Goal: Task Accomplishment & Management: Manage account settings

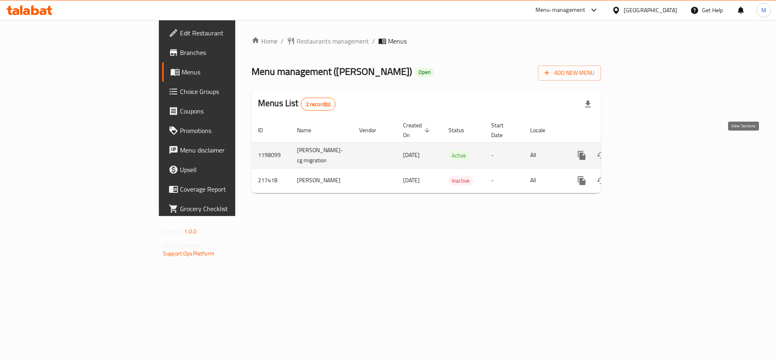
click at [650, 148] on link "enhanced table" at bounding box center [641, 156] width 20 height 20
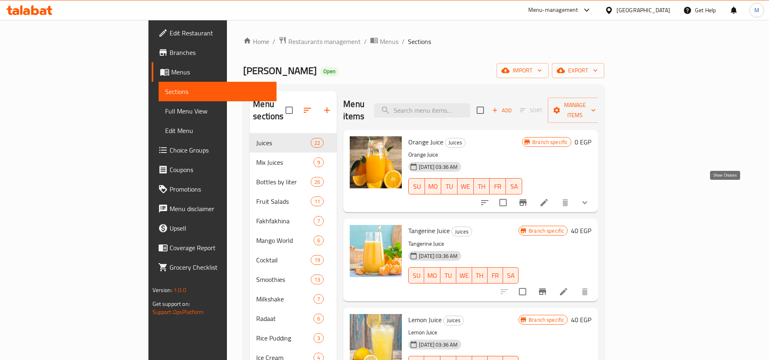
click at [589, 198] on icon "show more" at bounding box center [585, 203] width 10 height 10
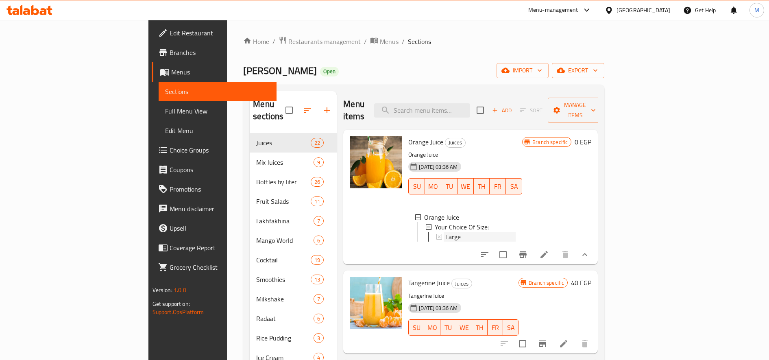
click at [462, 232] on div "Large" at bounding box center [480, 237] width 70 height 10
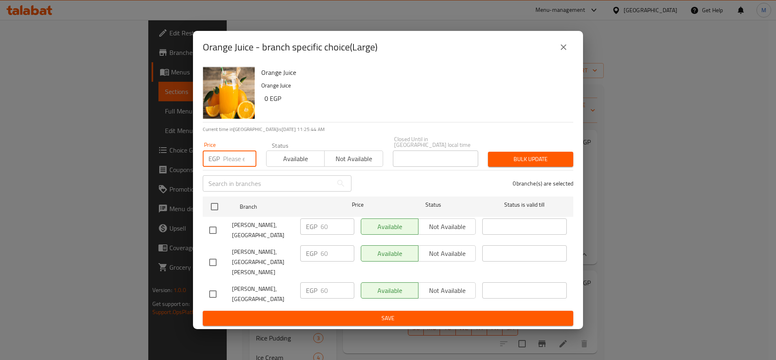
click at [233, 156] on input "number" at bounding box center [239, 158] width 33 height 16
paste input "65"
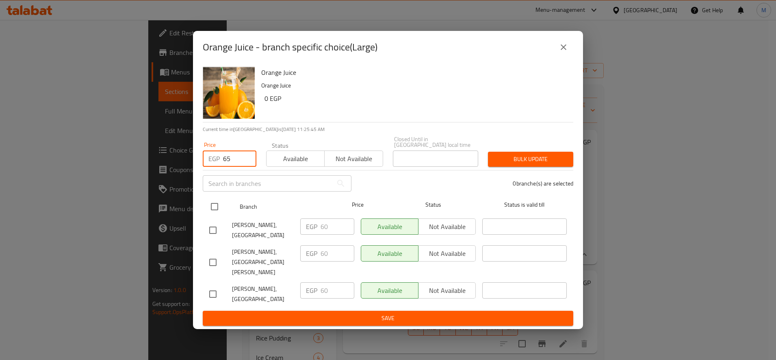
type input "65"
click at [214, 212] on input "checkbox" at bounding box center [214, 206] width 17 height 17
checkbox input "true"
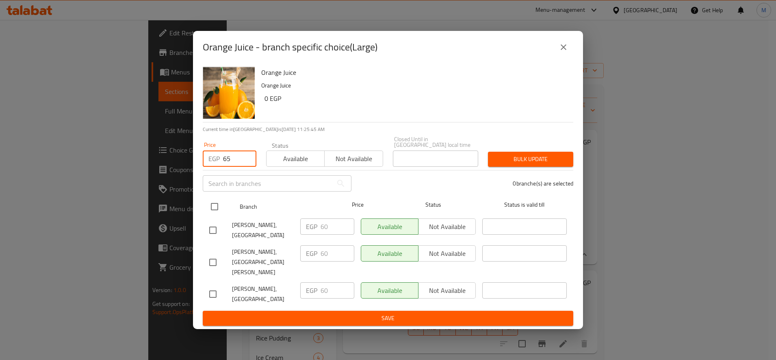
checkbox input "true"
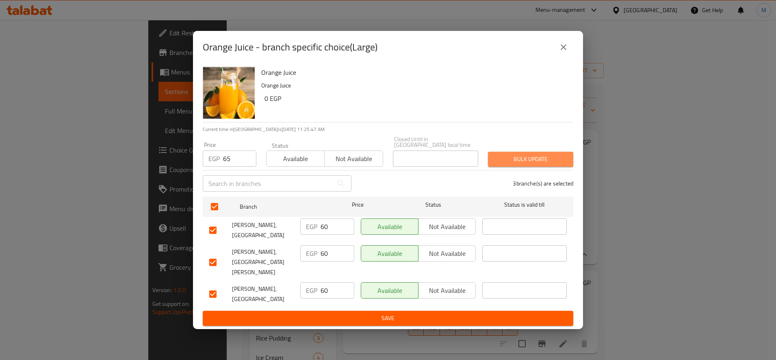
click at [521, 162] on span "Bulk update" at bounding box center [531, 159] width 72 height 10
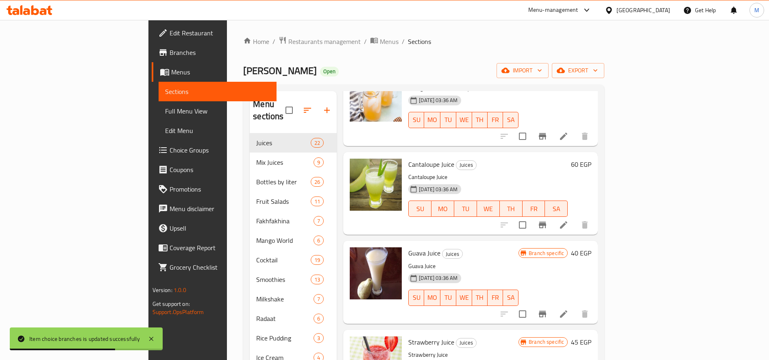
scroll to position [622, 0]
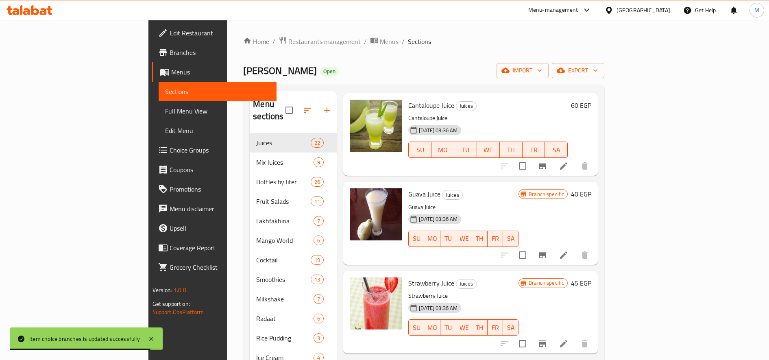
click at [567, 101] on h6 "Cantaloupe Juice Juices" at bounding box center [487, 105] width 159 height 11
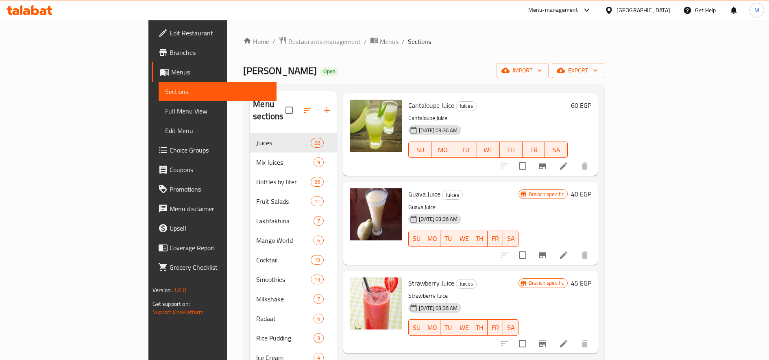
scroll to position [138, 0]
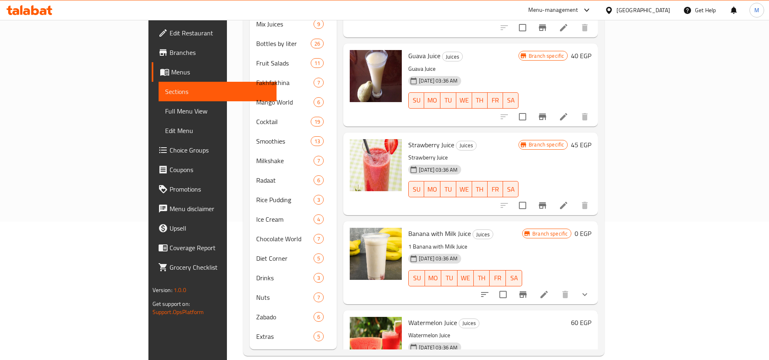
click at [589, 292] on icon "show more" at bounding box center [585, 294] width 10 height 10
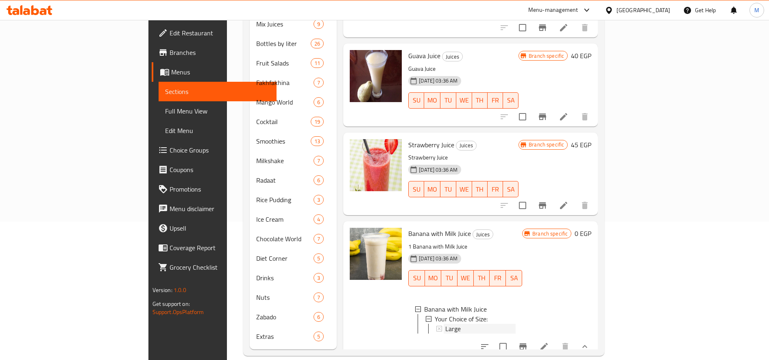
click at [445, 324] on span "Large" at bounding box center [452, 329] width 15 height 10
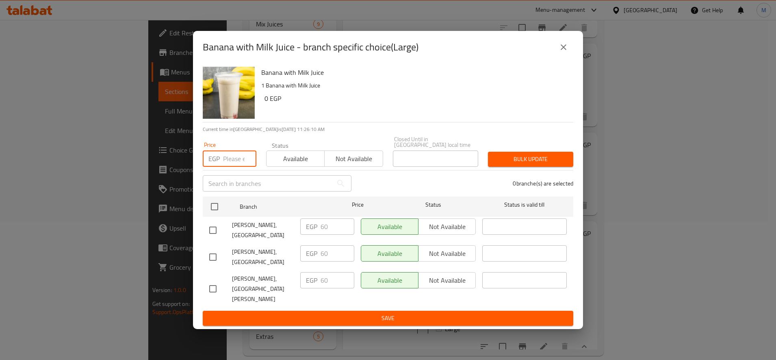
click at [232, 155] on input "number" at bounding box center [239, 158] width 33 height 16
paste input "65"
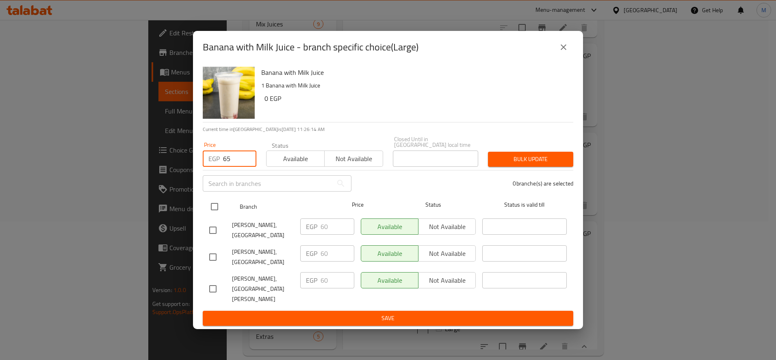
type input "65"
click at [210, 210] on input "checkbox" at bounding box center [214, 206] width 17 height 17
checkbox input "true"
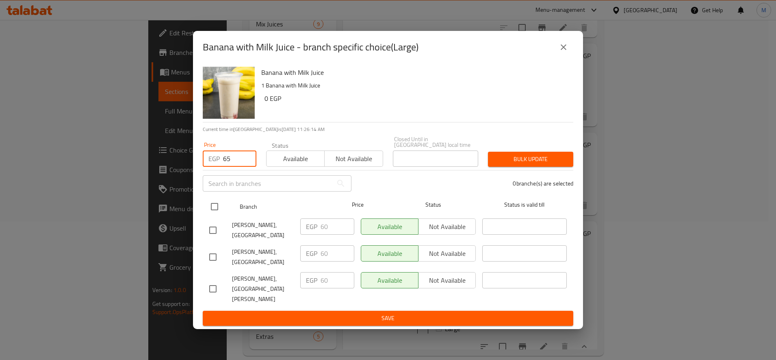
checkbox input "true"
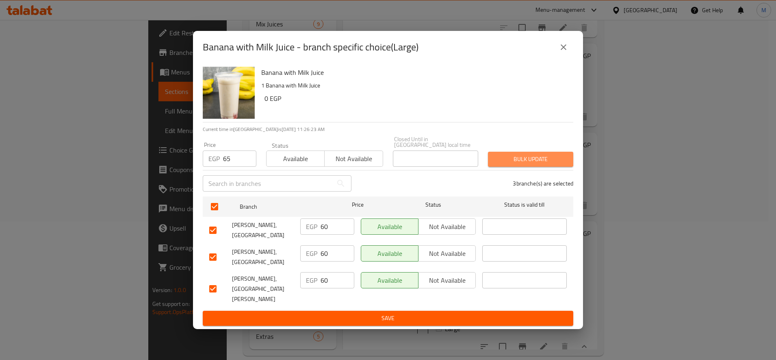
click at [529, 167] on button "Bulk update" at bounding box center [530, 159] width 85 height 15
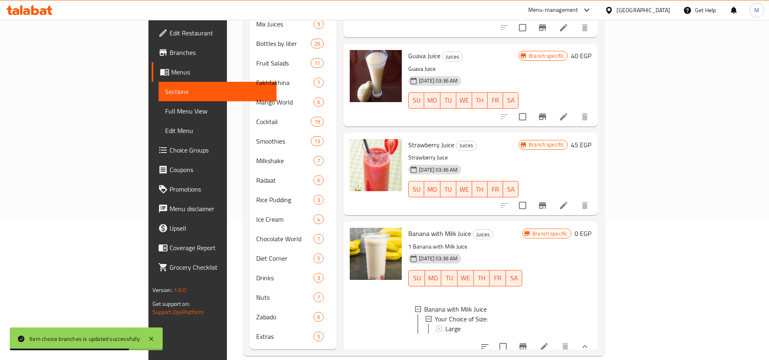
scroll to position [854, 0]
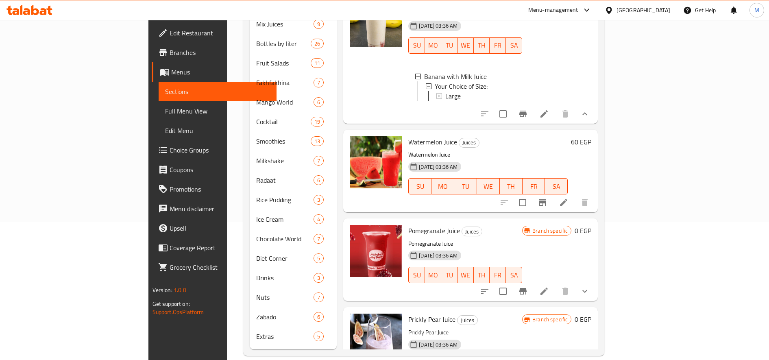
click at [591, 148] on h6 "60 EGP" at bounding box center [581, 141] width 20 height 11
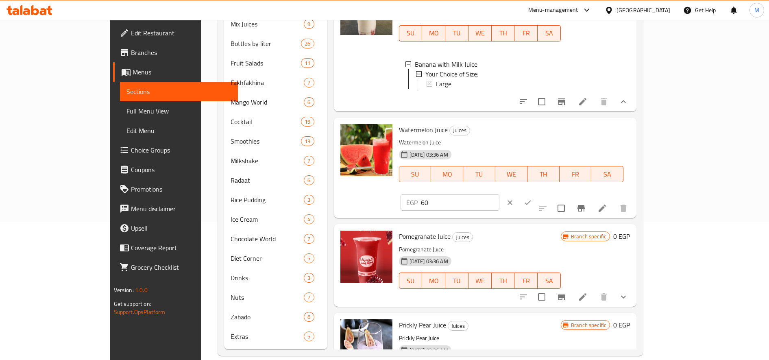
click at [499, 194] on input "60" at bounding box center [460, 202] width 78 height 16
type input "65"
click at [532, 198] on icon "ok" at bounding box center [528, 202] width 8 height 8
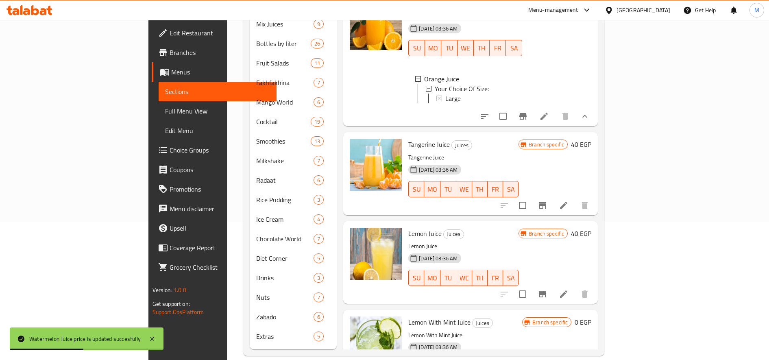
scroll to position [0, 0]
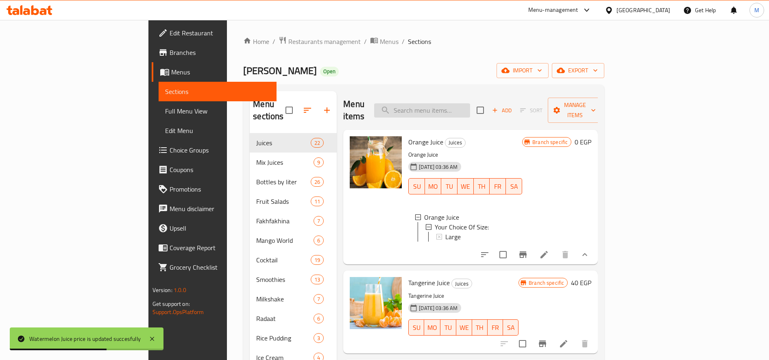
click at [470, 103] on input "search" at bounding box center [422, 110] width 96 height 14
paste input "65"
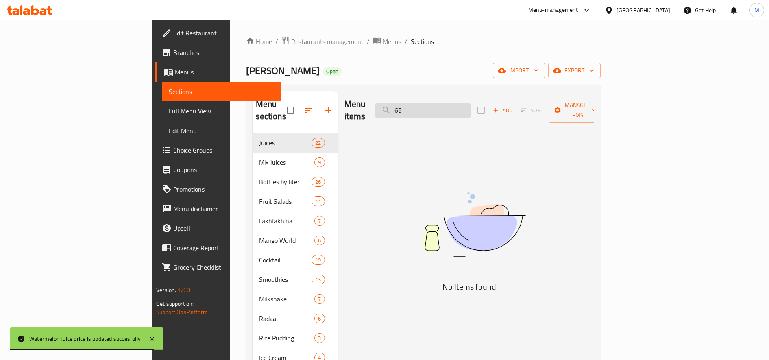
type input "6"
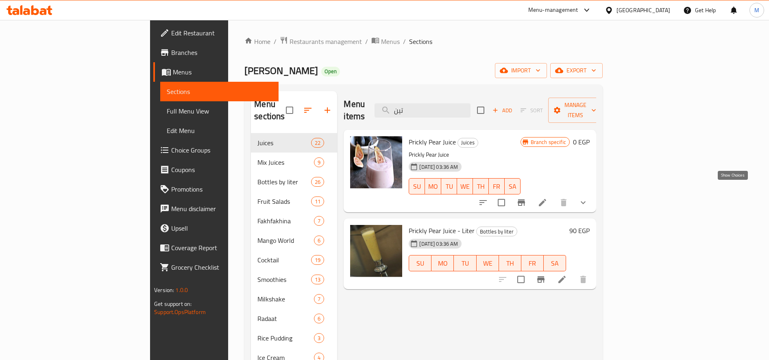
type input "تين"
click at [588, 198] on icon "show more" at bounding box center [583, 203] width 10 height 10
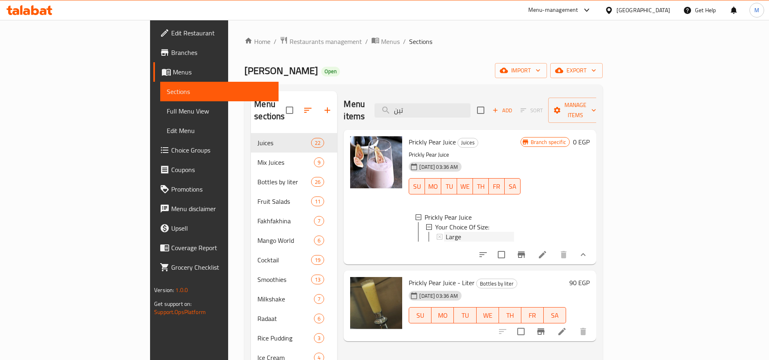
click at [480, 232] on div "Large" at bounding box center [480, 237] width 68 height 10
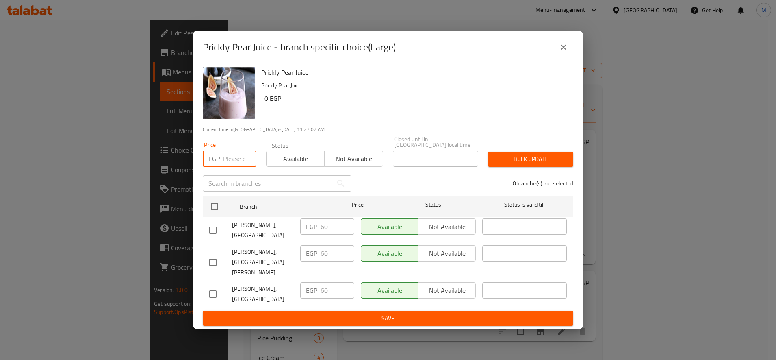
click at [232, 165] on input "number" at bounding box center [239, 158] width 33 height 16
paste input "65"
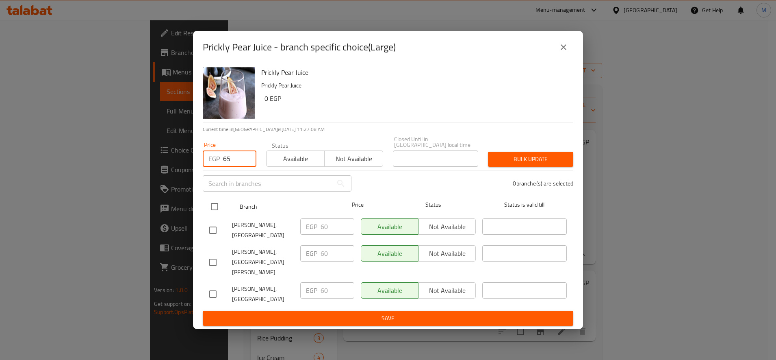
type input "65"
click at [209, 198] on div at bounding box center [221, 207] width 30 height 24
click at [219, 211] on input "checkbox" at bounding box center [214, 206] width 17 height 17
checkbox input "true"
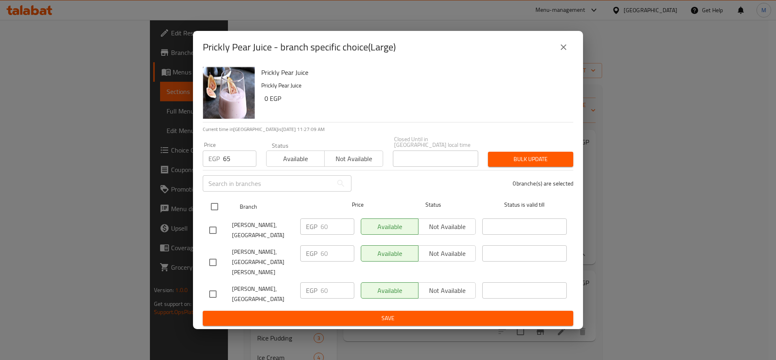
checkbox input "true"
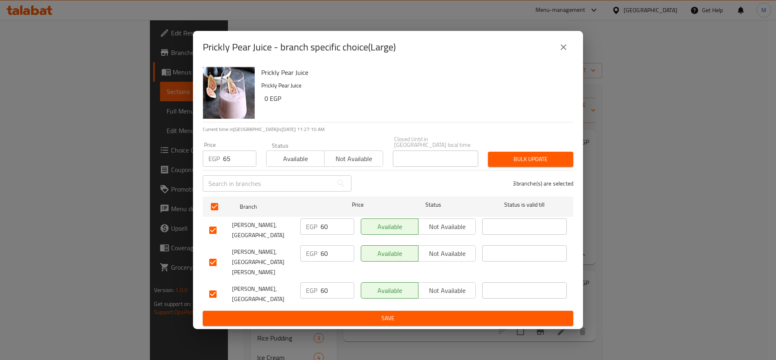
click at [500, 158] on span "Bulk update" at bounding box center [531, 159] width 72 height 10
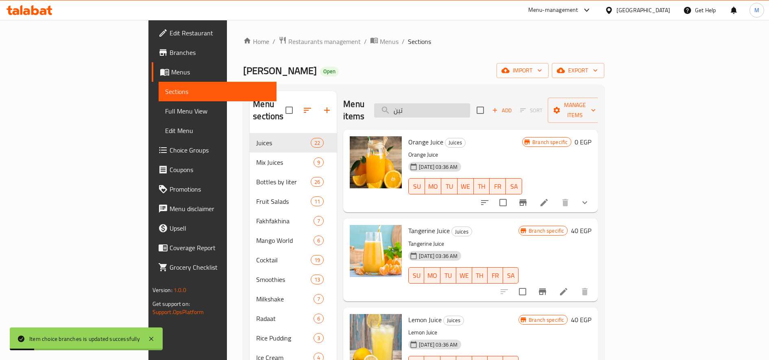
click at [470, 103] on input "تين" at bounding box center [422, 110] width 96 height 14
paste input "لح"
click at [470, 103] on input "بلح" at bounding box center [422, 110] width 96 height 14
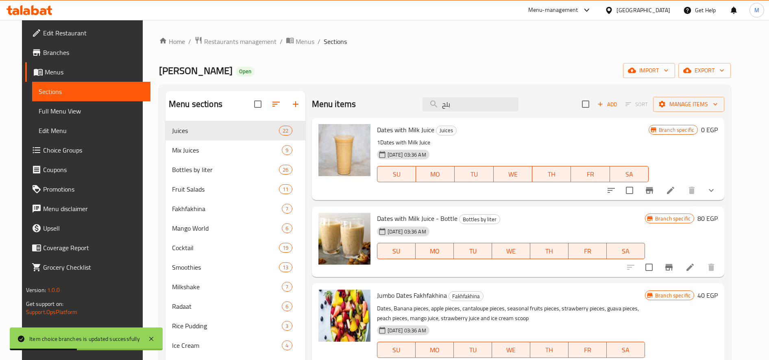
type input "بلح"
click at [721, 182] on button "show more" at bounding box center [711, 190] width 20 height 20
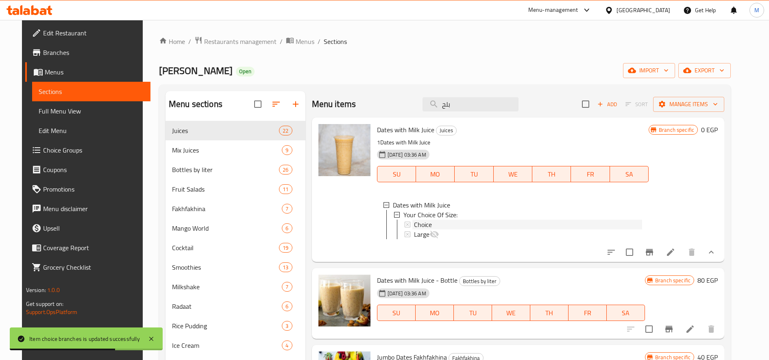
click at [451, 225] on div "Choice" at bounding box center [528, 225] width 228 height 10
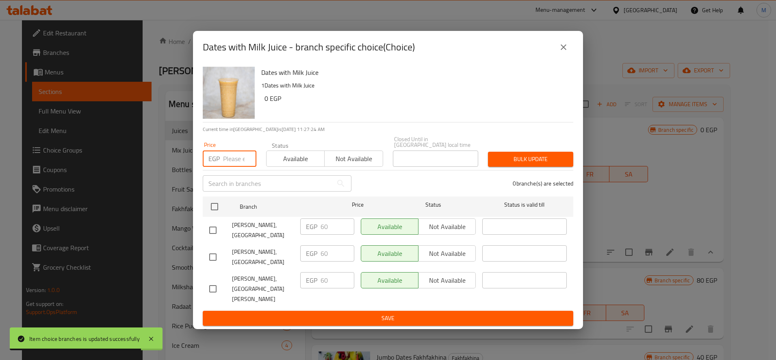
click at [233, 163] on input "number" at bounding box center [239, 158] width 33 height 16
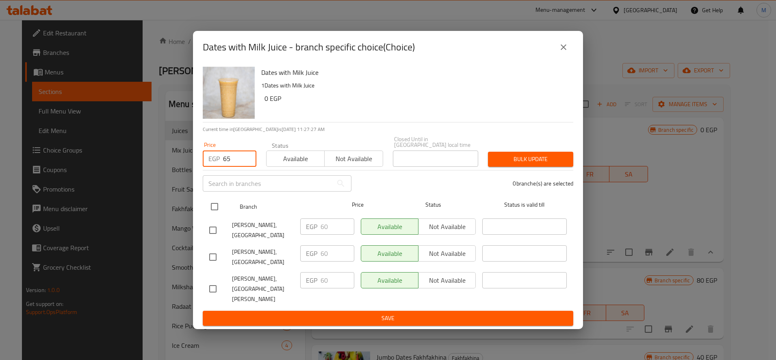
type input "65"
click at [211, 215] on input "checkbox" at bounding box center [214, 206] width 17 height 17
checkbox input "true"
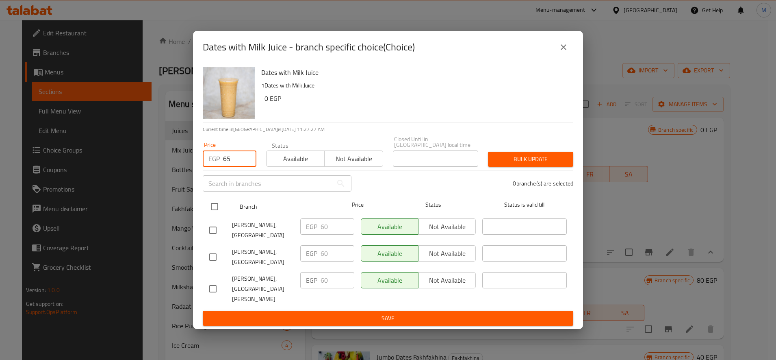
checkbox input "true"
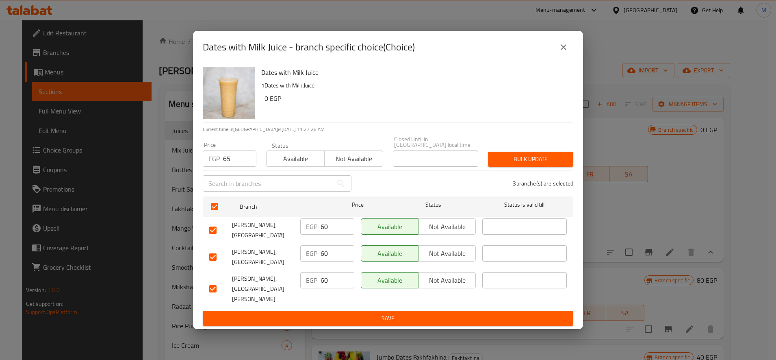
click at [547, 154] on button "Bulk update" at bounding box center [530, 159] width 85 height 15
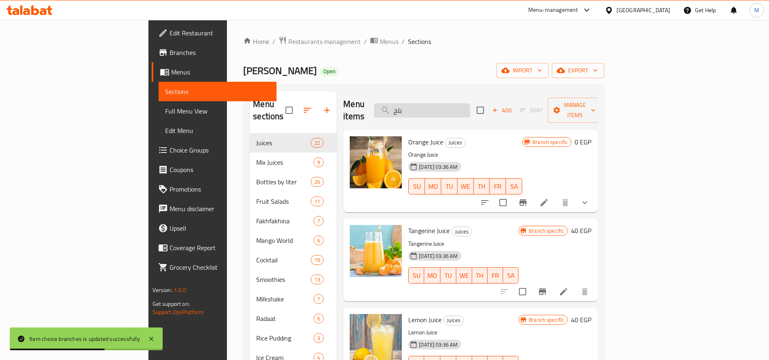
click at [468, 103] on input "بلح" at bounding box center [422, 110] width 96 height 14
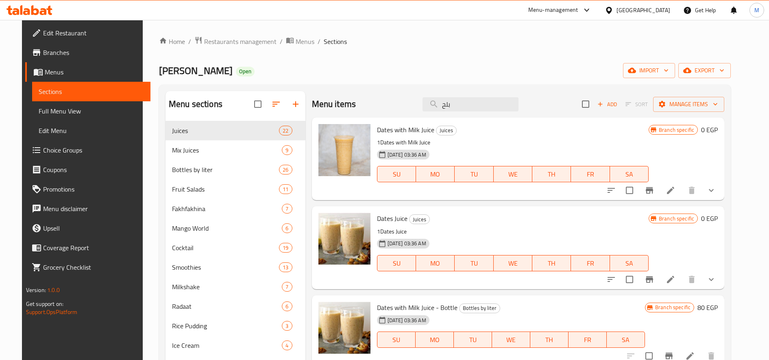
type input "بلح"
click at [716, 275] on icon "show more" at bounding box center [711, 279] width 10 height 10
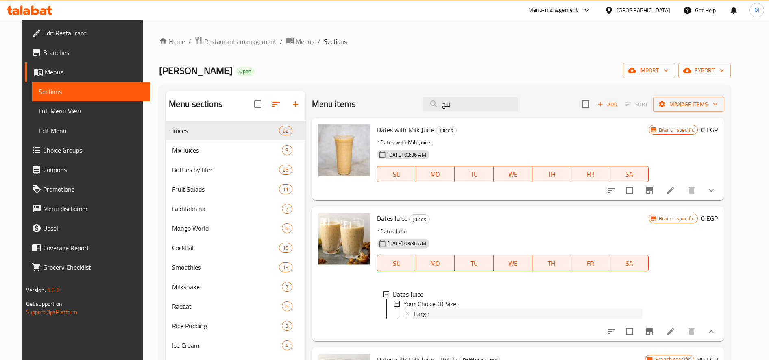
click at [434, 312] on div "Large" at bounding box center [528, 314] width 228 height 10
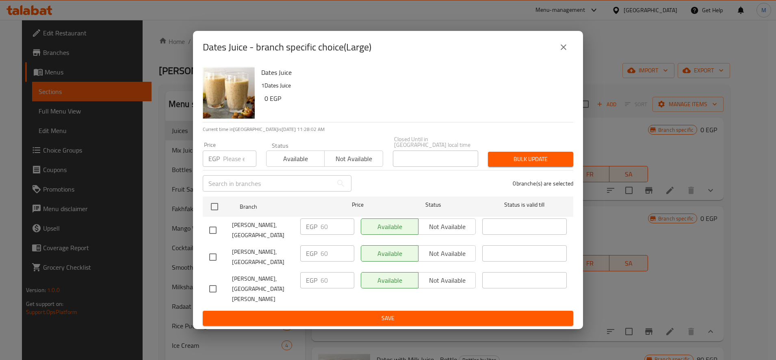
click at [228, 165] on input "number" at bounding box center [239, 158] width 33 height 16
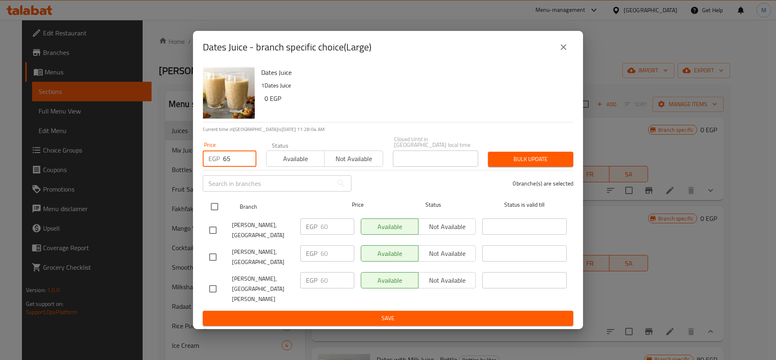
type input "65"
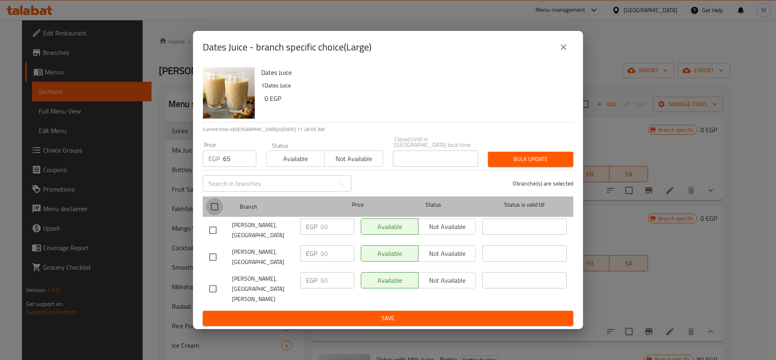
click at [210, 215] on input "checkbox" at bounding box center [214, 206] width 17 height 17
checkbox input "true"
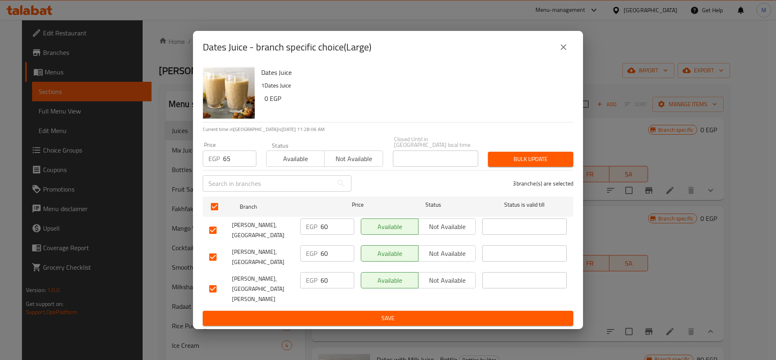
click at [566, 159] on span "Bulk update" at bounding box center [531, 159] width 72 height 10
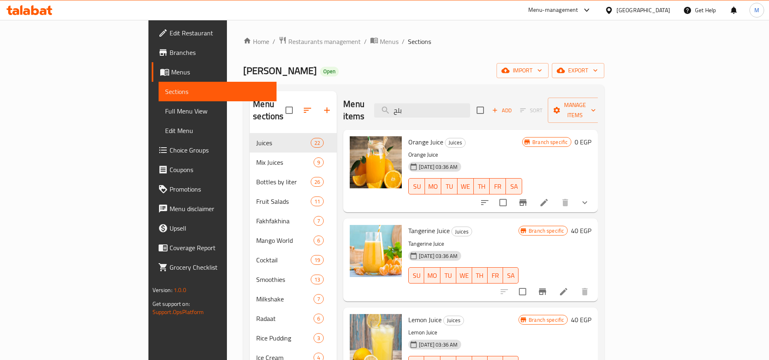
click at [518, 239] on p "Tangerine Juice" at bounding box center [463, 244] width 110 height 10
click at [459, 103] on input "بلح" at bounding box center [422, 110] width 96 height 14
paste input "نب"
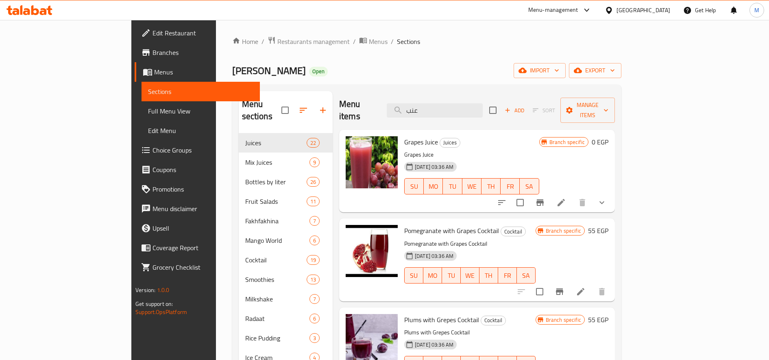
type input "عنب"
click at [607, 198] on icon "show more" at bounding box center [602, 203] width 10 height 10
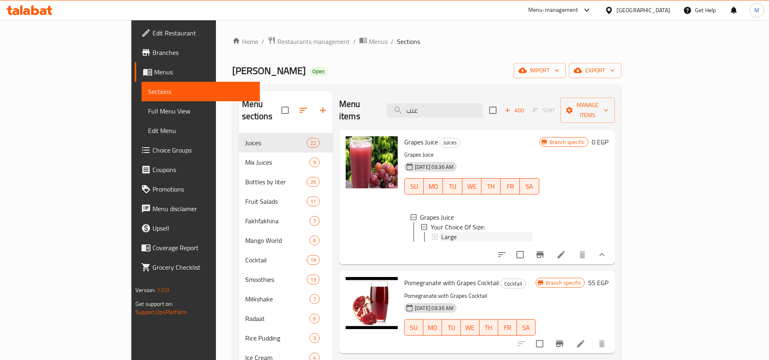
click at [497, 232] on div "Large" at bounding box center [486, 237] width 91 height 10
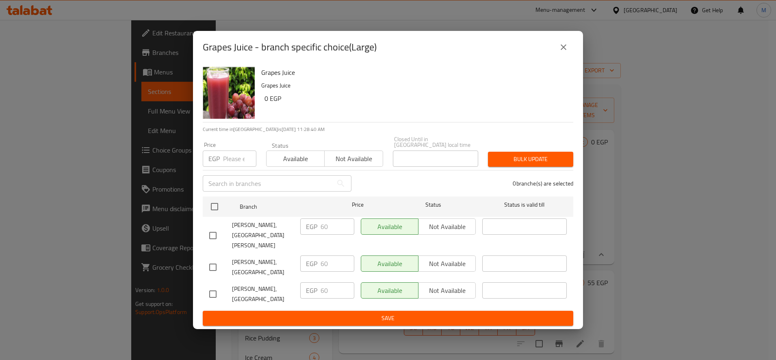
click at [228, 161] on input "number" at bounding box center [239, 158] width 33 height 16
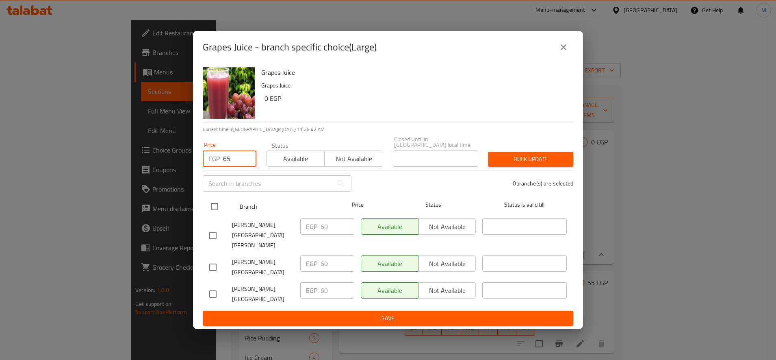
type input "65"
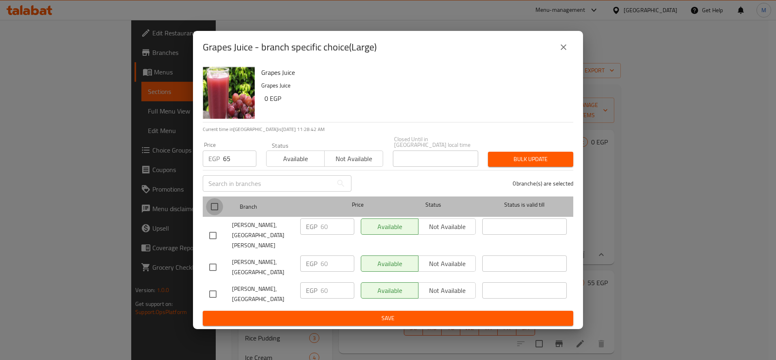
click at [213, 215] on input "checkbox" at bounding box center [214, 206] width 17 height 17
checkbox input "true"
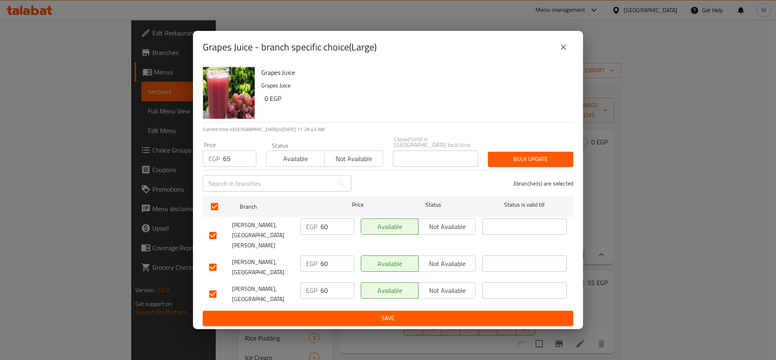
click at [538, 164] on span "Bulk update" at bounding box center [531, 159] width 72 height 10
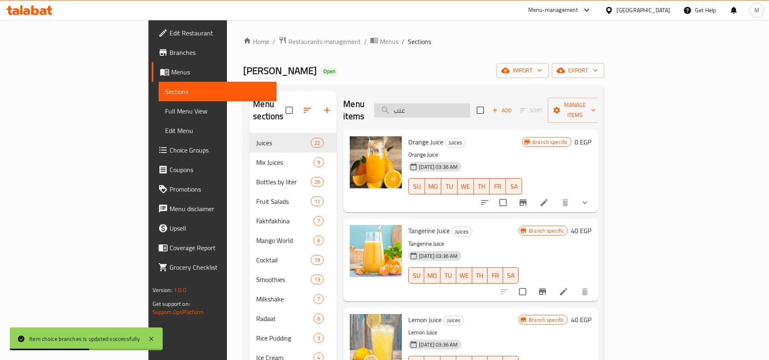
click at [460, 104] on input "عنب" at bounding box center [422, 110] width 96 height 14
paste input "كيوي"
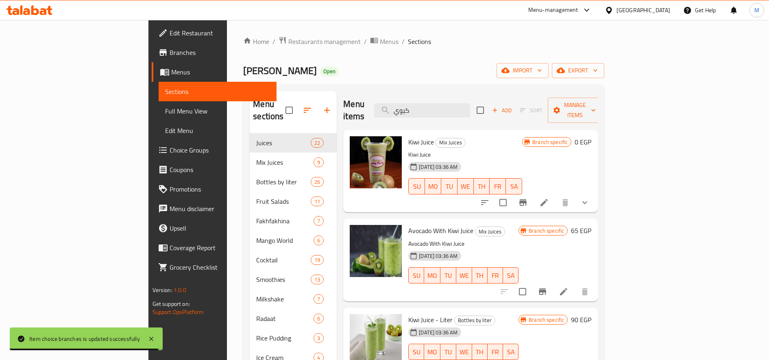
type input "كيوي"
click at [589, 198] on icon "show more" at bounding box center [585, 203] width 10 height 10
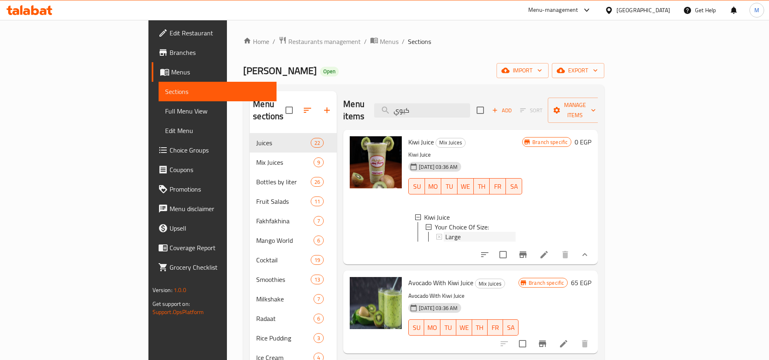
click at [478, 232] on div "Large" at bounding box center [480, 237] width 70 height 10
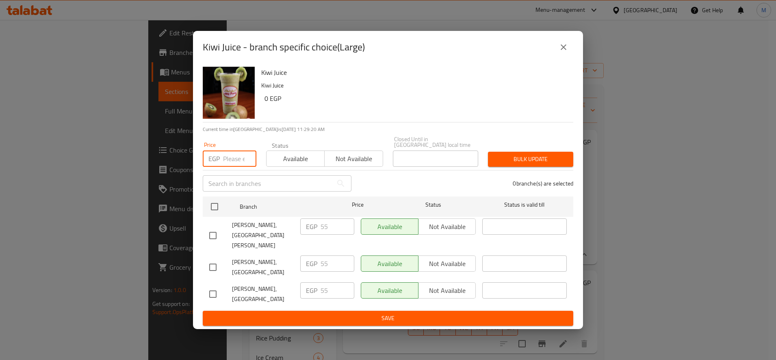
click at [234, 158] on input "number" at bounding box center [239, 158] width 33 height 16
paste input "6"
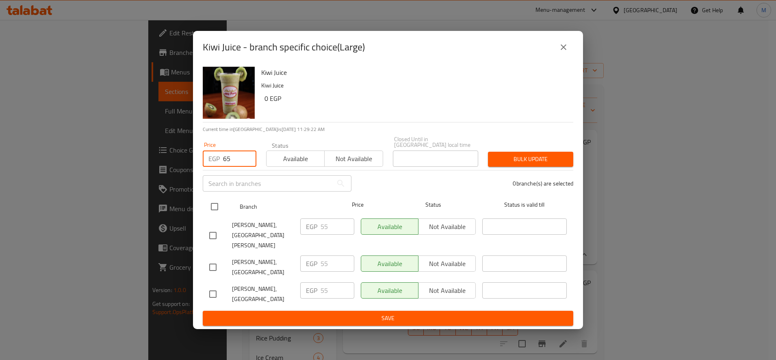
type input "65"
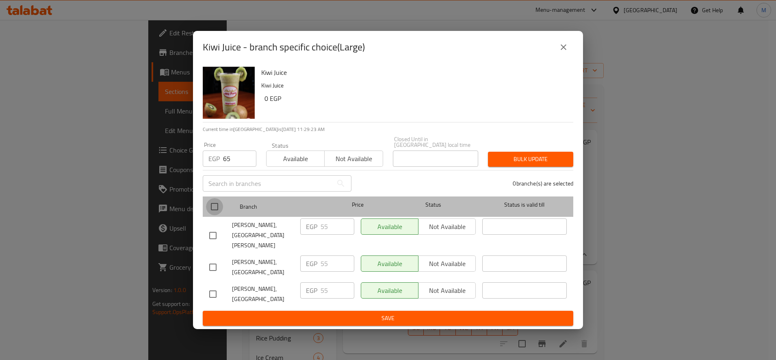
click at [220, 213] on input "checkbox" at bounding box center [214, 206] width 17 height 17
checkbox input "true"
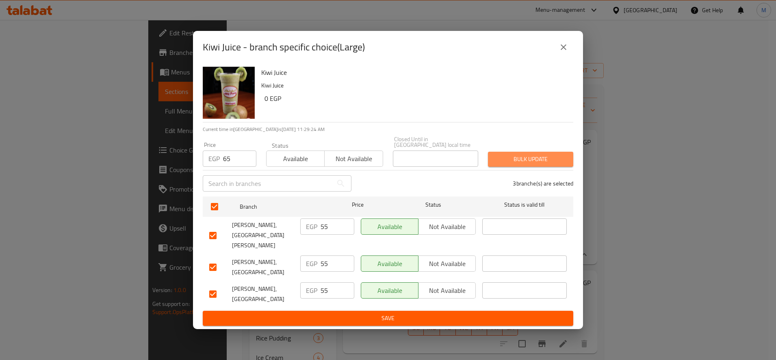
click at [567, 160] on button "Bulk update" at bounding box center [530, 159] width 85 height 15
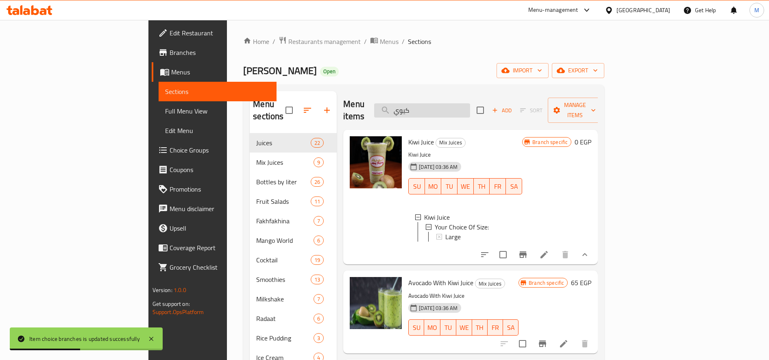
click at [469, 105] on input "كيوي" at bounding box center [422, 110] width 96 height 14
paste input "أفوكادو"
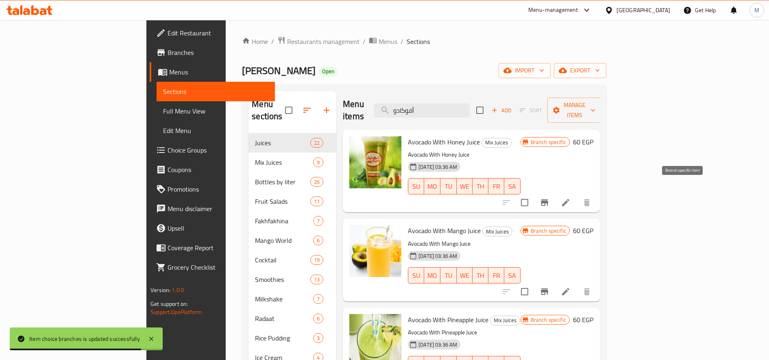
type input "أفوكادو"
click at [549, 198] on icon "Branch-specific-item" at bounding box center [544, 203] width 10 height 10
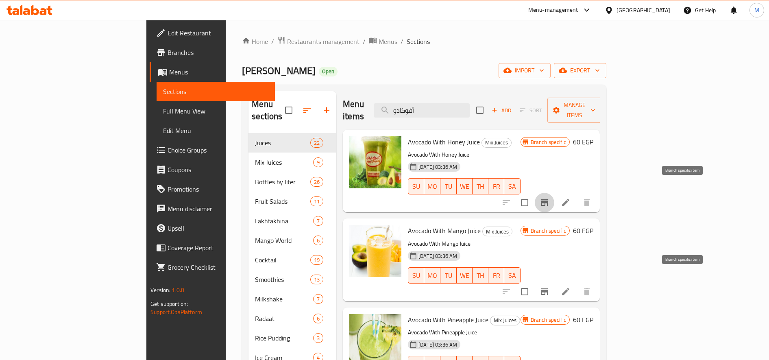
click at [548, 288] on icon "Branch-specific-item" at bounding box center [544, 291] width 7 height 7
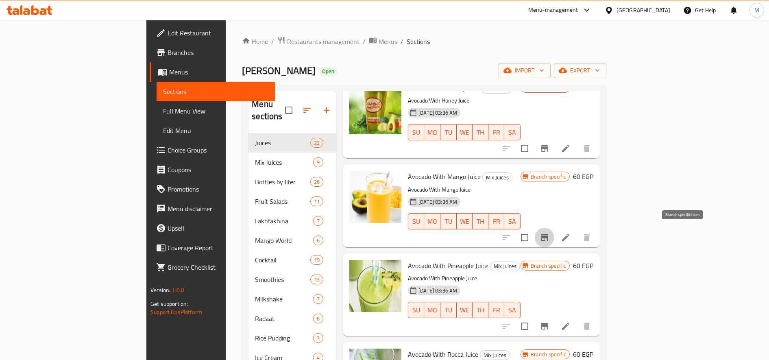
scroll to position [62, 0]
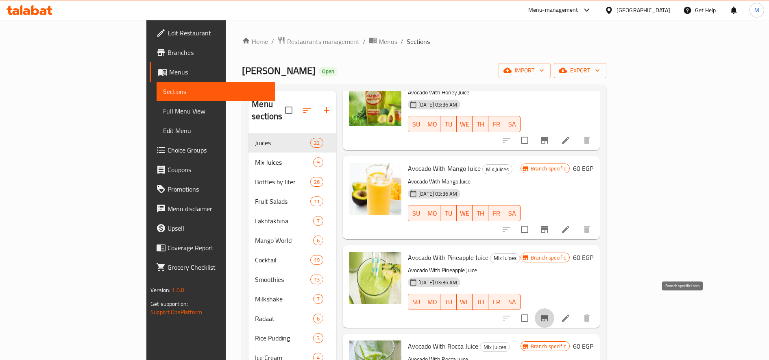
click at [548, 315] on icon "Branch-specific-item" at bounding box center [544, 318] width 7 height 7
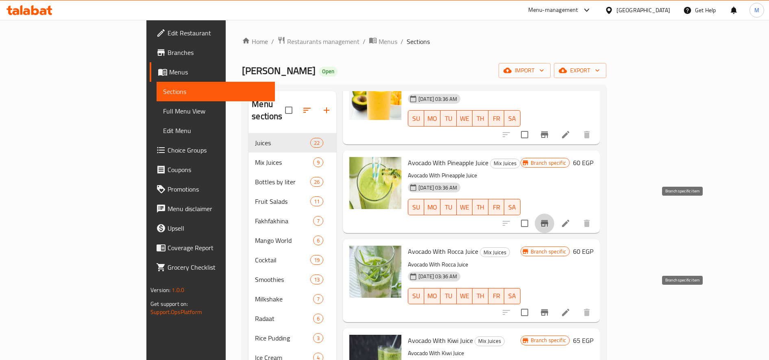
click at [548, 309] on icon "Branch-specific-item" at bounding box center [544, 312] width 7 height 7
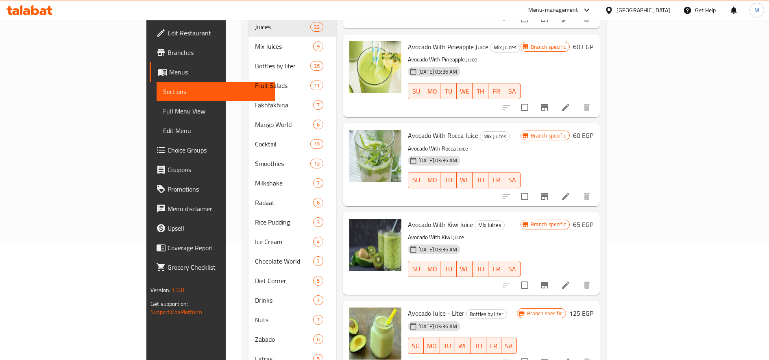
scroll to position [119, 0]
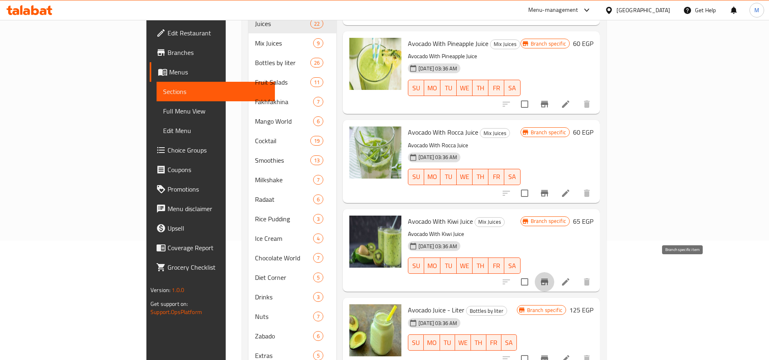
click at [548, 278] on icon "Branch-specific-item" at bounding box center [544, 281] width 7 height 7
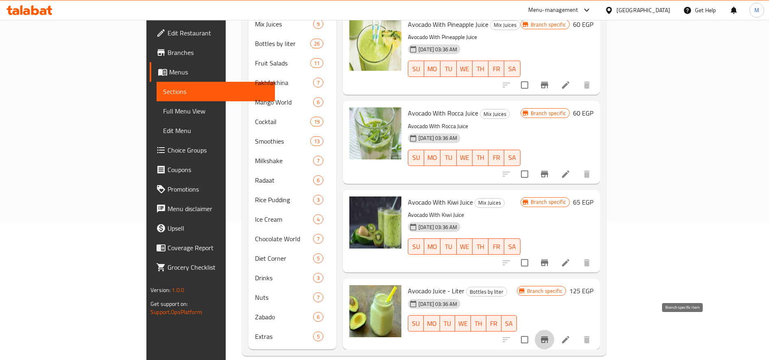
click at [548, 336] on icon "Branch-specific-item" at bounding box center [544, 339] width 7 height 7
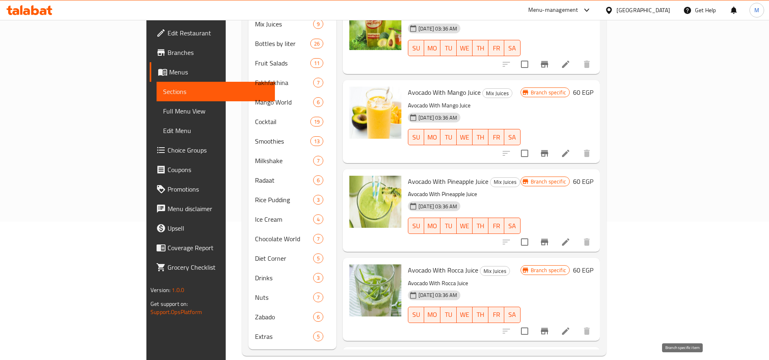
scroll to position [0, 0]
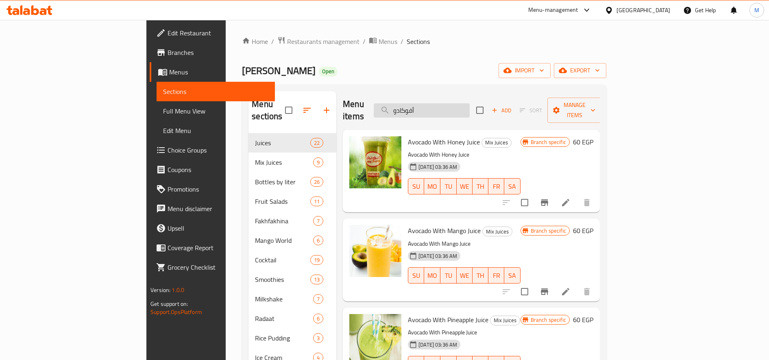
click at [470, 103] on input "أفوكادو" at bounding box center [422, 110] width 96 height 14
paste input "فيتامين"
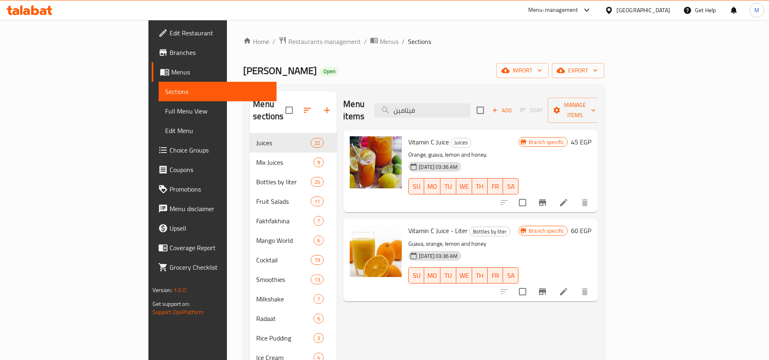
type input "فيتامين"
click at [546, 199] on icon "Branch-specific-item" at bounding box center [542, 202] width 7 height 7
click at [546, 288] on icon "Branch-specific-item" at bounding box center [542, 291] width 7 height 7
click at [552, 193] on button "Branch-specific-item" at bounding box center [543, 203] width 20 height 20
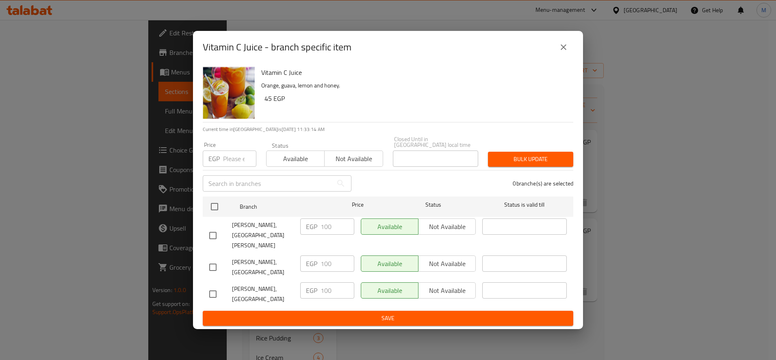
click at [238, 161] on input "number" at bounding box center [239, 158] width 33 height 16
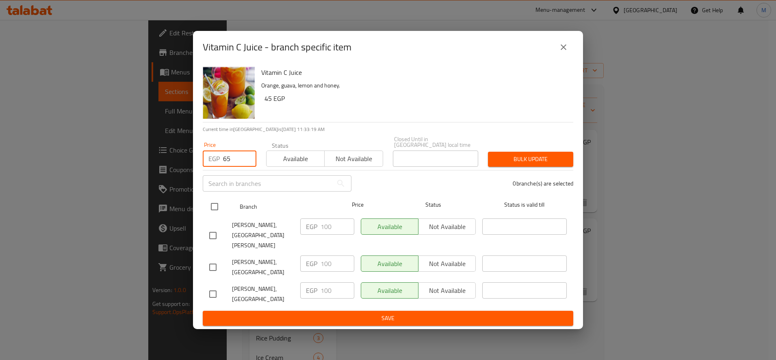
type input "65"
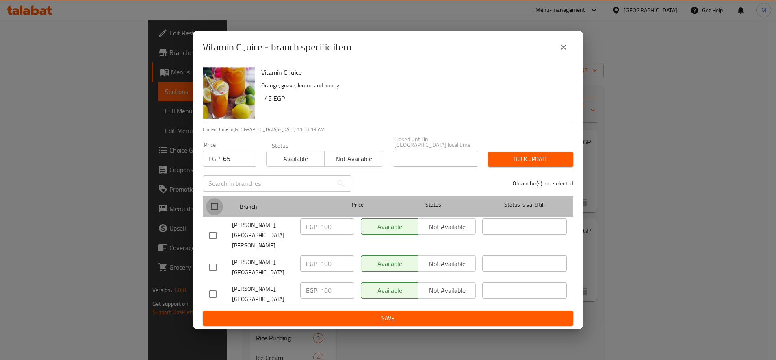
click at [217, 200] on input "checkbox" at bounding box center [214, 206] width 17 height 17
checkbox input "true"
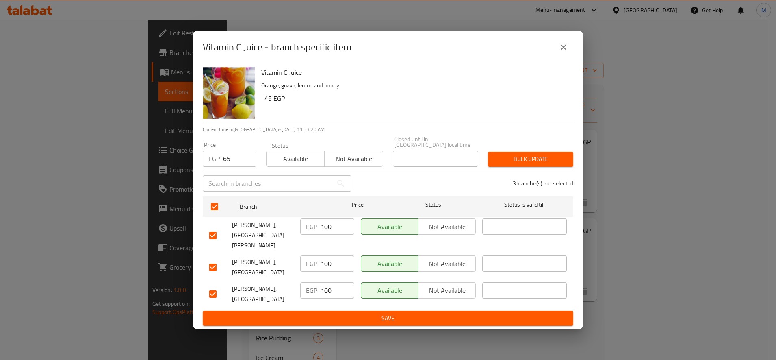
click at [548, 163] on span "Bulk update" at bounding box center [531, 159] width 72 height 10
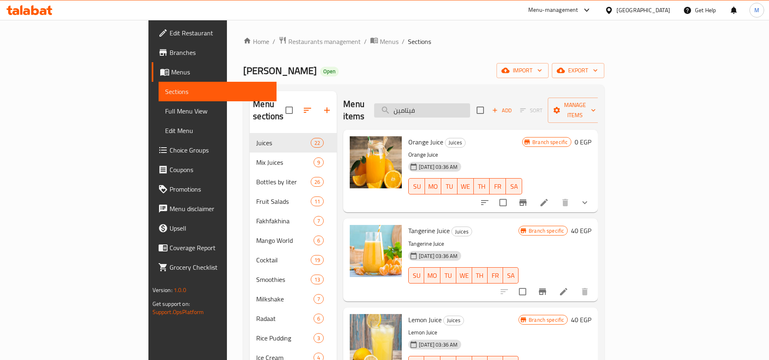
click at [470, 105] on input "فيتامين" at bounding box center [422, 110] width 96 height 14
paste input "انجا"
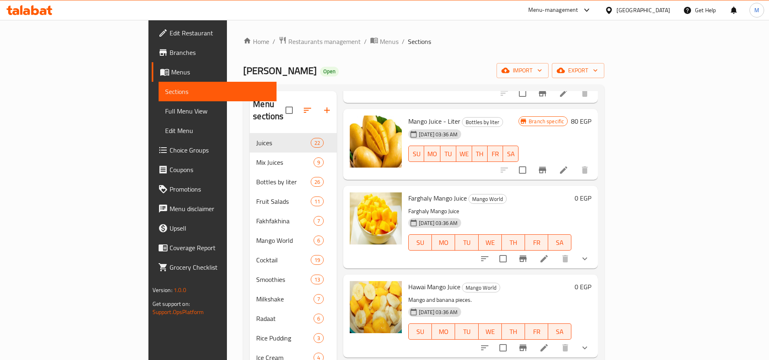
scroll to position [110, 0]
type input "مانج"
click at [589, 253] on icon "show more" at bounding box center [585, 258] width 10 height 10
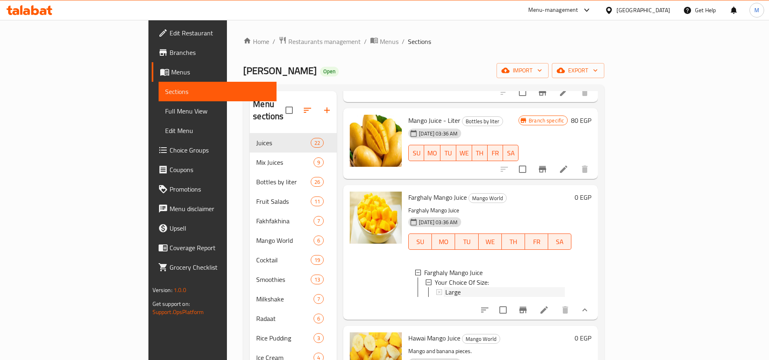
click at [516, 287] on div "Large" at bounding box center [505, 292] width 120 height 10
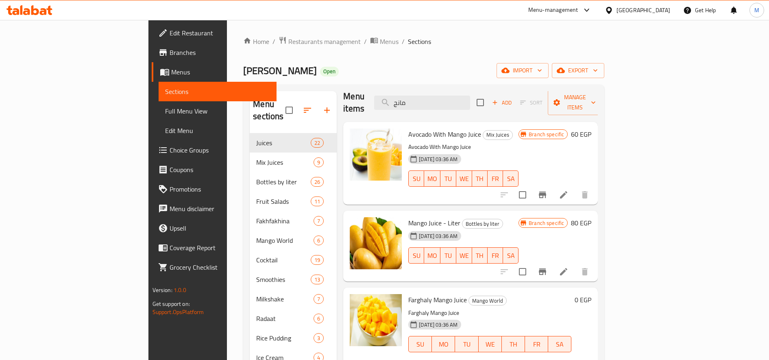
scroll to position [5, 0]
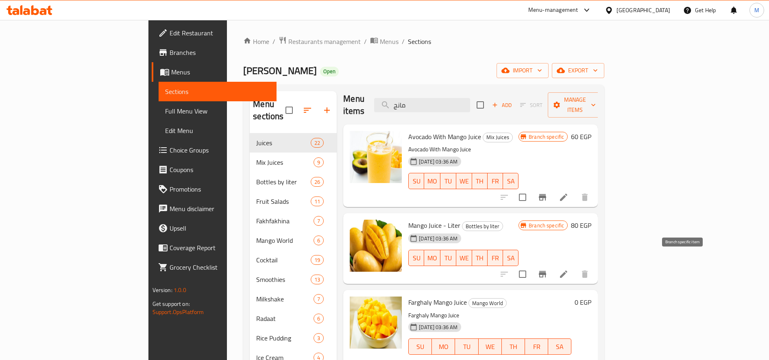
click at [547, 269] on icon "Branch-specific-item" at bounding box center [542, 274] width 10 height 10
click at [470, 98] on input "مانج" at bounding box center [422, 105] width 96 height 14
paste input "راولة"
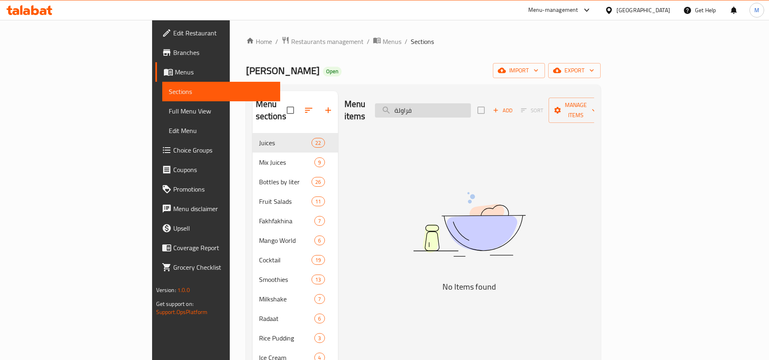
scroll to position [0, 0]
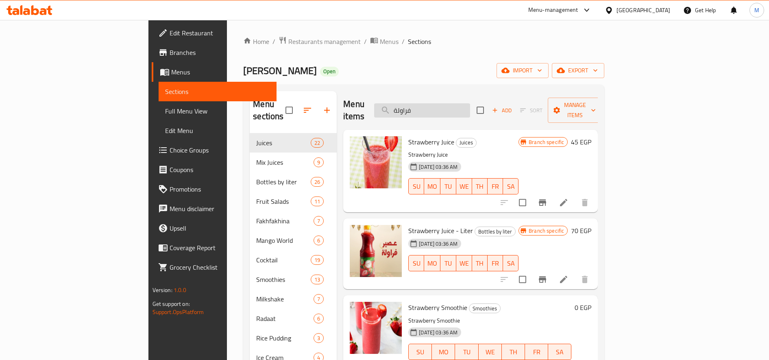
type input "فراولة"
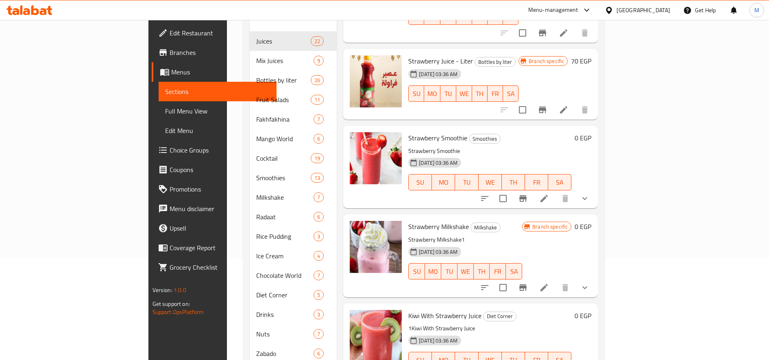
scroll to position [138, 0]
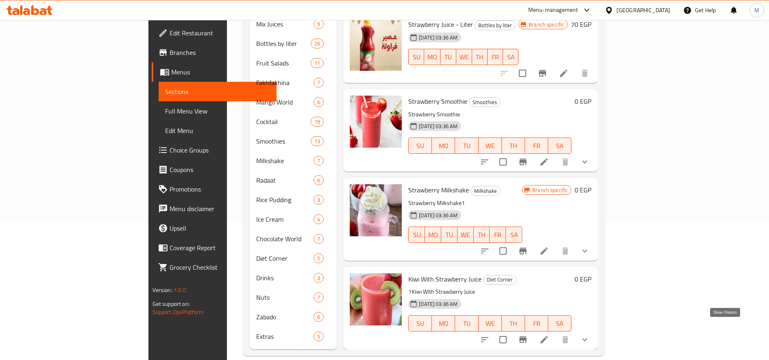
click at [589, 335] on icon "show more" at bounding box center [585, 340] width 10 height 10
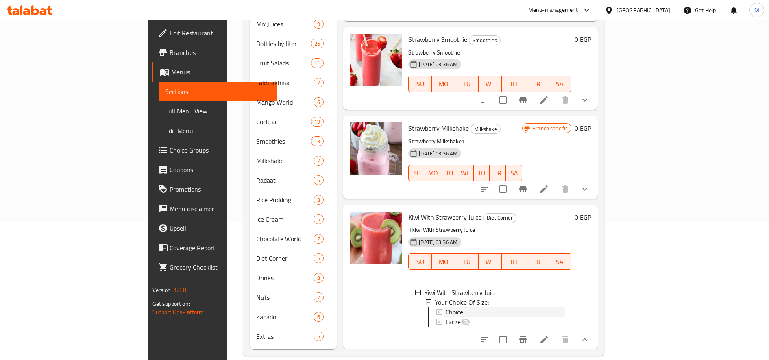
click at [472, 307] on div "Choice" at bounding box center [505, 312] width 120 height 10
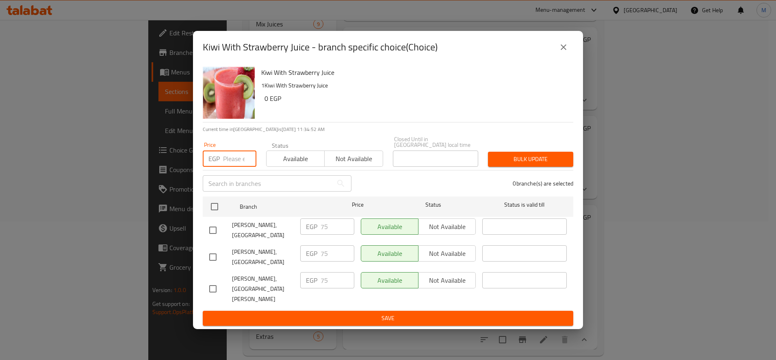
click at [237, 156] on input "number" at bounding box center [239, 158] width 33 height 16
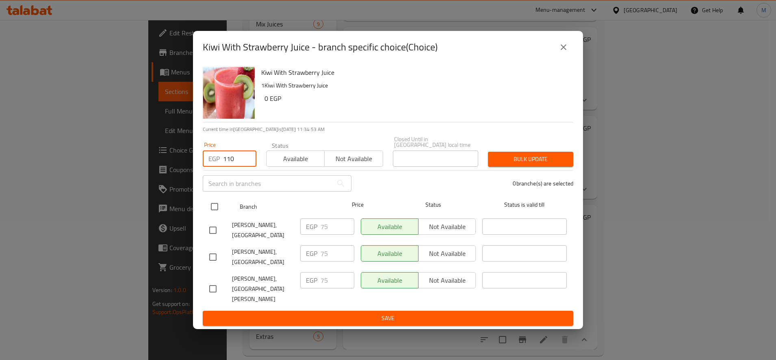
type input "110"
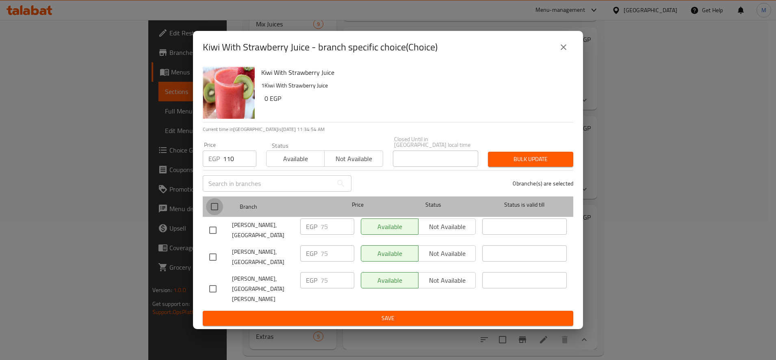
click at [209, 208] on input "checkbox" at bounding box center [214, 206] width 17 height 17
checkbox input "true"
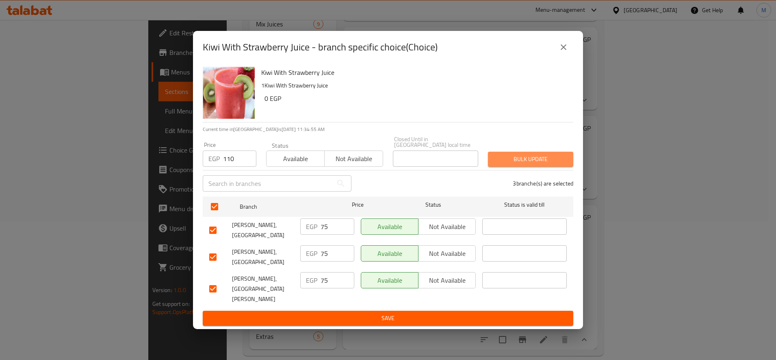
click at [537, 159] on span "Bulk update" at bounding box center [531, 159] width 72 height 10
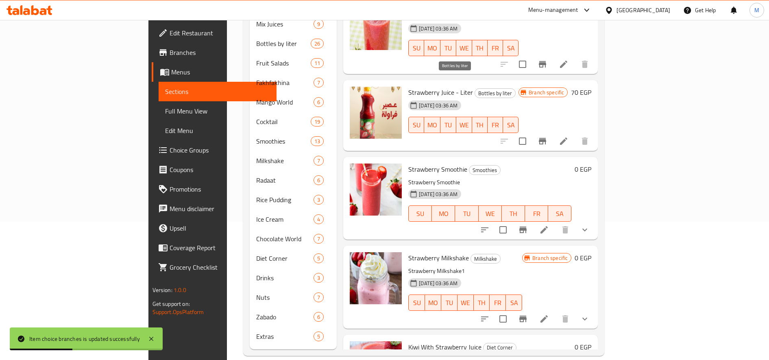
scroll to position [0, 0]
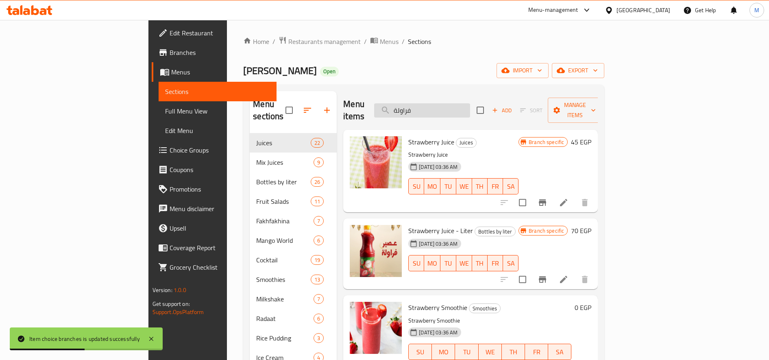
click at [468, 104] on input "فراولة" at bounding box center [422, 110] width 96 height 14
paste input "جوافة"
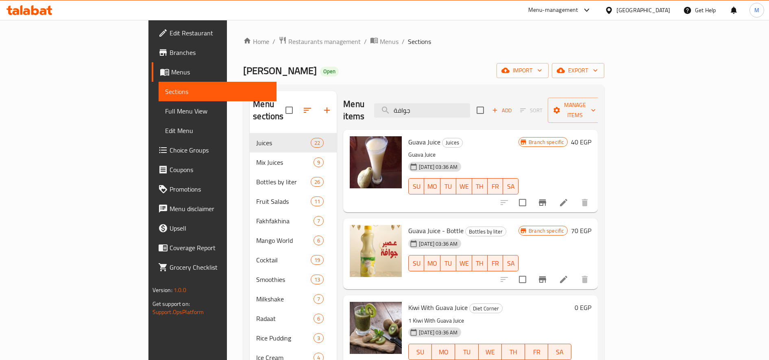
type input "جوافة"
click at [547, 274] on icon "Branch-specific-item" at bounding box center [542, 279] width 10 height 10
click at [470, 109] on input "جوافة" at bounding box center [422, 110] width 96 height 14
paste input "موز باللبن"
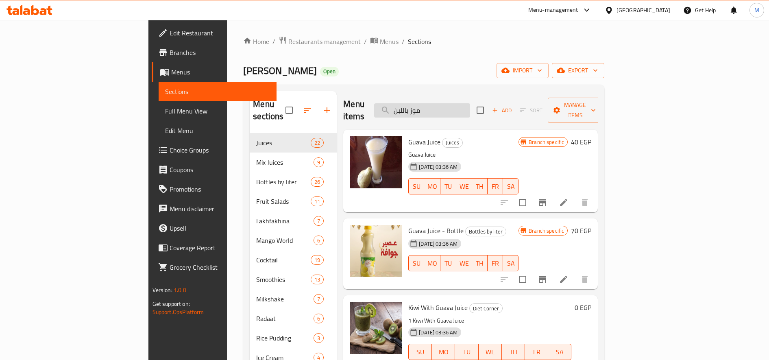
click at [470, 109] on input "موز باللبن" at bounding box center [422, 110] width 96 height 14
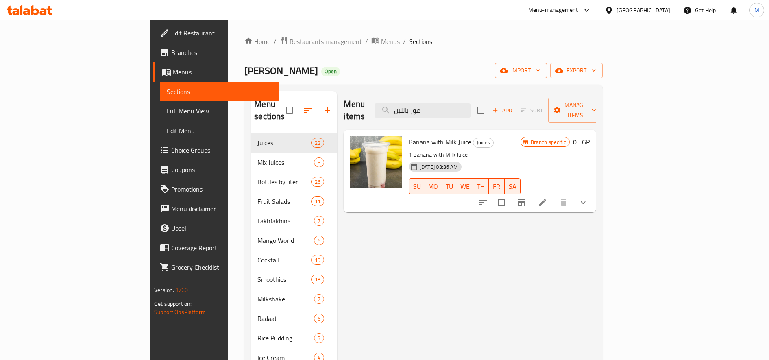
type input "موز باللبن"
click at [593, 193] on button "show more" at bounding box center [583, 203] width 20 height 20
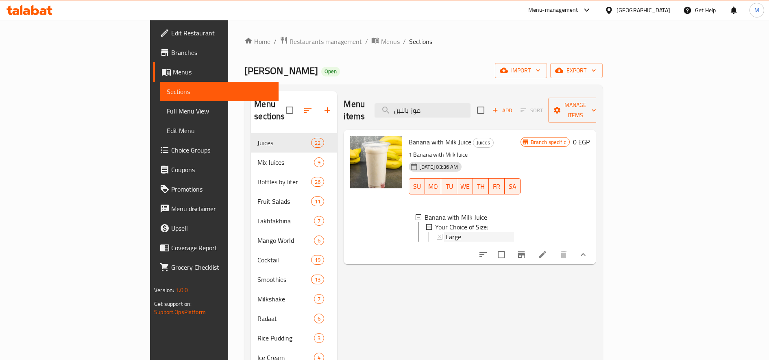
click at [513, 232] on div "Large" at bounding box center [480, 237] width 68 height 10
click at [470, 104] on input "موز باللبن" at bounding box center [422, 110] width 96 height 14
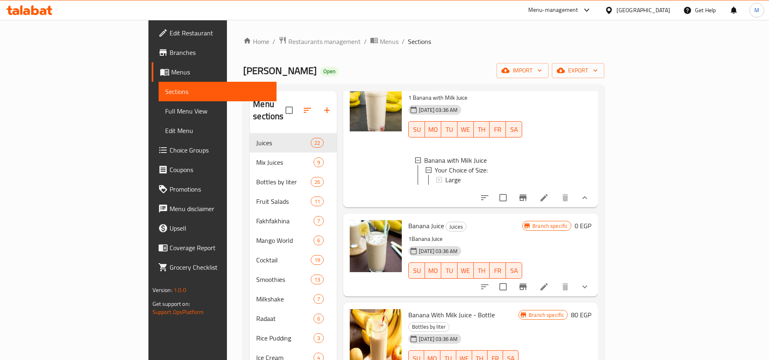
scroll to position [63, 0]
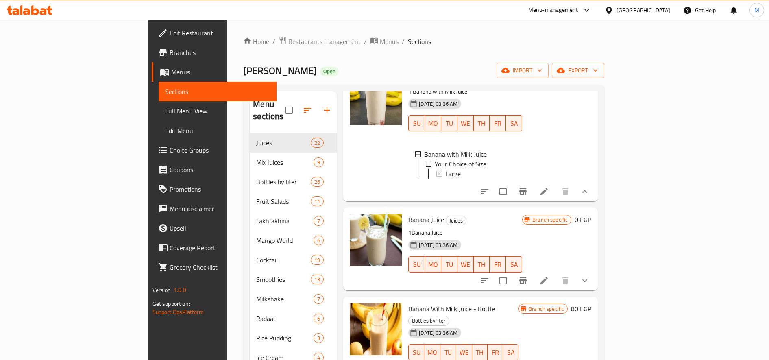
type input "موز"
click at [594, 274] on button "show more" at bounding box center [585, 281] width 20 height 20
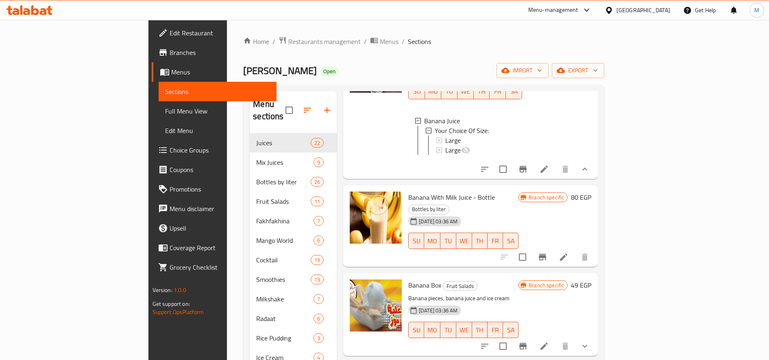
scroll to position [237, 0]
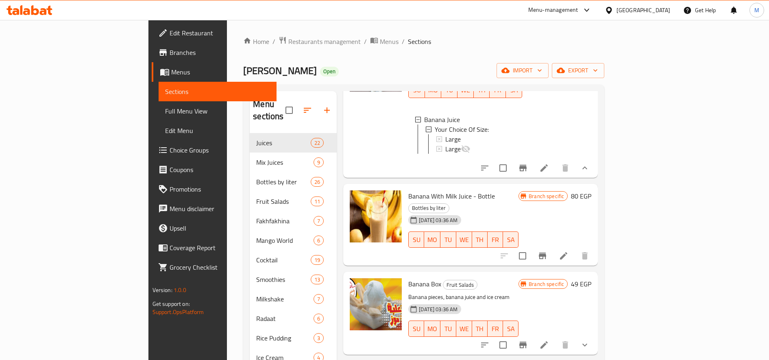
click at [546, 252] on icon "Branch-specific-item" at bounding box center [542, 255] width 7 height 7
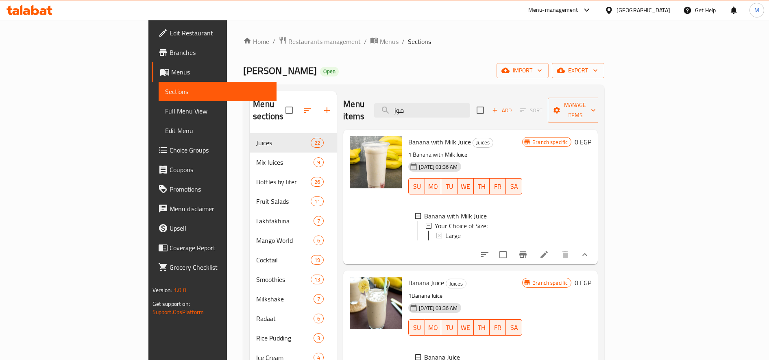
click at [481, 112] on div "Menu items موز Add Sort Manage items" at bounding box center [470, 110] width 254 height 39
click at [470, 103] on input "موز" at bounding box center [422, 110] width 96 height 14
paste input "بطيخ"
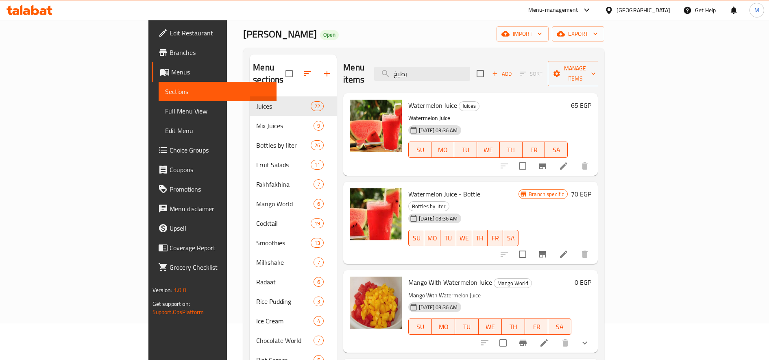
scroll to position [41, 0]
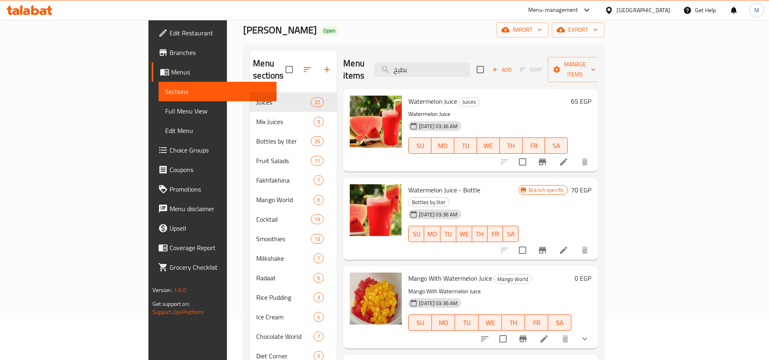
type input "بطيخ"
click at [552, 240] on button "Branch-specific-item" at bounding box center [543, 250] width 20 height 20
click at [470, 63] on input "بطيخ" at bounding box center [422, 70] width 96 height 14
paste input "لح"
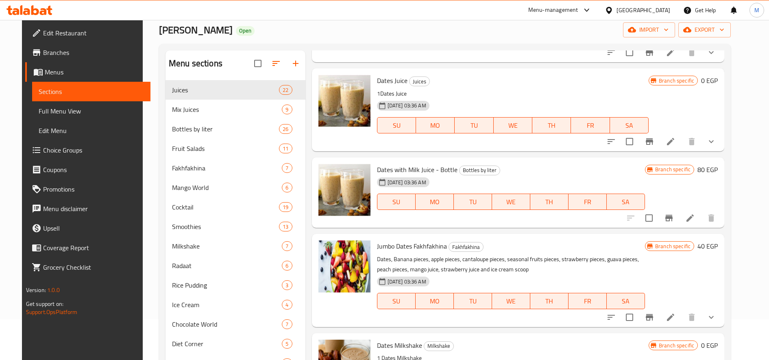
scroll to position [98, 0]
type input "بلح"
click at [674, 215] on icon "Branch-specific-item" at bounding box center [669, 218] width 10 height 10
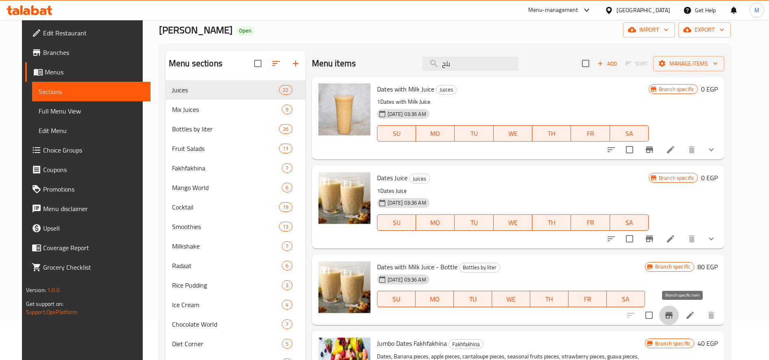
scroll to position [0, 0]
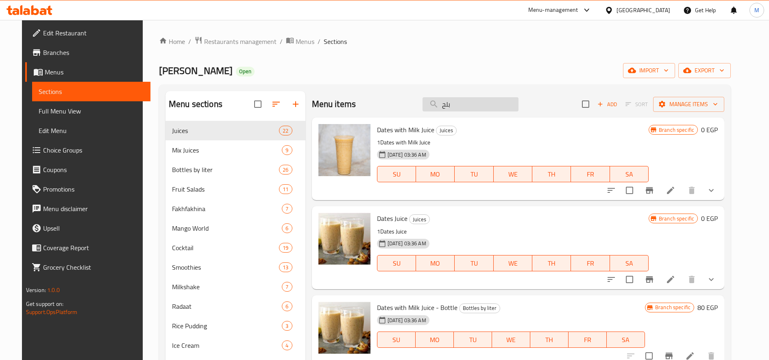
click at [470, 106] on input "بلح" at bounding box center [470, 104] width 96 height 14
paste input "فتة"
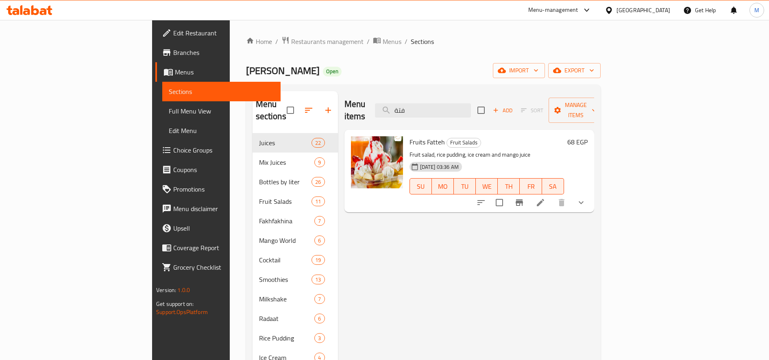
type input "فتة"
click at [587, 136] on h6 "68 EGP" at bounding box center [577, 141] width 20 height 11
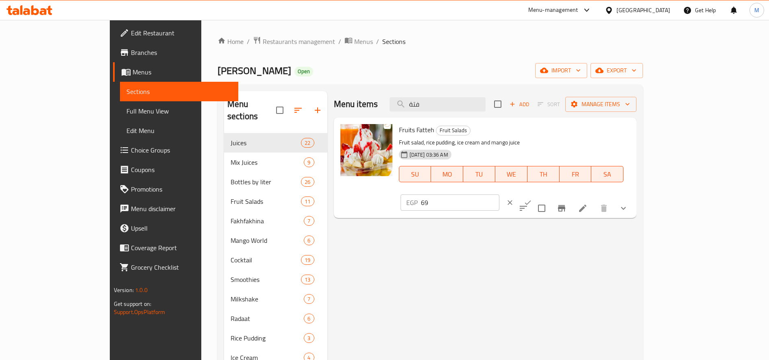
click at [499, 194] on input "69" at bounding box center [460, 202] width 78 height 16
type input "70"
click at [499, 194] on input "70" at bounding box center [460, 202] width 78 height 16
click at [532, 198] on icon "ok" at bounding box center [528, 202] width 8 height 8
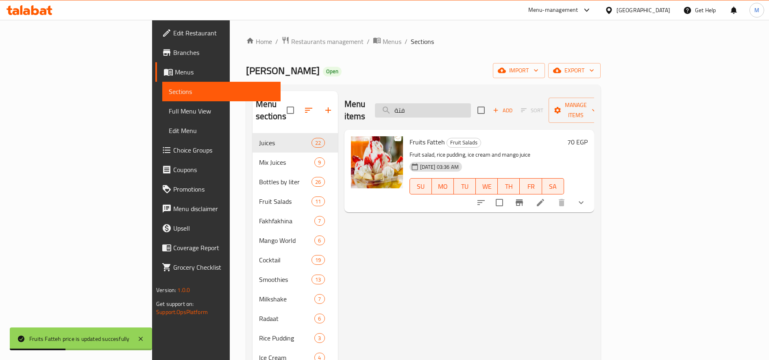
click at [468, 103] on input "فتة" at bounding box center [423, 110] width 96 height 14
paste input "شيكو"
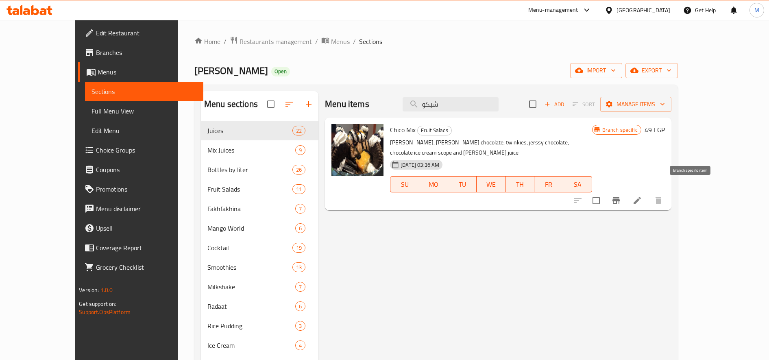
type input "شيكو"
click at [621, 196] on icon "Branch-specific-item" at bounding box center [616, 201] width 10 height 10
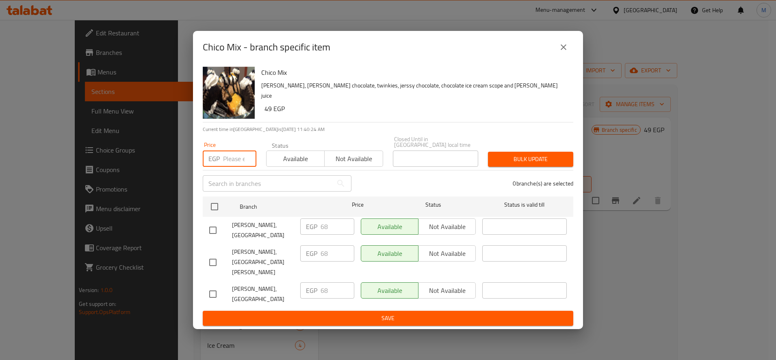
click at [235, 159] on input "number" at bounding box center [239, 158] width 33 height 16
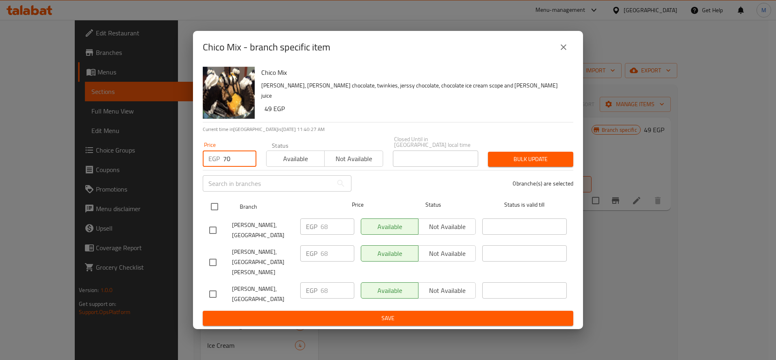
type input "70"
click at [215, 213] on input "checkbox" at bounding box center [214, 206] width 17 height 17
checkbox input "true"
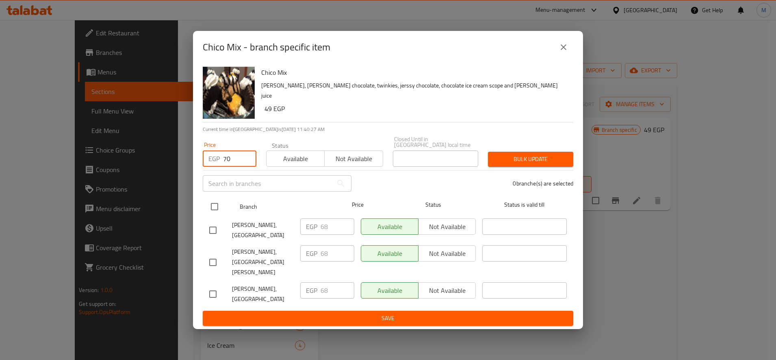
checkbox input "true"
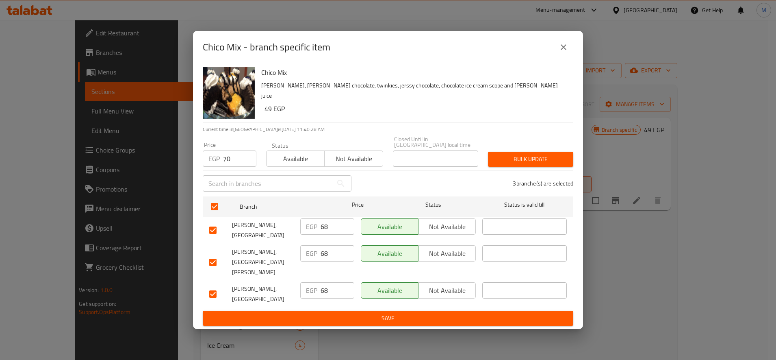
click at [526, 163] on span "Bulk update" at bounding box center [531, 159] width 72 height 10
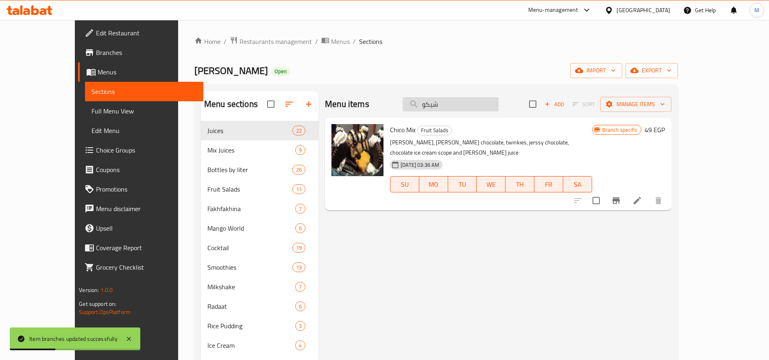
click at [476, 103] on input "شيكو" at bounding box center [450, 104] width 96 height 14
paste input "هير"
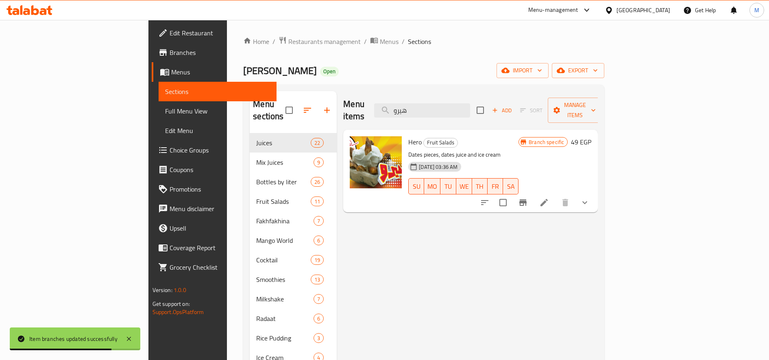
type input "هيرو"
click at [594, 197] on div at bounding box center [535, 203] width 120 height 20
click at [528, 198] on icon "Branch-specific-item" at bounding box center [523, 203] width 10 height 10
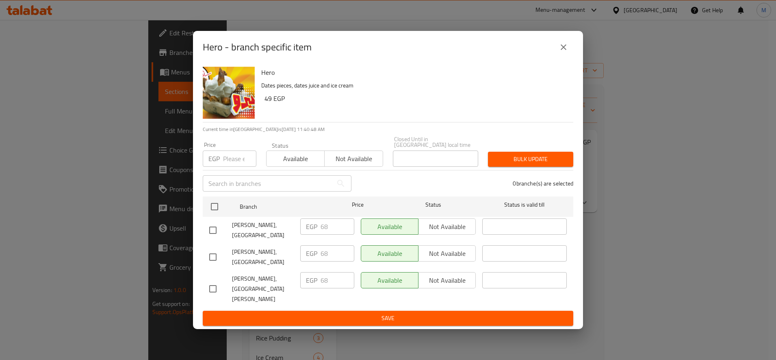
click at [233, 162] on input "number" at bounding box center [239, 158] width 33 height 16
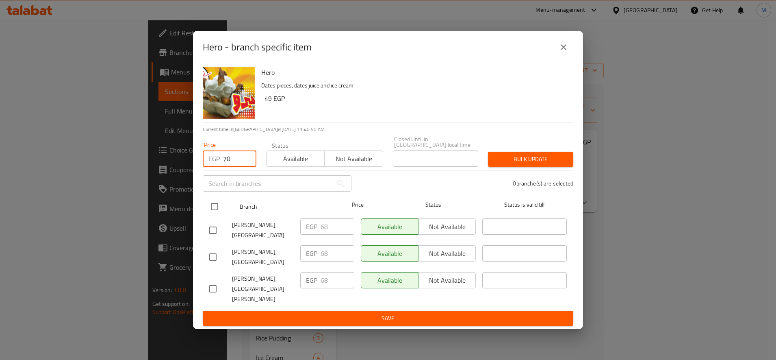
type input "70"
drag, startPoint x: 220, startPoint y: 209, endPoint x: 225, endPoint y: 203, distance: 8.1
click at [220, 210] on input "checkbox" at bounding box center [214, 206] width 17 height 17
checkbox input "true"
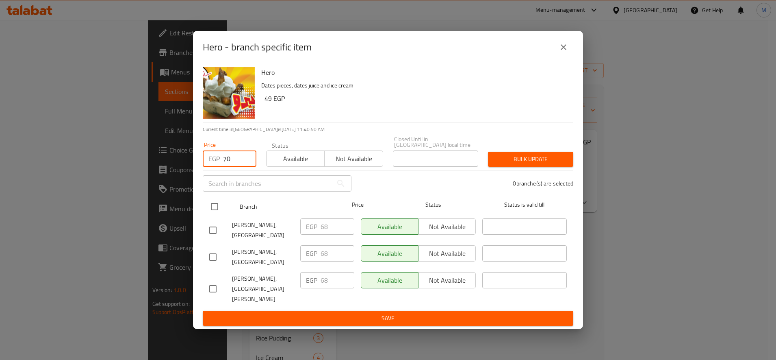
checkbox input "true"
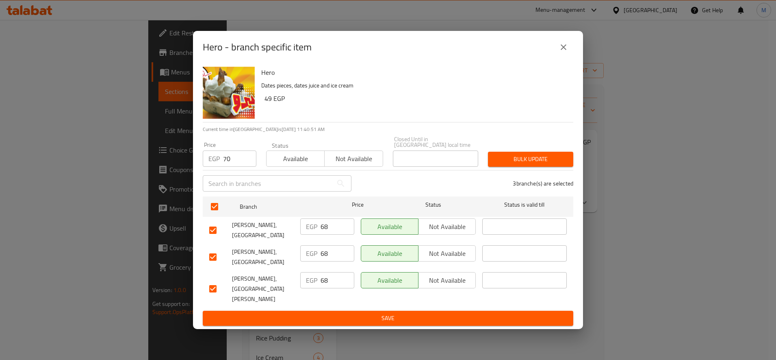
click at [531, 153] on div "Bulk update" at bounding box center [530, 159] width 95 height 25
click at [532, 159] on span "Bulk update" at bounding box center [531, 159] width 72 height 10
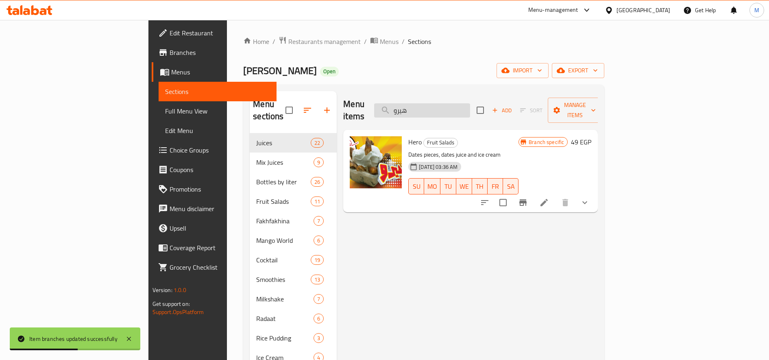
click at [470, 110] on input "هيرو" at bounding box center [422, 110] width 96 height 14
paste input "روت"
click at [470, 110] on input "فروت" at bounding box center [422, 110] width 96 height 14
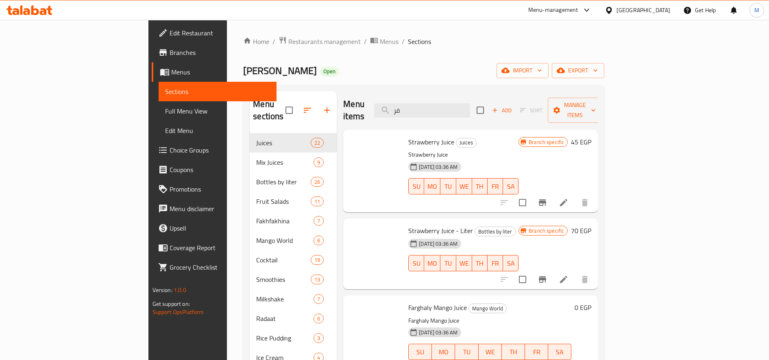
type input "ف"
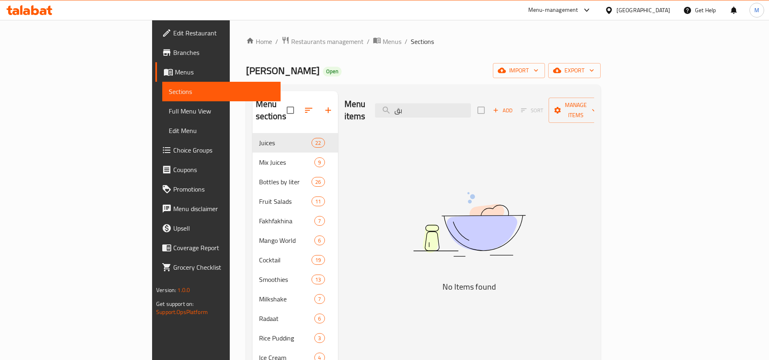
type input "ب"
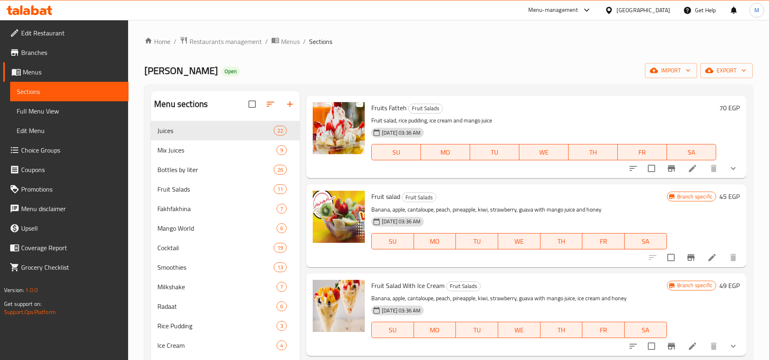
scroll to position [26, 0]
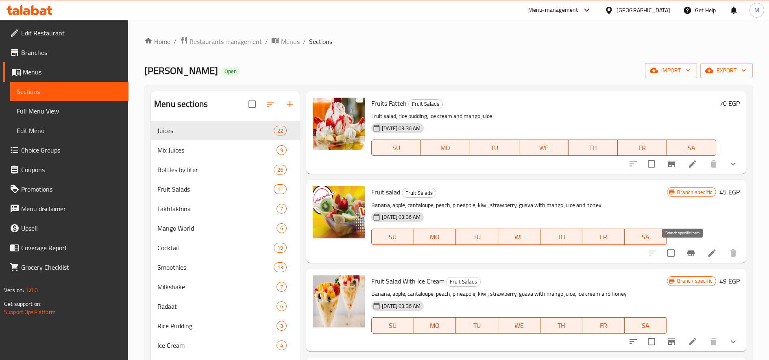
type input "fru"
click at [681, 247] on button "Branch-specific-item" at bounding box center [691, 253] width 20 height 20
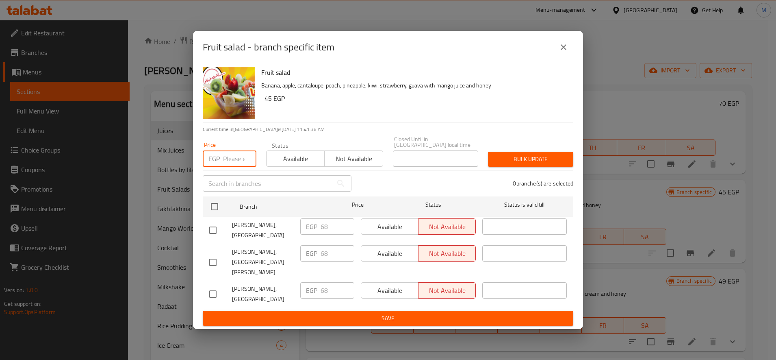
click at [234, 156] on input "number" at bounding box center [239, 158] width 33 height 16
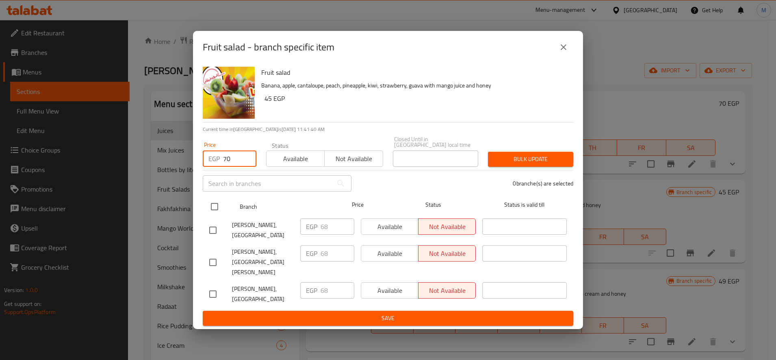
type input "70"
click at [212, 209] on input "checkbox" at bounding box center [214, 206] width 17 height 17
checkbox input "true"
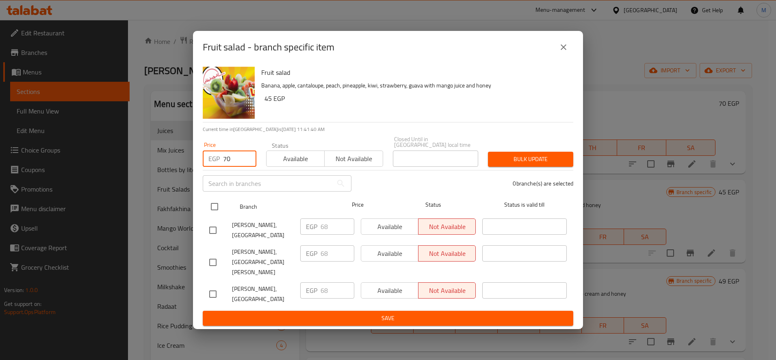
checkbox input "true"
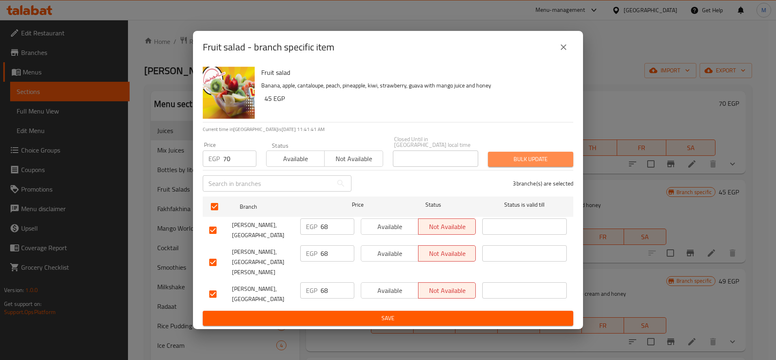
click at [561, 161] on span "Bulk update" at bounding box center [531, 159] width 72 height 10
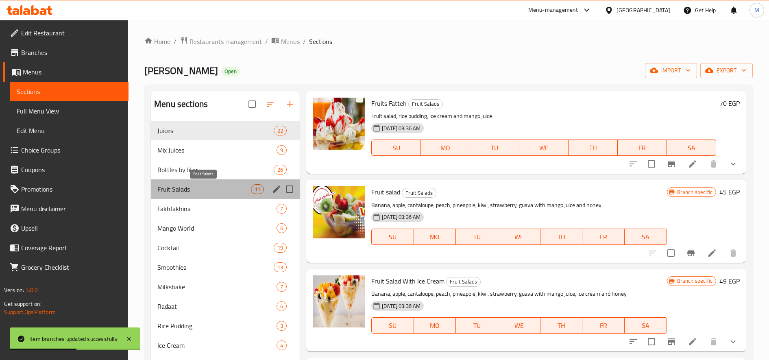
click at [193, 185] on span "Fruit Salads" at bounding box center [203, 189] width 93 height 10
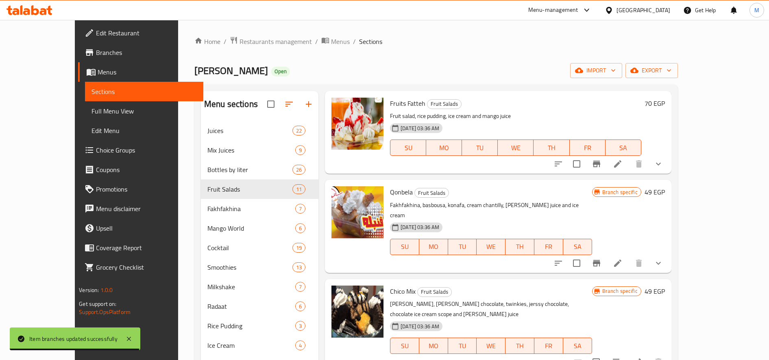
click at [665, 192] on h6 "49 EGP" at bounding box center [654, 191] width 20 height 11
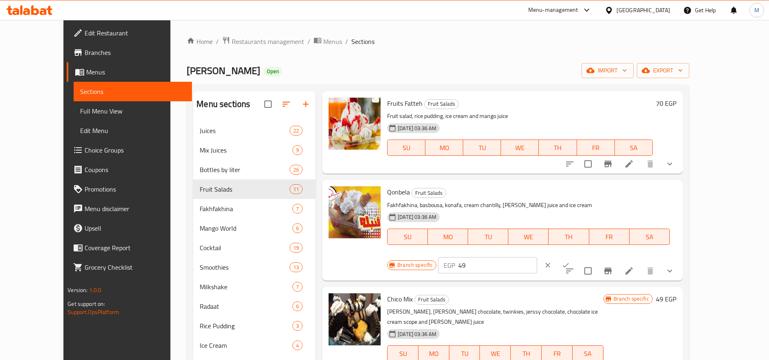
click at [537, 257] on input "49" at bounding box center [497, 265] width 78 height 16
type input "4"
type input "70"
click at [570, 261] on icon "ok" at bounding box center [565, 265] width 8 height 8
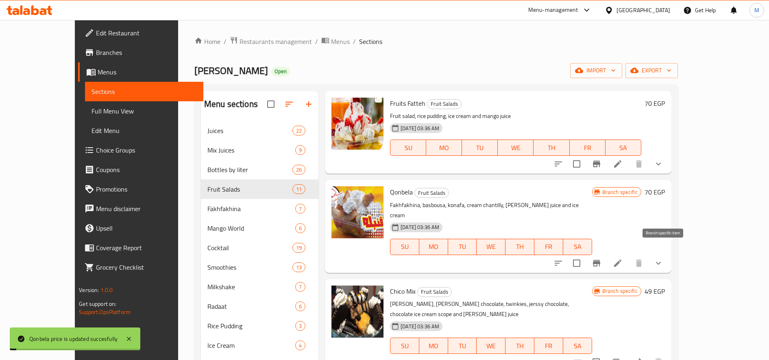
click at [600, 260] on icon "Branch-specific-item" at bounding box center [596, 263] width 7 height 7
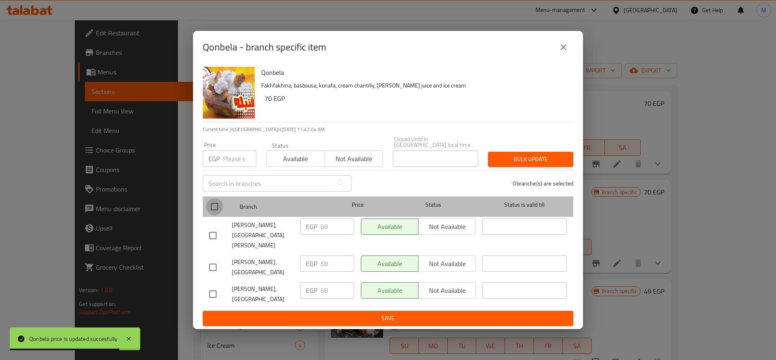
click at [211, 213] on input "checkbox" at bounding box center [214, 206] width 17 height 17
checkbox input "true"
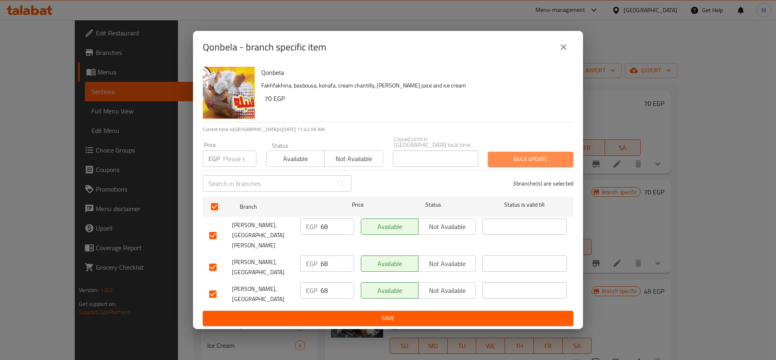
click at [522, 162] on span "Bulk update" at bounding box center [531, 159] width 72 height 10
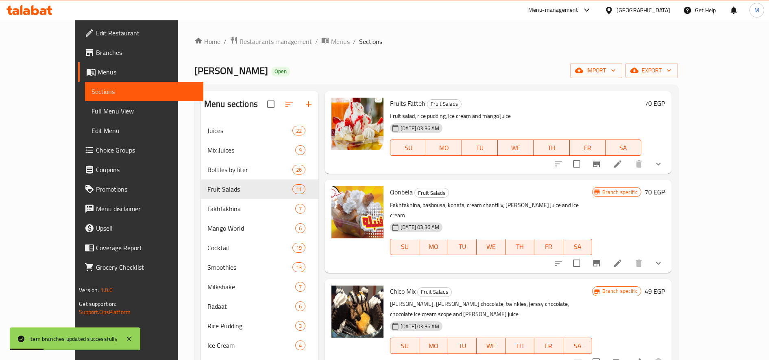
click at [601, 258] on icon "Branch-specific-item" at bounding box center [596, 263] width 10 height 10
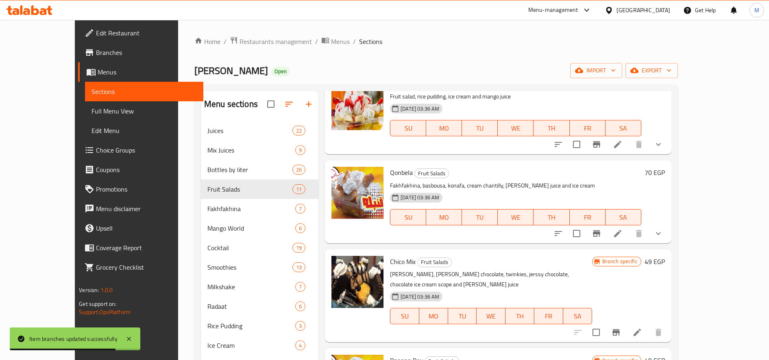
scroll to position [49, 0]
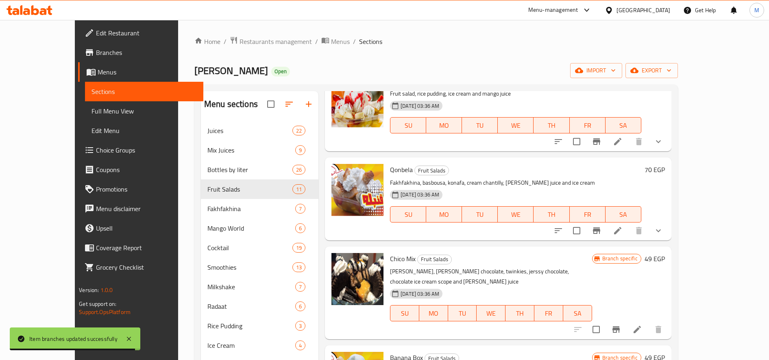
click at [665, 255] on h6 "49 EGP" at bounding box center [654, 258] width 20 height 11
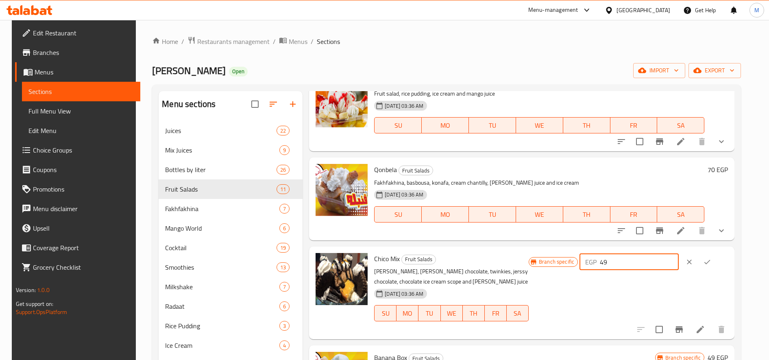
click at [652, 269] on input "49" at bounding box center [639, 262] width 78 height 16
click at [652, 268] on input "49" at bounding box center [639, 262] width 78 height 16
type input "70"
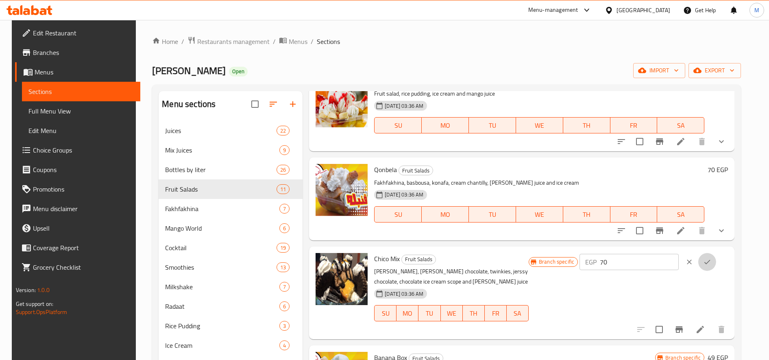
click at [716, 261] on button "ok" at bounding box center [707, 262] width 18 height 18
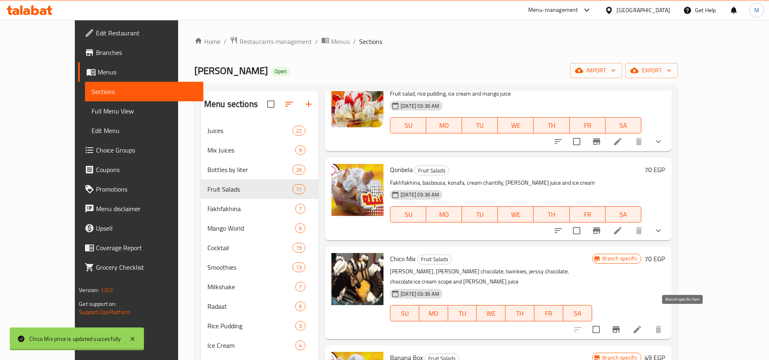
click at [626, 324] on button "Branch-specific-item" at bounding box center [616, 330] width 20 height 20
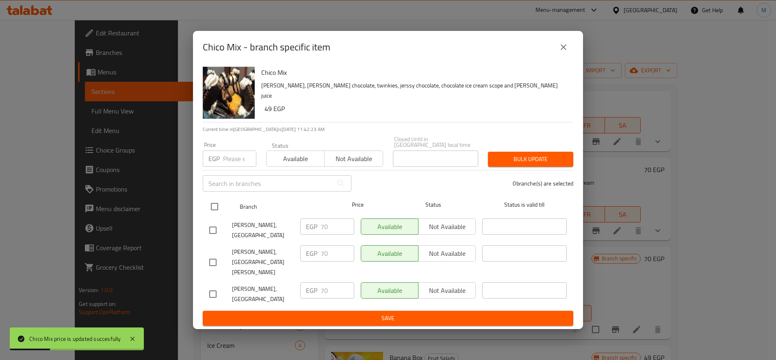
click at [213, 215] on input "checkbox" at bounding box center [214, 206] width 17 height 17
checkbox input "true"
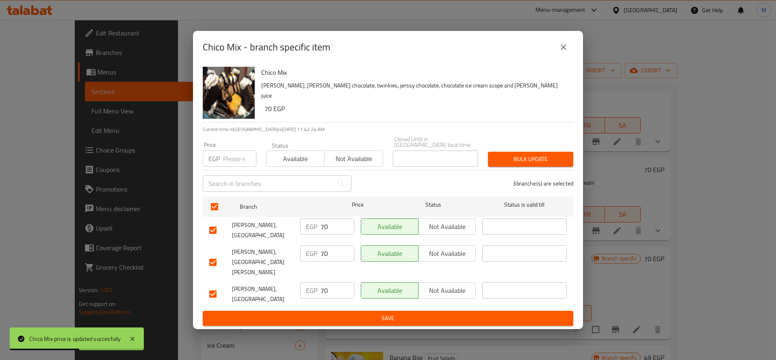
click at [525, 159] on span "Bulk update" at bounding box center [531, 159] width 72 height 10
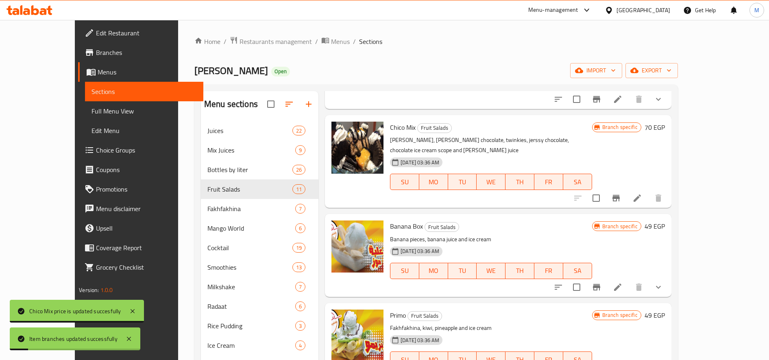
scroll to position [181, 0]
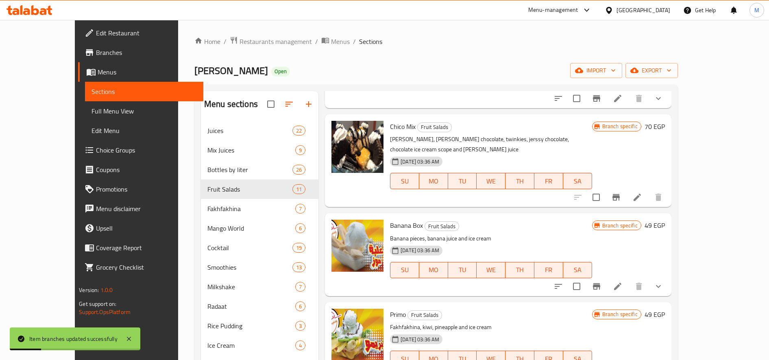
click at [665, 220] on h6 "49 EGP" at bounding box center [654, 225] width 20 height 11
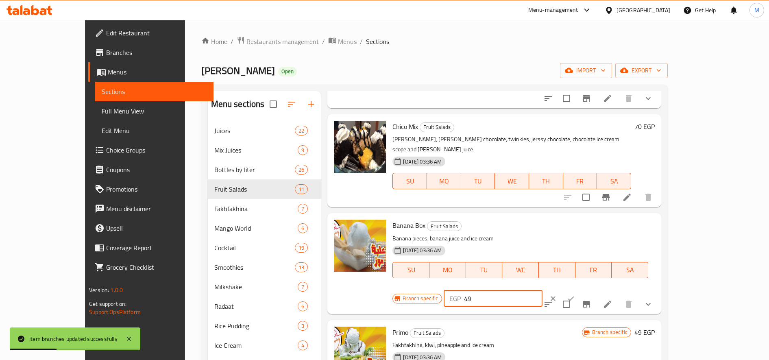
click at [542, 290] on input "49" at bounding box center [503, 298] width 78 height 16
type input "70"
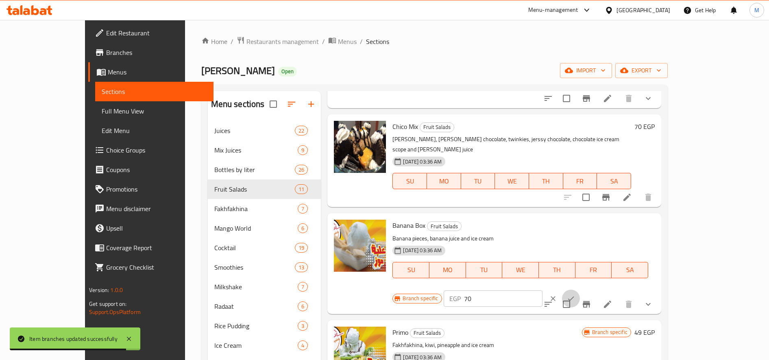
click at [575, 294] on icon "ok" at bounding box center [571, 298] width 8 height 8
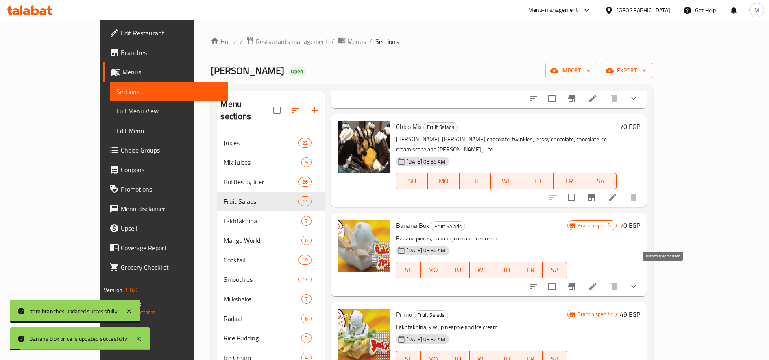
click at [581, 276] on button "Branch-specific-item" at bounding box center [572, 286] width 20 height 20
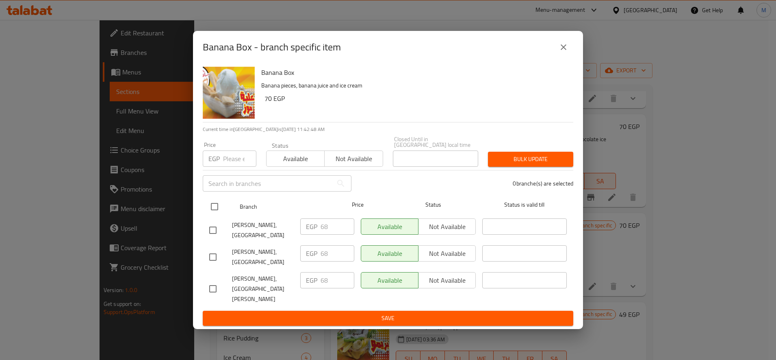
click at [216, 214] on input "checkbox" at bounding box center [214, 206] width 17 height 17
checkbox input "true"
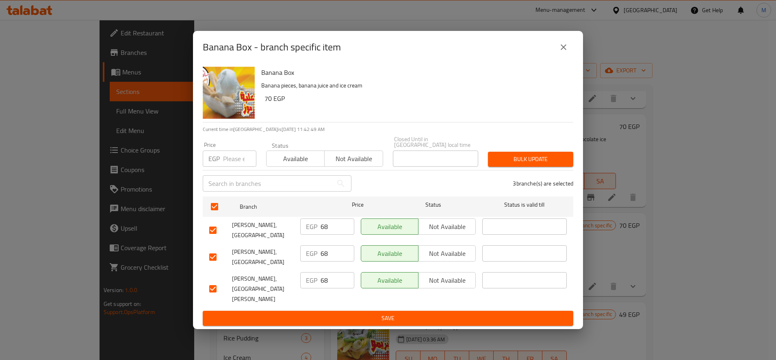
drag, startPoint x: 585, startPoint y: 161, endPoint x: 580, endPoint y: 161, distance: 4.5
click at [580, 161] on div "Banana Box - branch specific item Banana Box Banana pieces, banana juice and ic…" at bounding box center [388, 180] width 776 height 360
click at [560, 164] on span "Bulk update" at bounding box center [531, 159] width 72 height 10
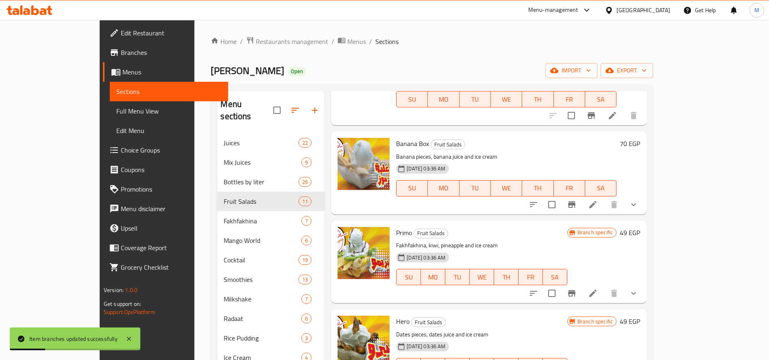
scroll to position [268, 0]
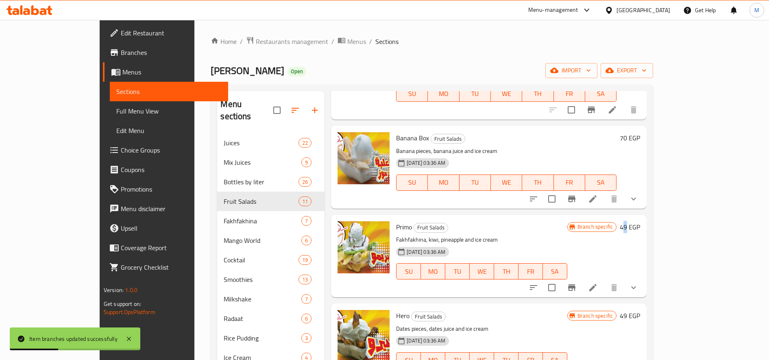
click at [640, 221] on h6 "49 EGP" at bounding box center [630, 226] width 20 height 11
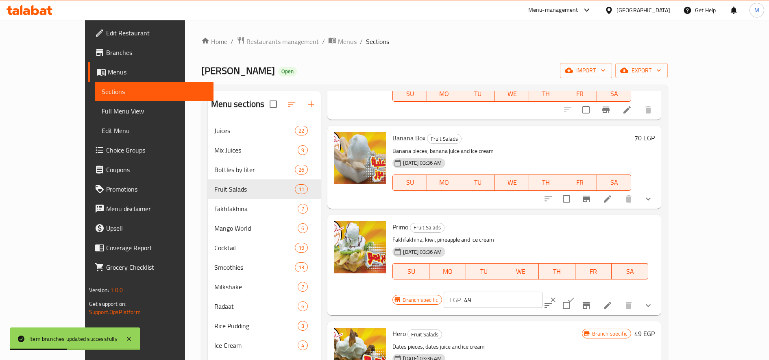
click at [542, 291] on input "49" at bounding box center [503, 299] width 78 height 16
type input "70"
click at [575, 296] on icon "ok" at bounding box center [571, 300] width 8 height 8
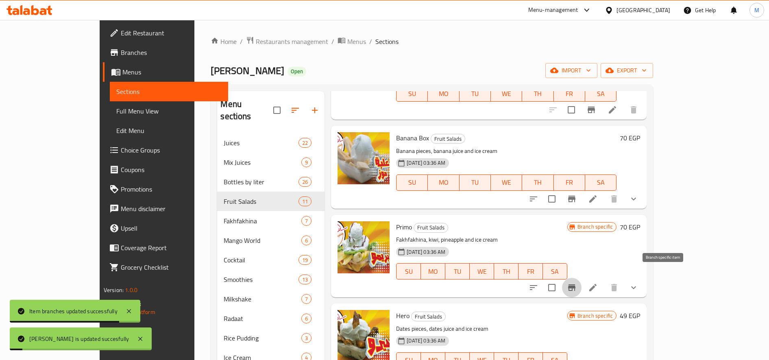
click at [581, 278] on button "Branch-specific-item" at bounding box center [572, 288] width 20 height 20
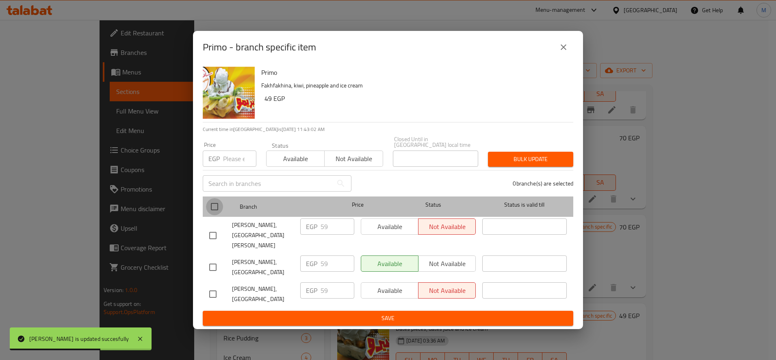
click at [210, 215] on input "checkbox" at bounding box center [214, 206] width 17 height 17
checkbox input "true"
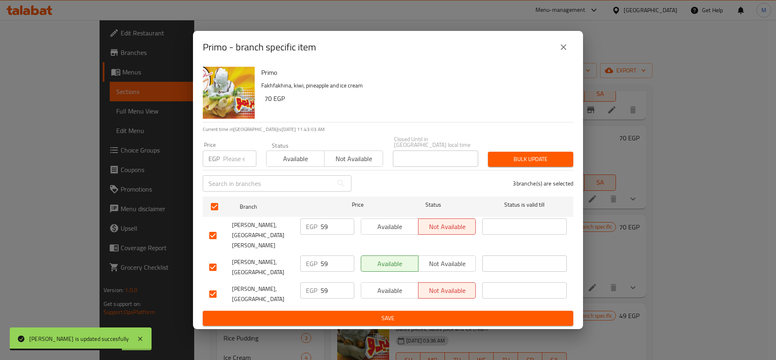
click at [533, 159] on span "Bulk update" at bounding box center [531, 159] width 72 height 10
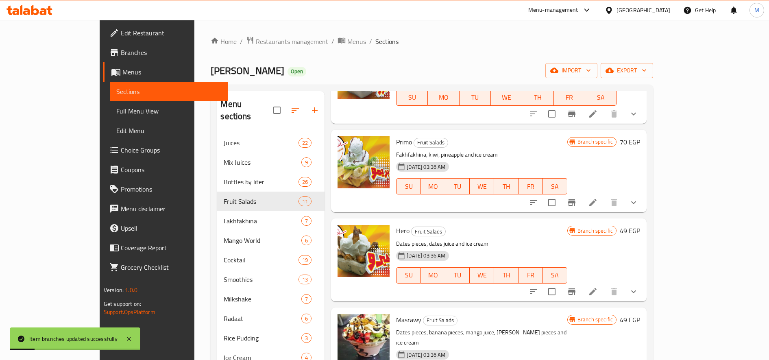
scroll to position [364, 0]
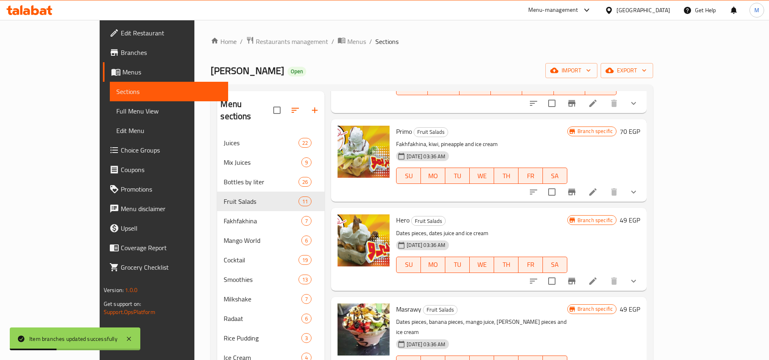
click at [581, 271] on button "Branch-specific-item" at bounding box center [572, 281] width 20 height 20
click at [640, 214] on h6 "49 EGP" at bounding box center [630, 219] width 20 height 11
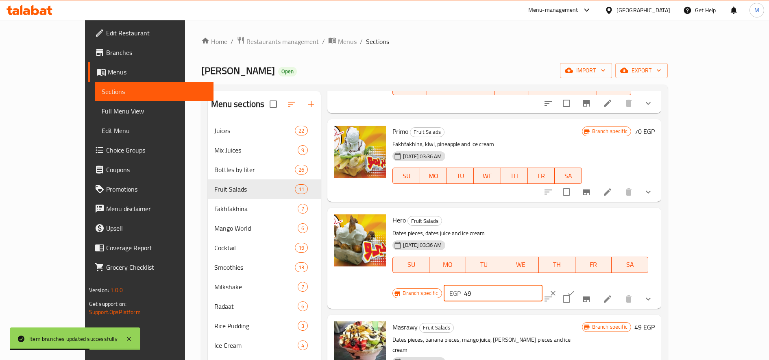
click at [542, 285] on input "49" at bounding box center [503, 293] width 78 height 16
type input "70"
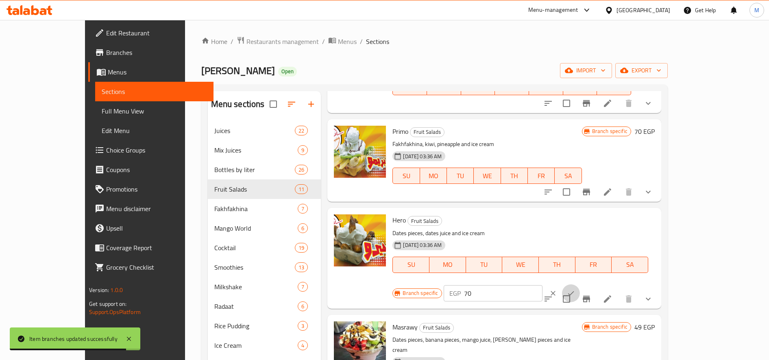
click at [580, 284] on button "ok" at bounding box center [571, 293] width 18 height 18
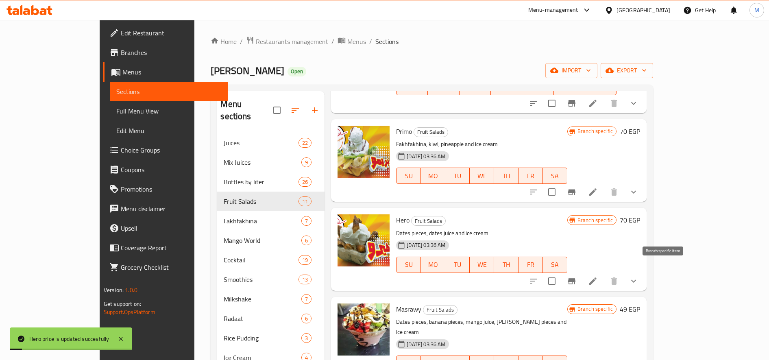
click at [576, 276] on icon "Branch-specific-item" at bounding box center [572, 281] width 10 height 10
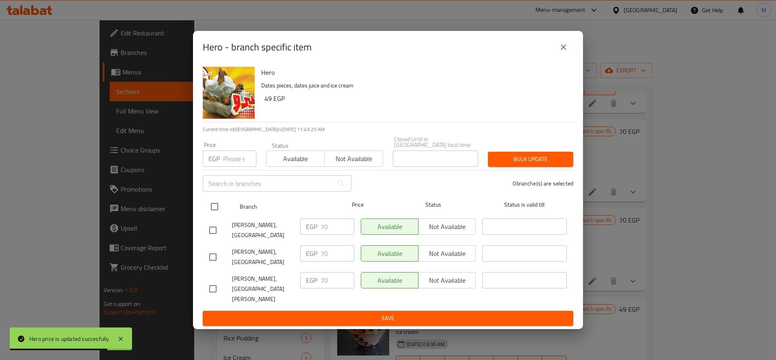
click at [215, 210] on input "checkbox" at bounding box center [214, 206] width 17 height 17
checkbox input "true"
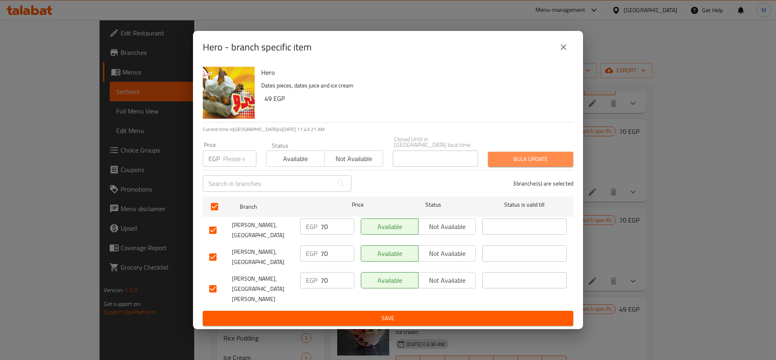
click at [534, 155] on button "Bulk update" at bounding box center [530, 159] width 85 height 15
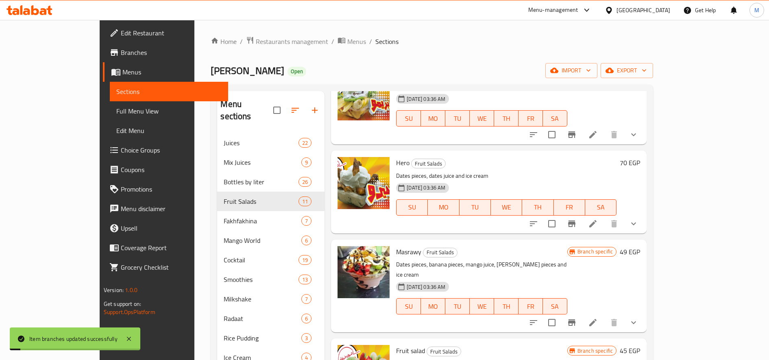
scroll to position [423, 0]
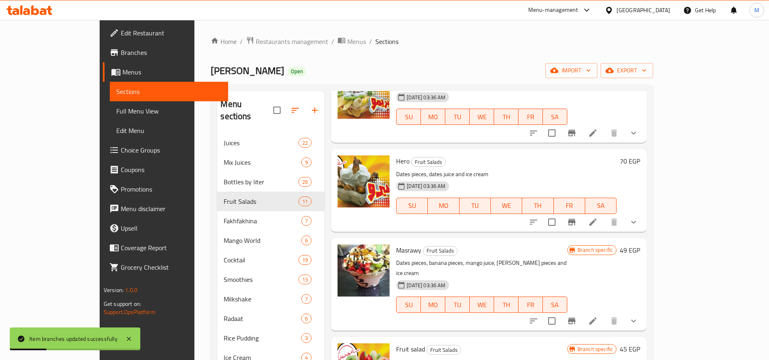
click at [640, 244] on h6 "49 EGP" at bounding box center [630, 249] width 20 height 11
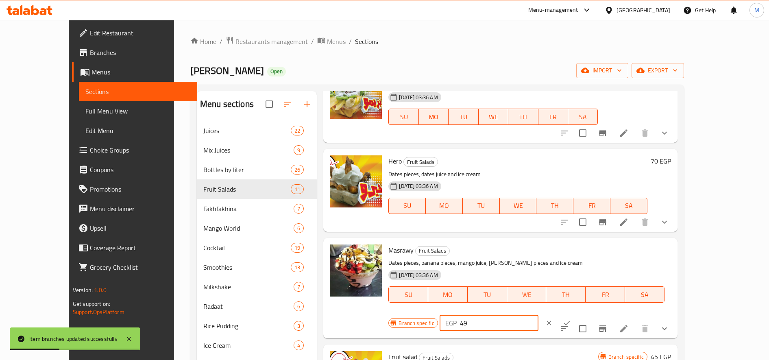
click at [538, 315] on input "49" at bounding box center [499, 323] width 78 height 16
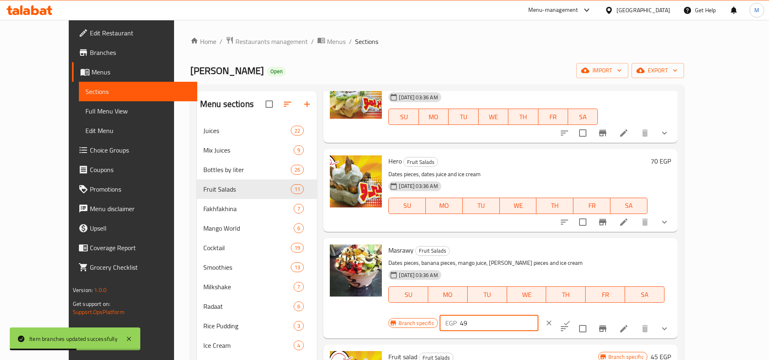
click at [538, 315] on input "49" at bounding box center [499, 323] width 78 height 16
type input "70"
click at [576, 314] on button "ok" at bounding box center [567, 323] width 18 height 18
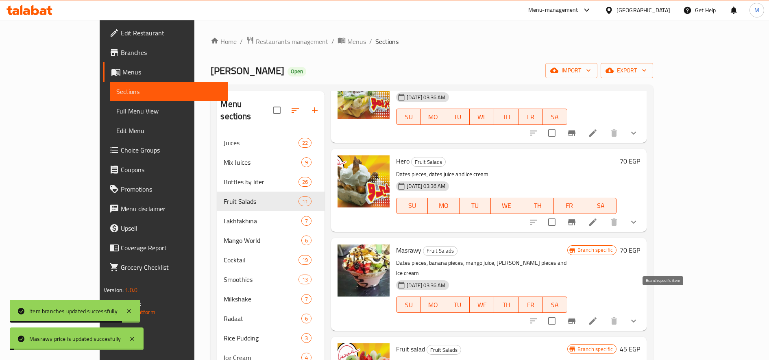
click at [576, 316] on icon "Branch-specific-item" at bounding box center [572, 321] width 10 height 10
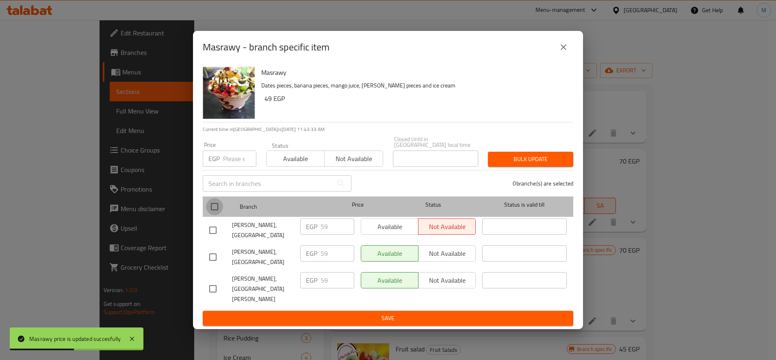
click at [215, 209] on input "checkbox" at bounding box center [214, 206] width 17 height 17
checkbox input "true"
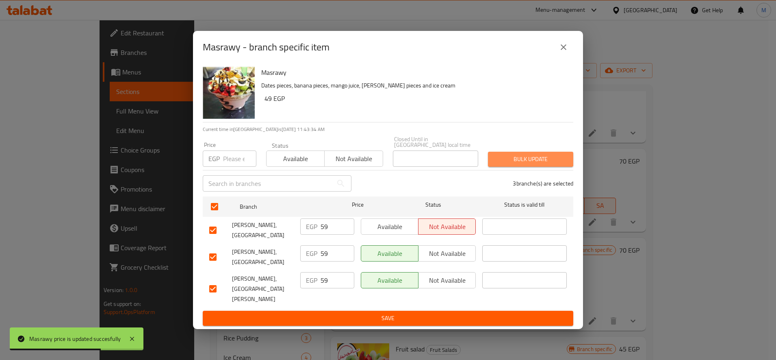
click at [515, 167] on button "Bulk update" at bounding box center [530, 159] width 85 height 15
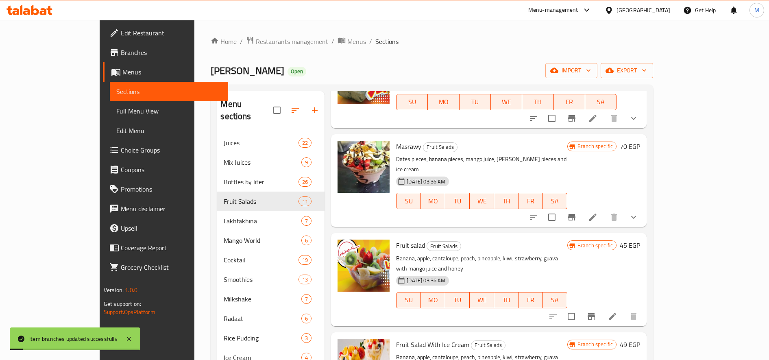
scroll to position [527, 0]
click at [640, 239] on h6 "45 EGP" at bounding box center [630, 244] width 20 height 11
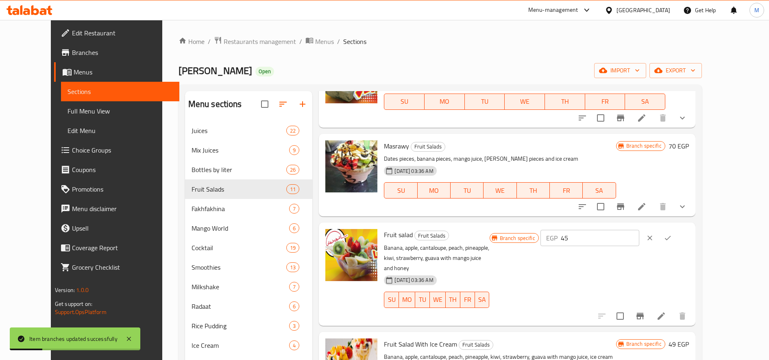
click at [639, 230] on input "45" at bounding box center [600, 238] width 78 height 16
type input "70"
click at [672, 234] on icon "ok" at bounding box center [667, 238] width 8 height 8
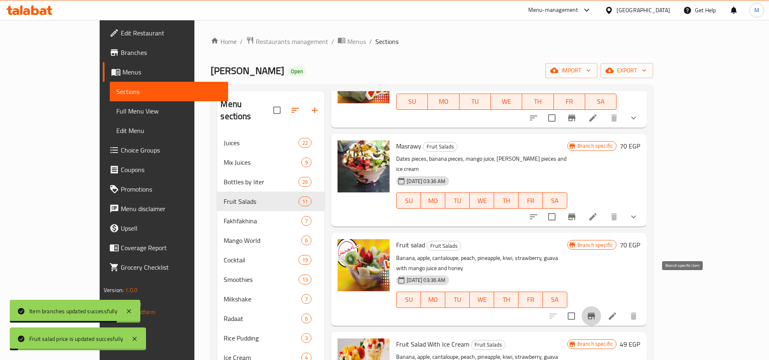
click at [601, 306] on button "Branch-specific-item" at bounding box center [591, 316] width 20 height 20
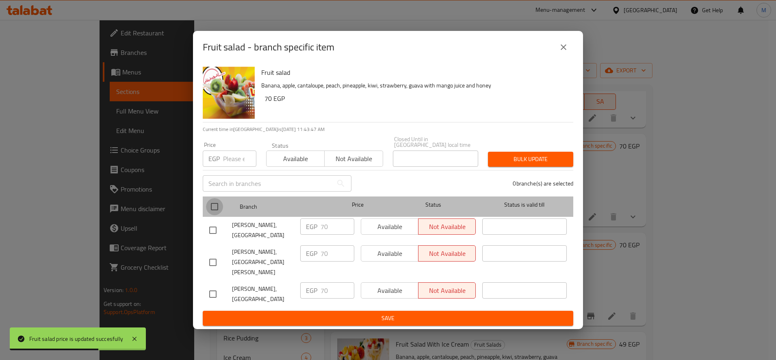
click at [216, 211] on input "checkbox" at bounding box center [214, 206] width 17 height 17
checkbox input "true"
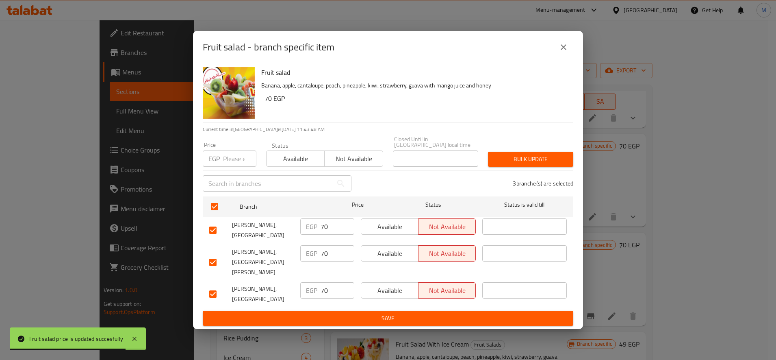
click at [512, 166] on button "Bulk update" at bounding box center [530, 159] width 85 height 15
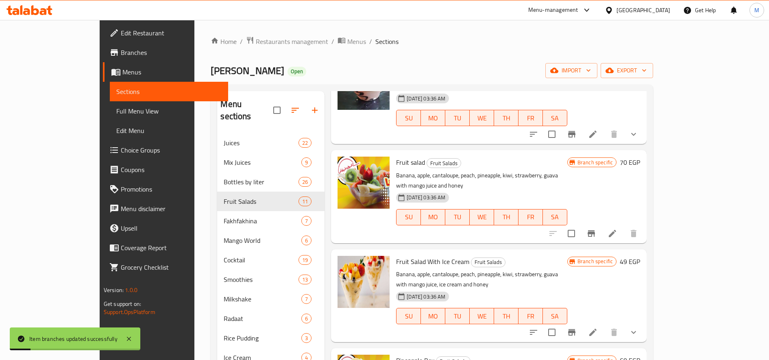
scroll to position [613, 0]
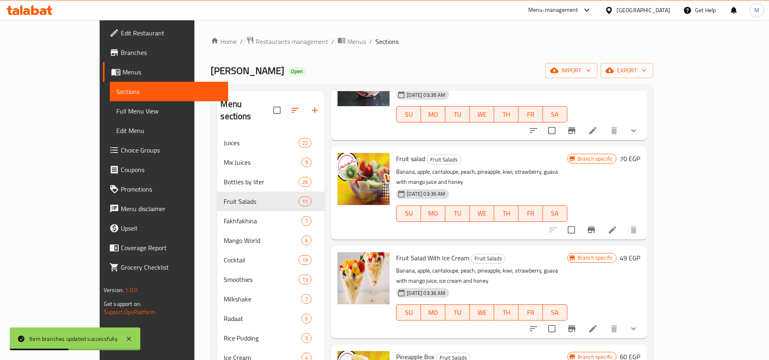
click at [640, 252] on h6 "49 EGP" at bounding box center [630, 257] width 20 height 11
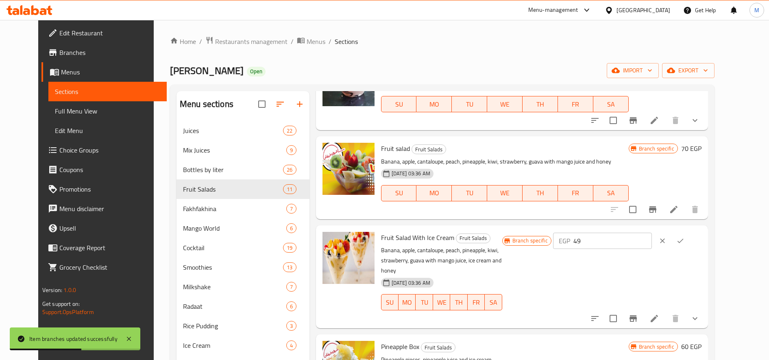
click at [638, 233] on input "49" at bounding box center [612, 241] width 78 height 16
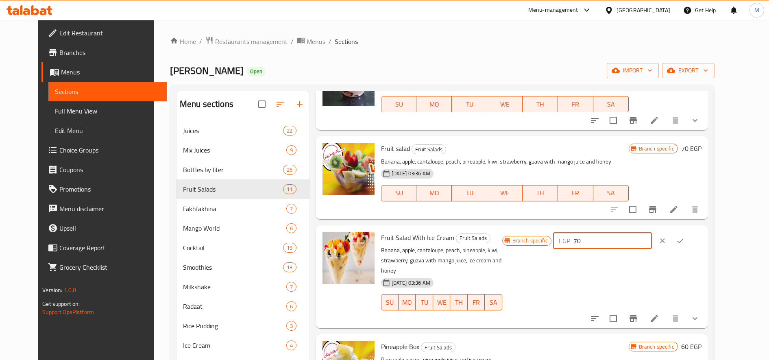
type input "70"
click at [689, 235] on button "ok" at bounding box center [680, 241] width 18 height 18
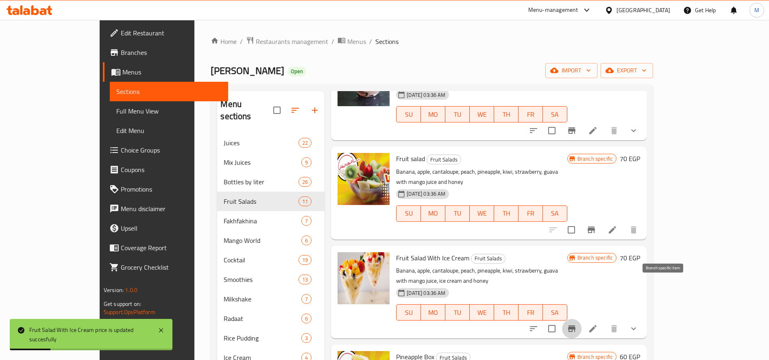
click at [581, 319] on button "Branch-specific-item" at bounding box center [572, 329] width 20 height 20
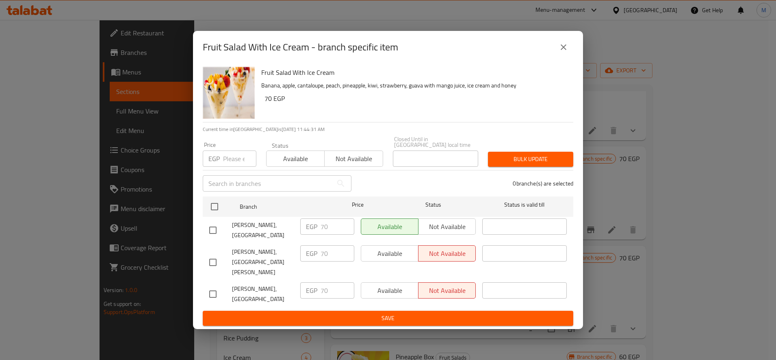
drag, startPoint x: 213, startPoint y: 204, endPoint x: 541, endPoint y: 143, distance: 334.5
click at [541, 143] on div "Fruit Salad With Ice Cream Banana, apple, cantaloupe, peach, pineapple, kiwi, s…" at bounding box center [388, 195] width 390 height 265
click at [538, 164] on span "Bulk update" at bounding box center [531, 159] width 72 height 10
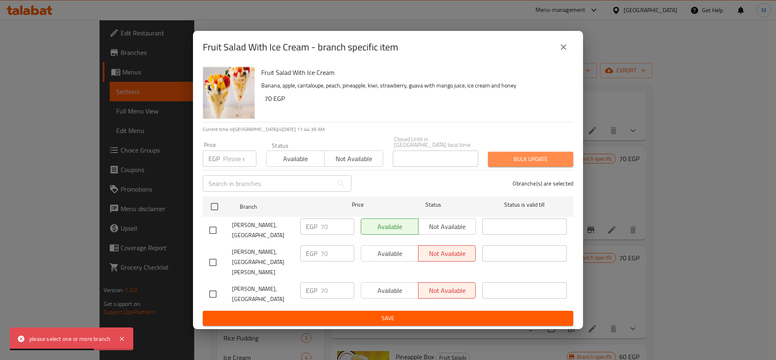
click at [513, 156] on span "Bulk update" at bounding box center [531, 159] width 72 height 10
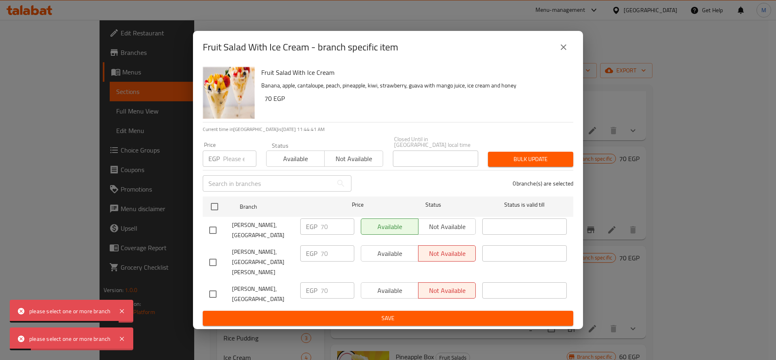
drag, startPoint x: 217, startPoint y: 207, endPoint x: 537, endPoint y: 155, distance: 323.7
click at [537, 155] on div "Fruit Salad With Ice Cream Banana, apple, cantaloupe, peach, pineapple, kiwi, s…" at bounding box center [388, 195] width 390 height 265
click at [537, 155] on button "Bulk update" at bounding box center [530, 159] width 85 height 15
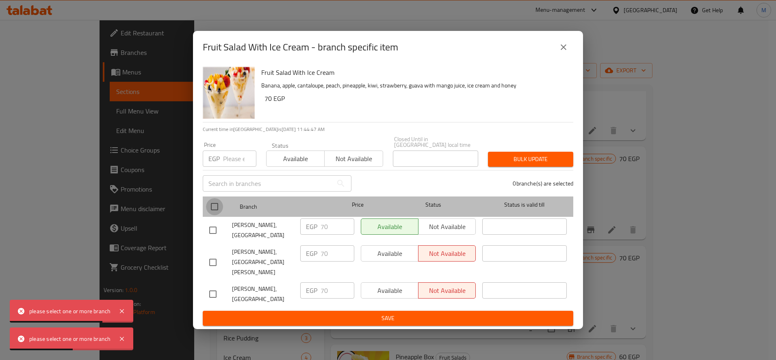
click at [212, 206] on input "checkbox" at bounding box center [214, 206] width 17 height 17
checkbox input "true"
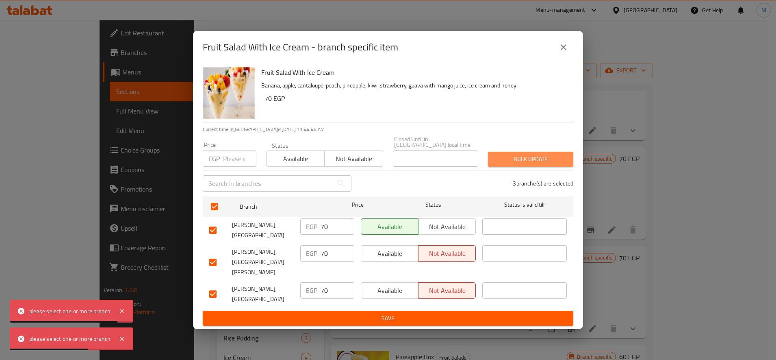
click at [542, 162] on span "Bulk update" at bounding box center [531, 159] width 72 height 10
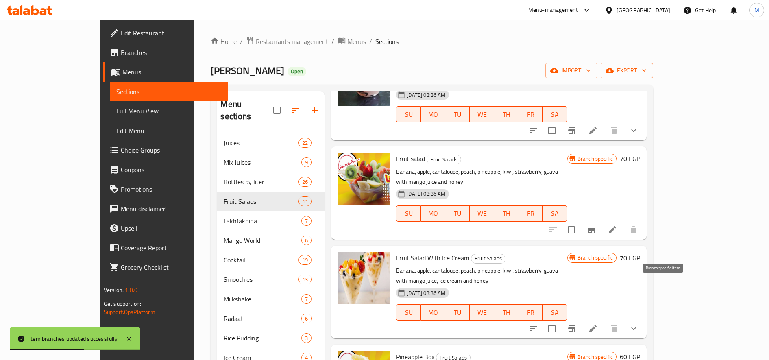
click at [576, 324] on icon "Branch-specific-item" at bounding box center [572, 329] width 10 height 10
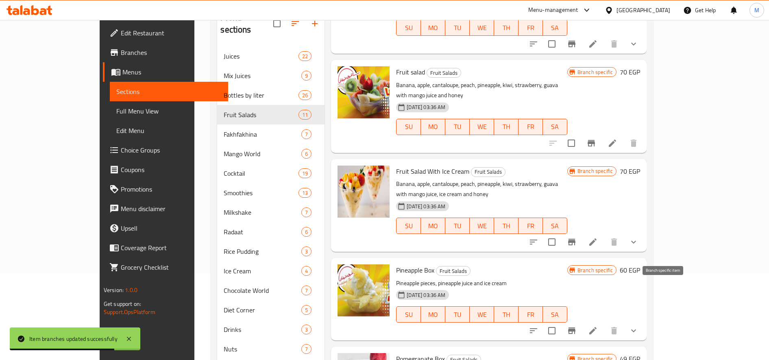
scroll to position [95, 0]
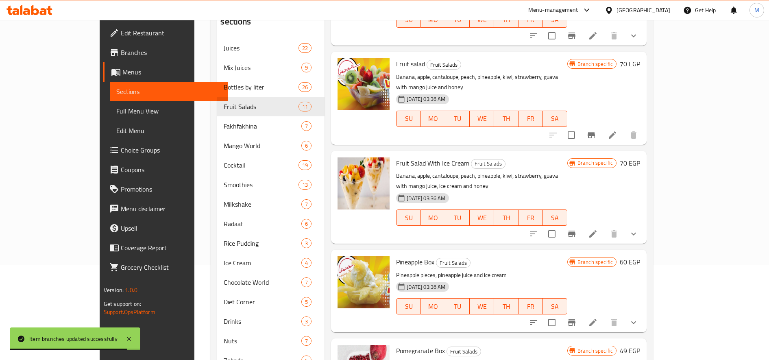
click at [640, 256] on h6 "60 EGP" at bounding box center [630, 261] width 20 height 11
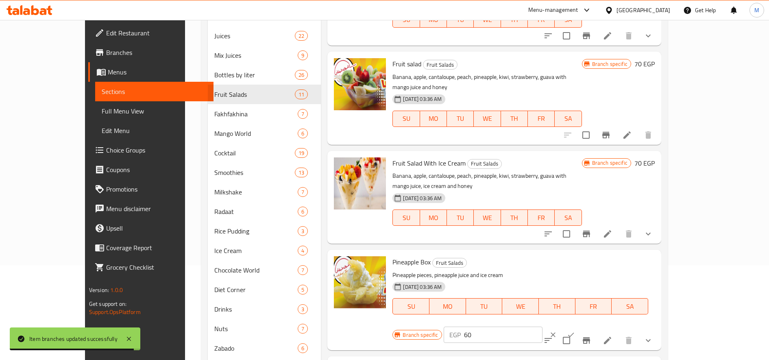
click at [542, 326] on input "60" at bounding box center [503, 334] width 78 height 16
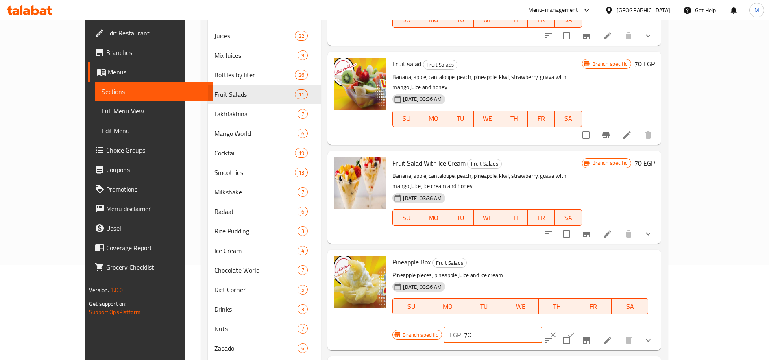
type input "70"
click at [574, 333] on icon "ok" at bounding box center [571, 335] width 6 height 4
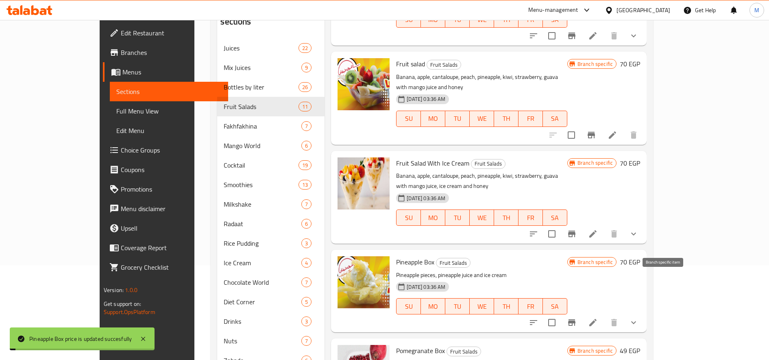
click at [575, 319] on icon "Branch-specific-item" at bounding box center [571, 322] width 7 height 7
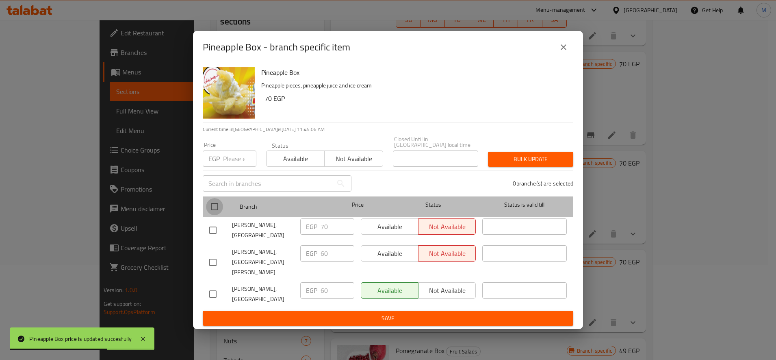
click at [209, 210] on input "checkbox" at bounding box center [214, 206] width 17 height 17
checkbox input "true"
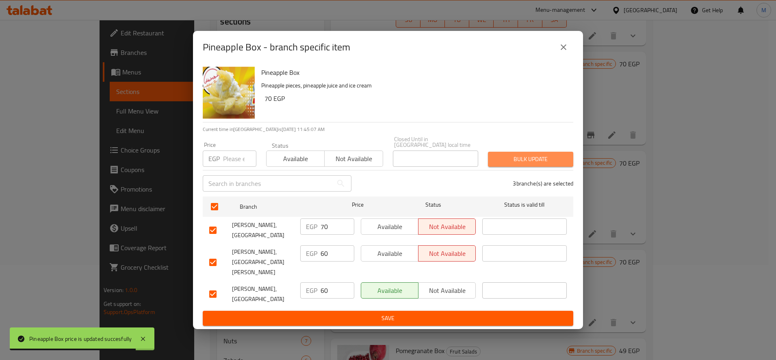
click at [551, 167] on button "Bulk update" at bounding box center [530, 159] width 85 height 15
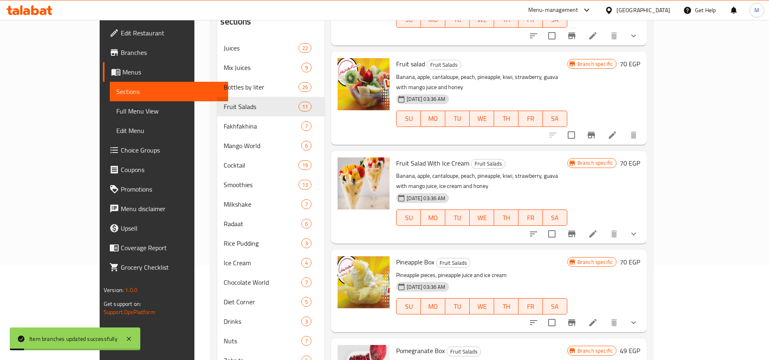
scroll to position [138, 0]
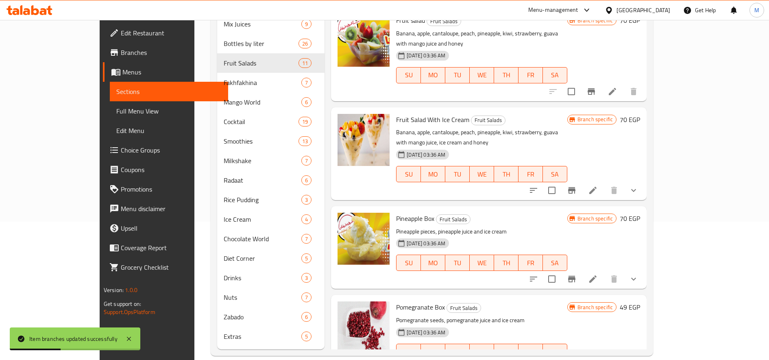
click at [640, 301] on div "Branch specific 49 EGP" at bounding box center [603, 336] width 73 height 70
click at [640, 301] on h6 "49 EGP" at bounding box center [630, 306] width 20 height 11
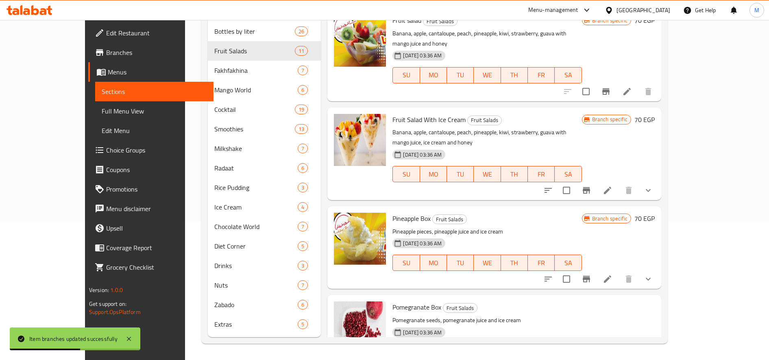
type input "70"
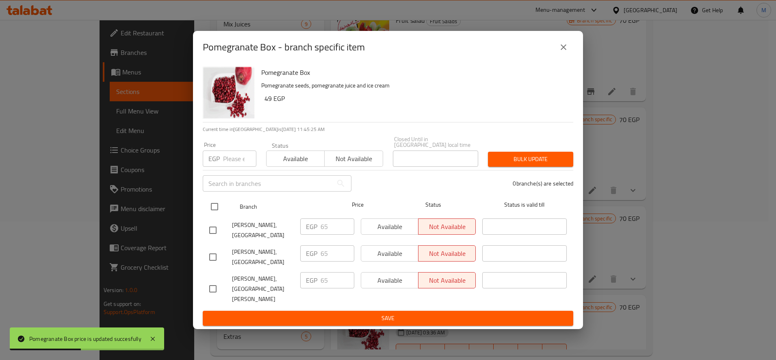
click at [215, 211] on input "checkbox" at bounding box center [214, 206] width 17 height 17
checkbox input "true"
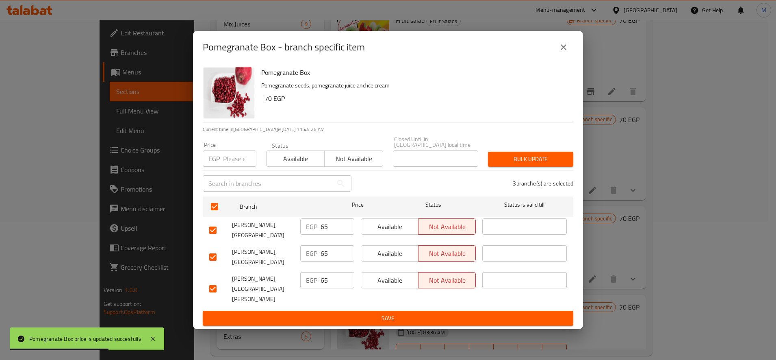
click at [558, 158] on button "Bulk update" at bounding box center [530, 159] width 85 height 15
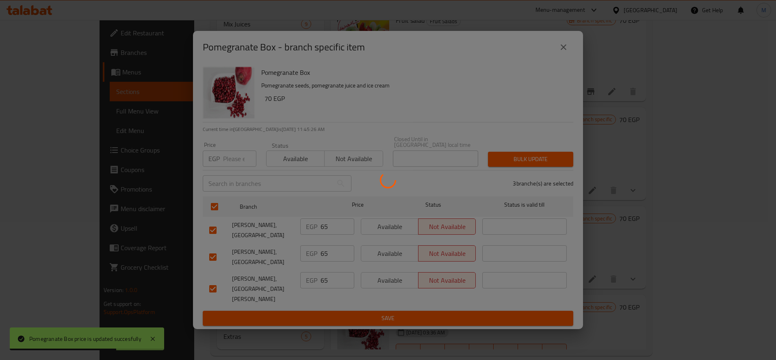
click at [557, 158] on div at bounding box center [388, 180] width 776 height 360
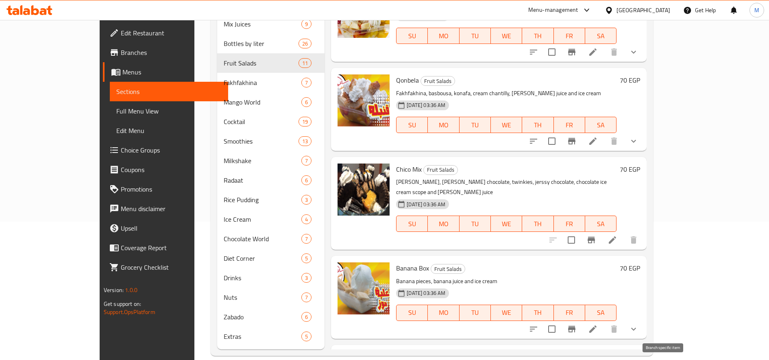
scroll to position [0, 0]
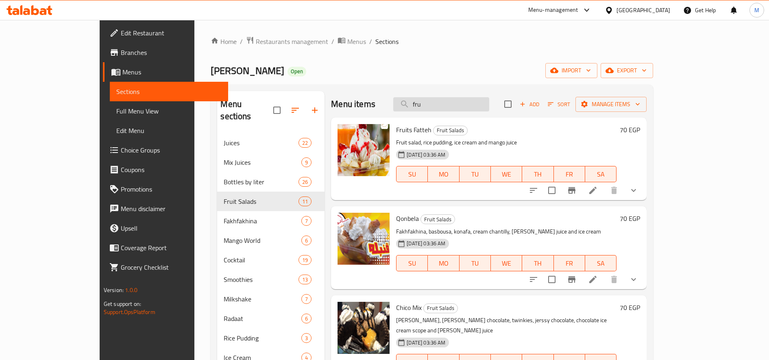
click at [483, 103] on input "fru" at bounding box center [441, 104] width 96 height 14
click at [483, 104] on input "fru" at bounding box center [441, 104] width 96 height 14
paste input "فراولة"
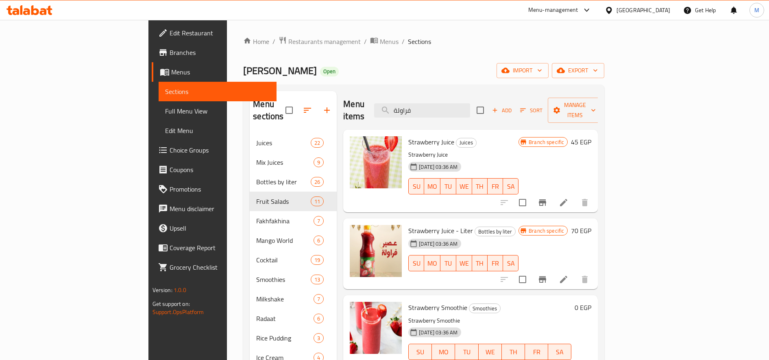
type input "فراولة"
click at [591, 136] on h6 "45 EGP" at bounding box center [581, 141] width 20 height 11
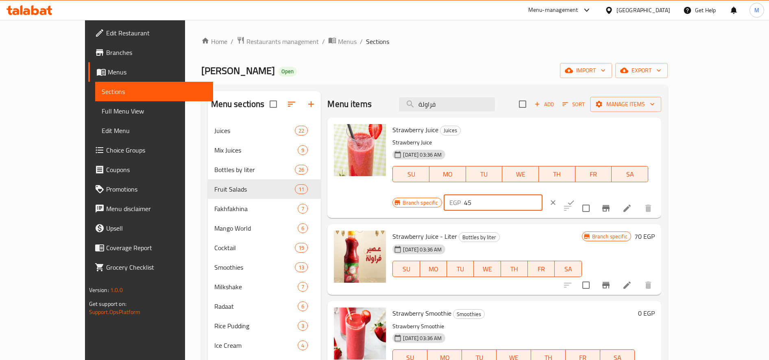
click at [542, 194] on input "45" at bounding box center [503, 202] width 78 height 16
type input "70"
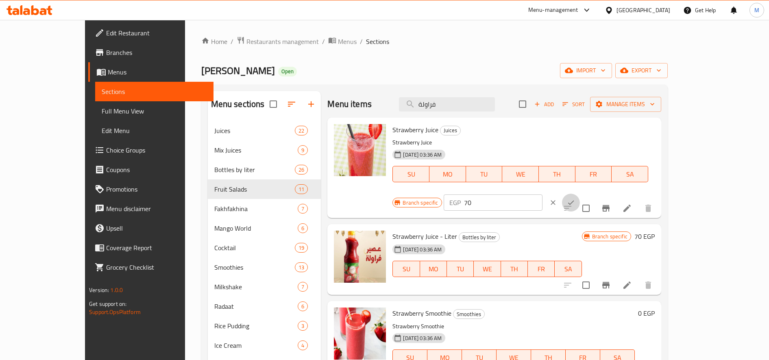
click at [575, 198] on icon "ok" at bounding box center [571, 202] width 8 height 8
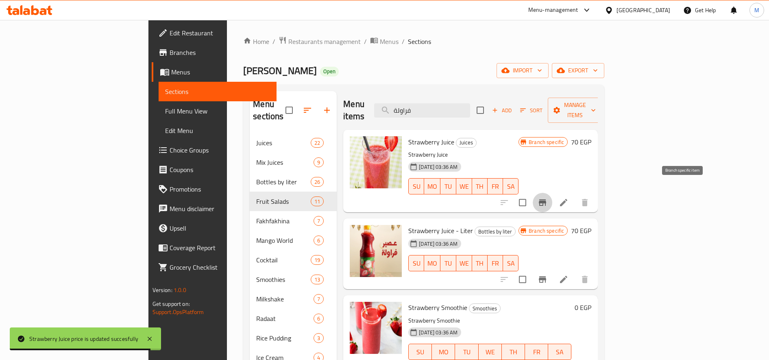
click at [547, 198] on icon "Branch-specific-item" at bounding box center [542, 203] width 10 height 10
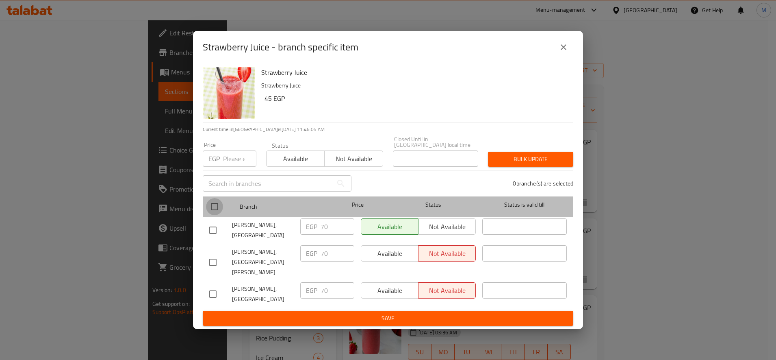
click at [217, 213] on input "checkbox" at bounding box center [214, 206] width 17 height 17
checkbox input "true"
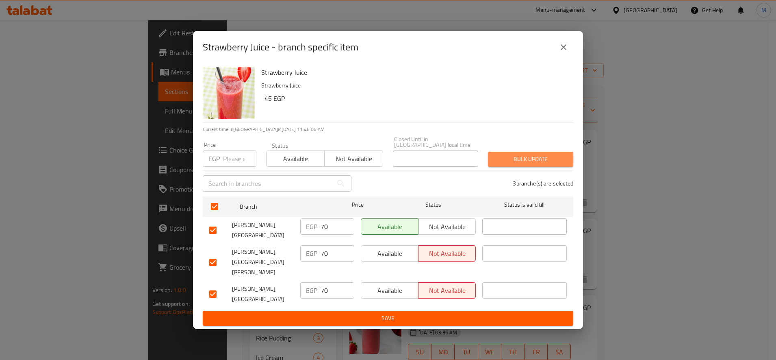
click at [546, 159] on span "Bulk update" at bounding box center [531, 159] width 72 height 10
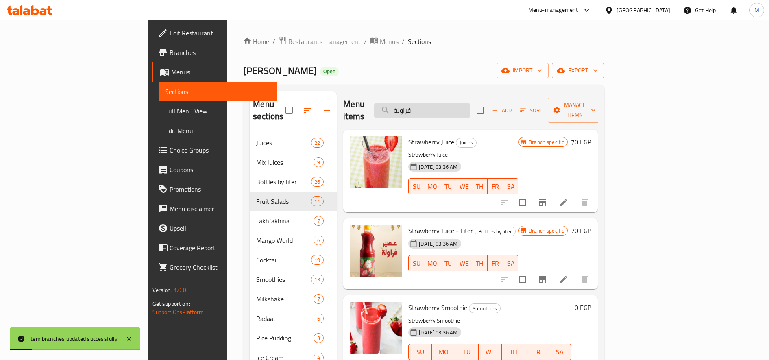
click at [470, 103] on input "فراولة" at bounding box center [422, 110] width 96 height 14
paste input "انجا"
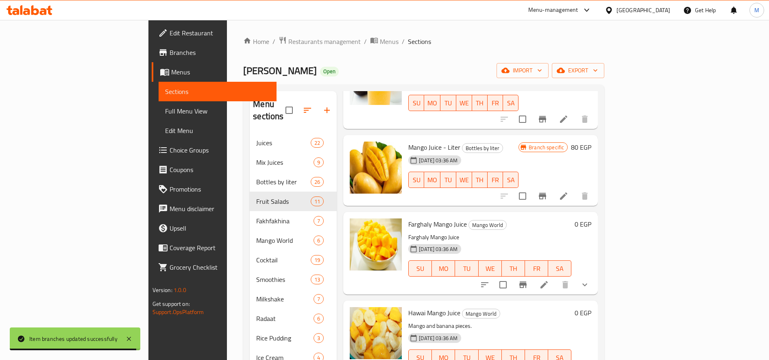
scroll to position [86, 0]
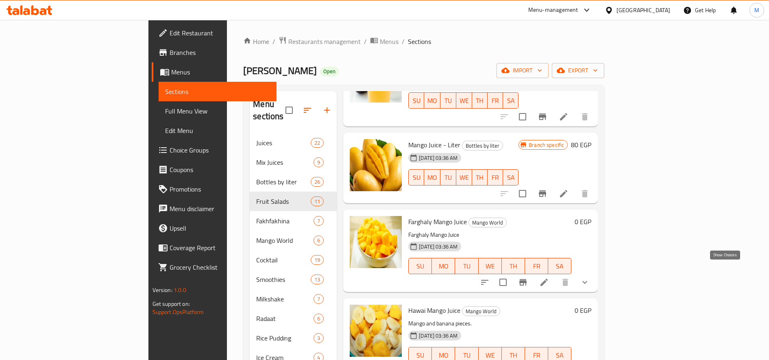
type input "مانج"
click at [589, 277] on icon "show more" at bounding box center [585, 282] width 10 height 10
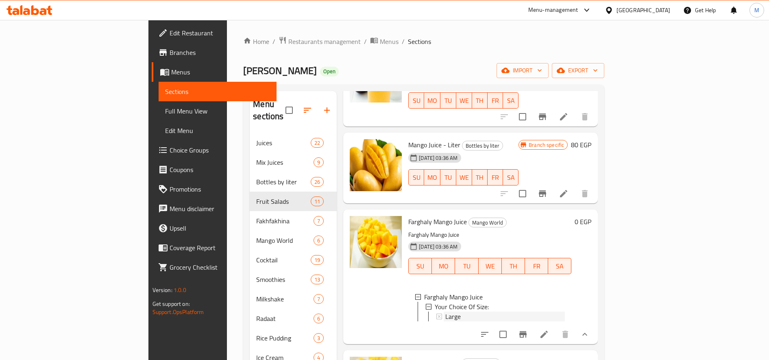
click at [461, 311] on div "Large" at bounding box center [505, 316] width 120 height 10
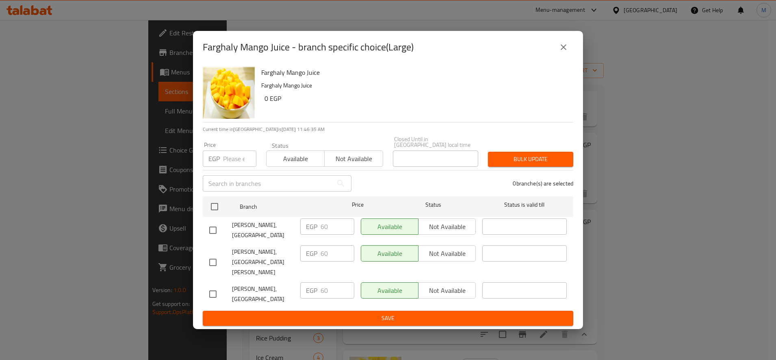
click at [231, 163] on input "number" at bounding box center [239, 158] width 33 height 16
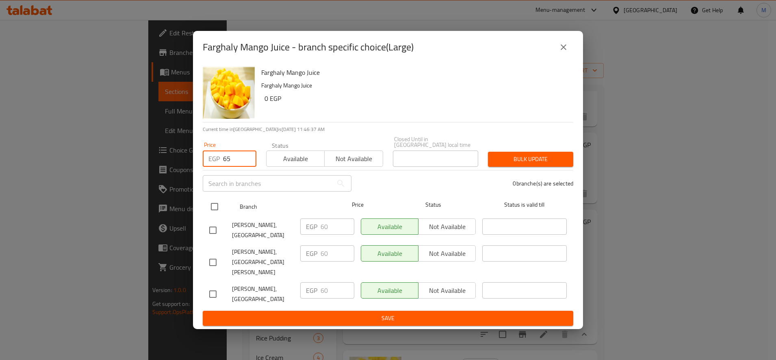
type input "65"
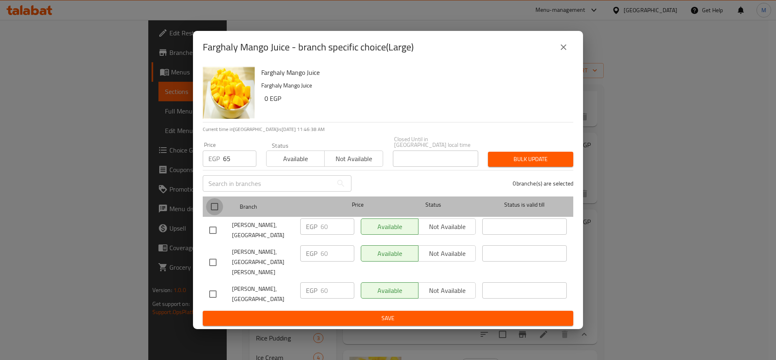
drag, startPoint x: 220, startPoint y: 212, endPoint x: 267, endPoint y: 198, distance: 49.3
click at [220, 211] on input "checkbox" at bounding box center [214, 206] width 17 height 17
checkbox input "true"
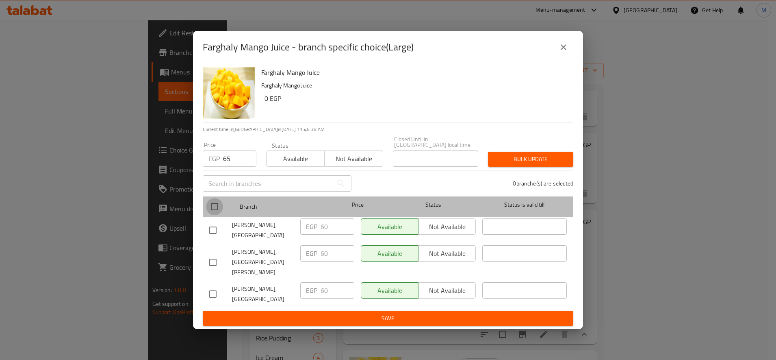
checkbox input "true"
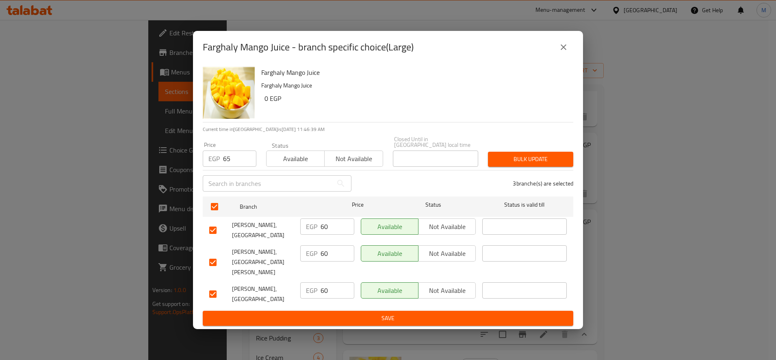
click at [542, 171] on div "3 branche(s) are selected" at bounding box center [468, 183] width 222 height 29
click at [545, 164] on span "Bulk update" at bounding box center [531, 159] width 72 height 10
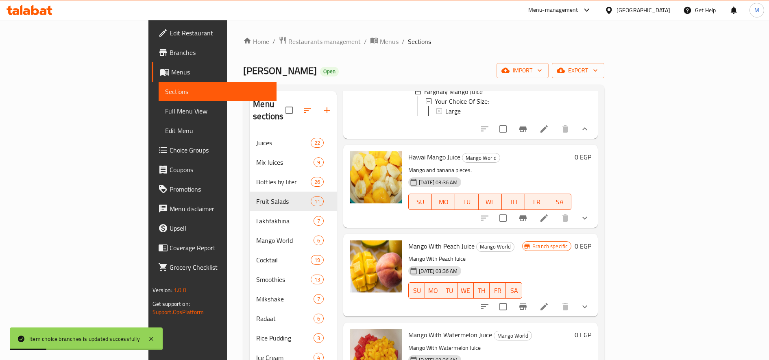
scroll to position [292, 0]
click at [589, 215] on icon "show more" at bounding box center [585, 217] width 10 height 10
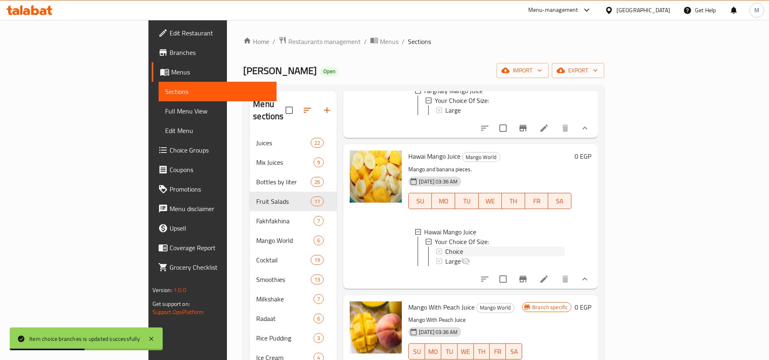
click at [471, 250] on div "Choice" at bounding box center [505, 251] width 120 height 10
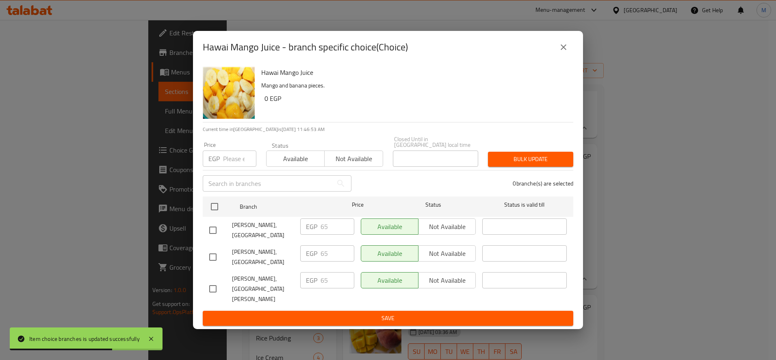
click at [243, 160] on input "number" at bounding box center [239, 158] width 33 height 16
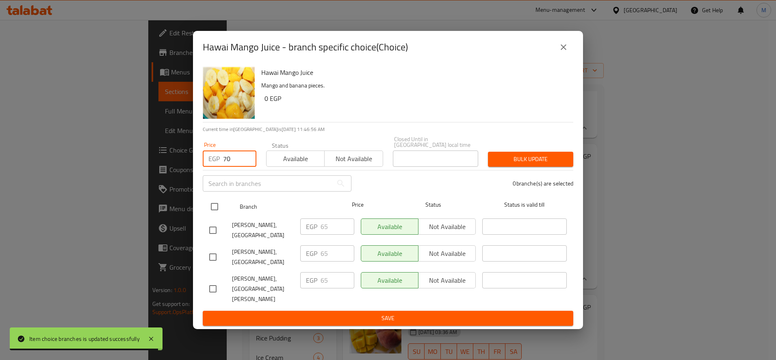
type input "70"
click at [215, 211] on input "checkbox" at bounding box center [214, 206] width 17 height 17
checkbox input "true"
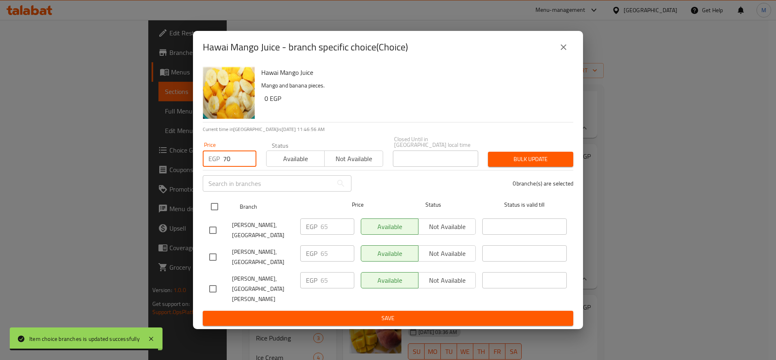
checkbox input "true"
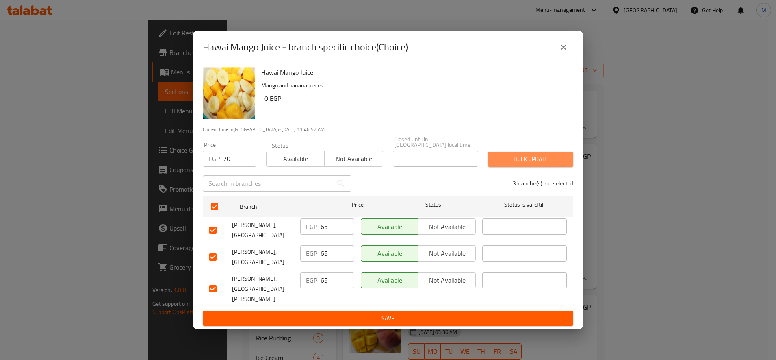
click at [515, 158] on span "Bulk update" at bounding box center [531, 159] width 72 height 10
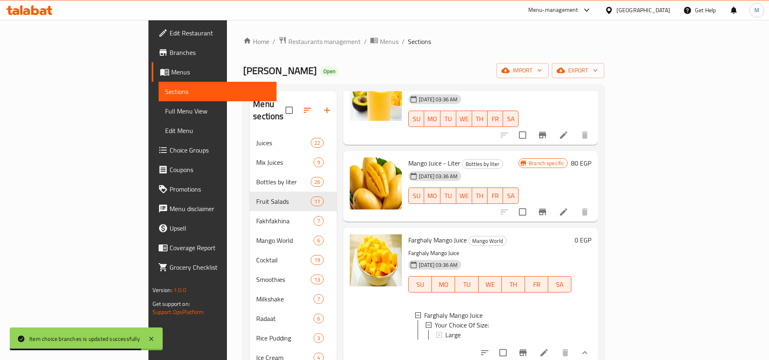
scroll to position [0, 0]
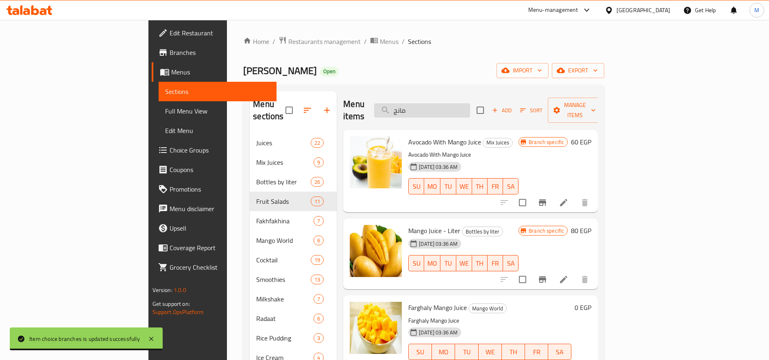
click at [470, 103] on input "مانج" at bounding box center [422, 110] width 96 height 14
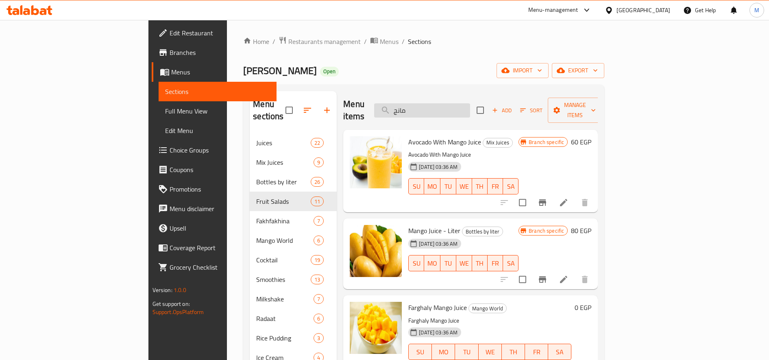
click at [470, 103] on input "مانج" at bounding box center [422, 110] width 96 height 14
paste input "روميو"
click at [470, 103] on input "مانج" at bounding box center [422, 110] width 96 height 14
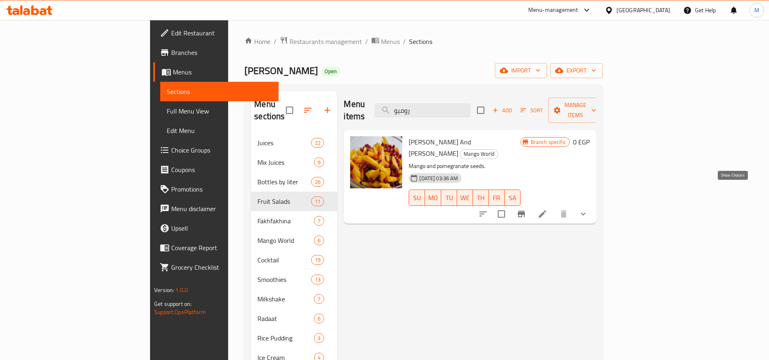
type input "روميو"
click at [588, 209] on icon "show more" at bounding box center [583, 214] width 10 height 10
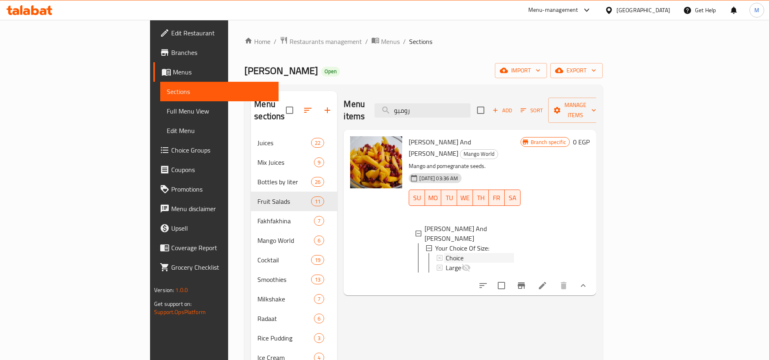
click at [477, 253] on div "Choice" at bounding box center [480, 258] width 68 height 10
click at [470, 105] on input "روميو" at bounding box center [422, 110] width 96 height 14
paste input "مانجا"
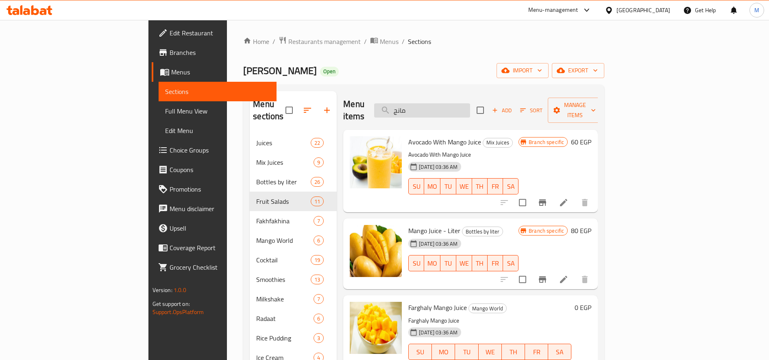
type input "مانج"
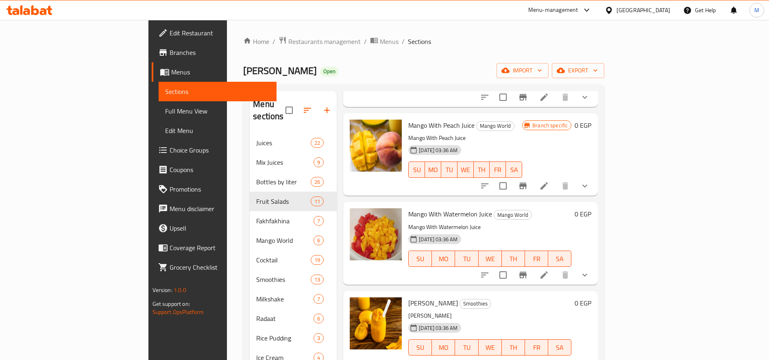
scroll to position [360, 0]
click at [589, 270] on icon "show more" at bounding box center [585, 275] width 10 height 10
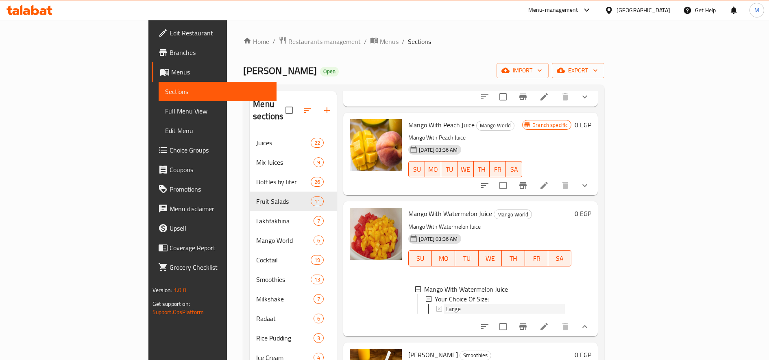
click at [448, 304] on div "Large" at bounding box center [505, 309] width 120 height 10
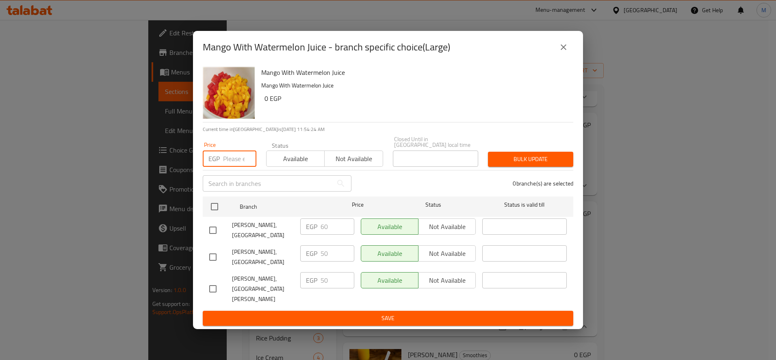
click at [238, 155] on input "number" at bounding box center [239, 158] width 33 height 16
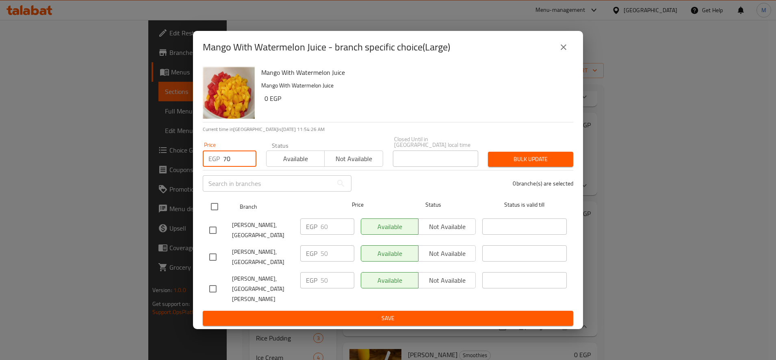
type input "70"
drag, startPoint x: 213, startPoint y: 207, endPoint x: 218, endPoint y: 206, distance: 5.3
click at [213, 208] on input "checkbox" at bounding box center [214, 206] width 17 height 17
checkbox input "true"
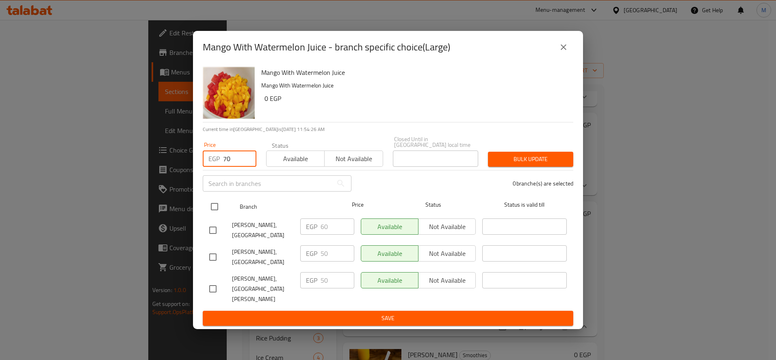
checkbox input "true"
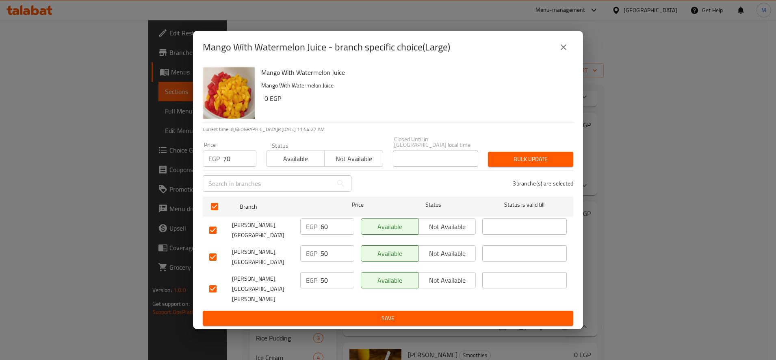
click at [501, 152] on div "Bulk update" at bounding box center [530, 159] width 95 height 25
click at [504, 155] on button "Bulk update" at bounding box center [530, 159] width 85 height 15
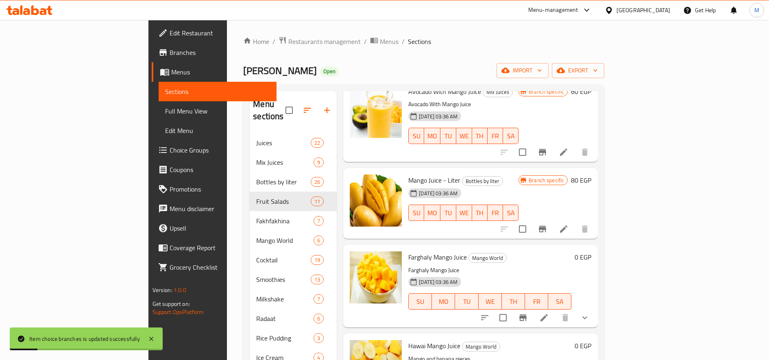
scroll to position [0, 0]
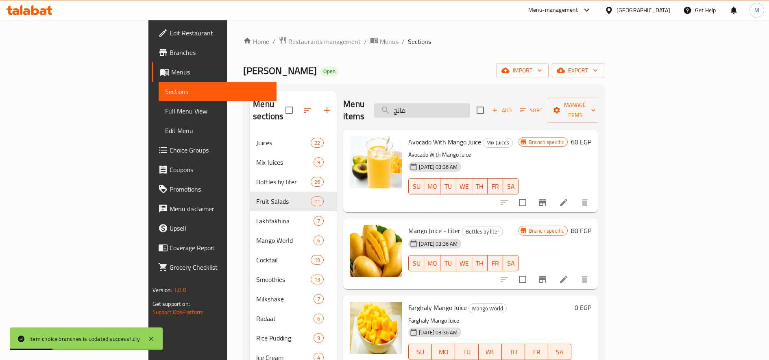
click at [463, 103] on input "مانج" at bounding box center [422, 110] width 96 height 14
paste input "ص"
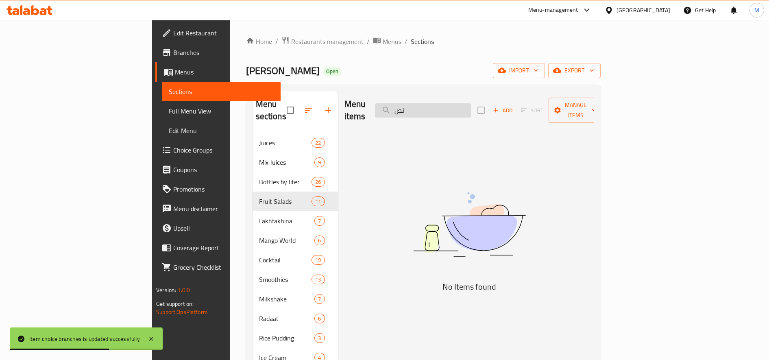
type input "ن"
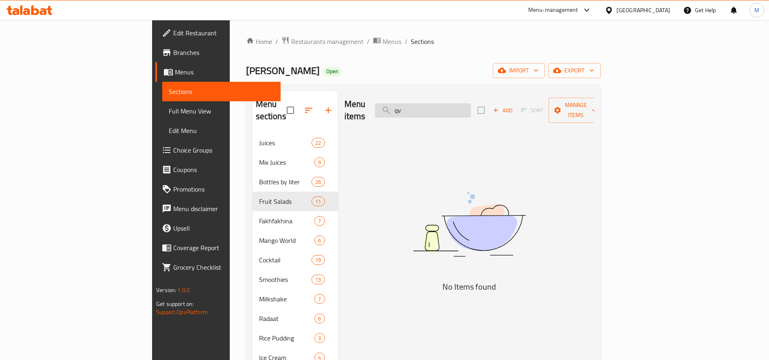
type input "q"
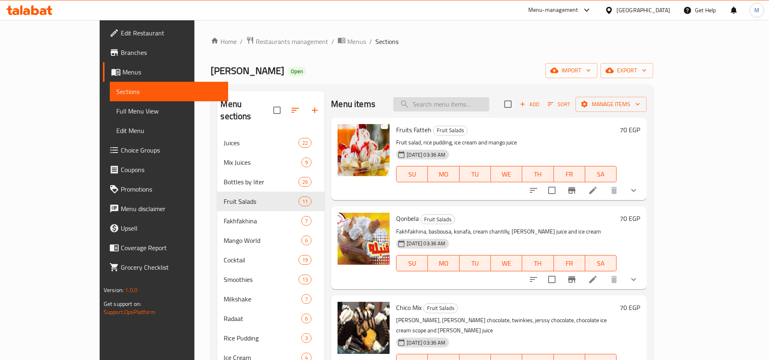
paste input "ضربة"
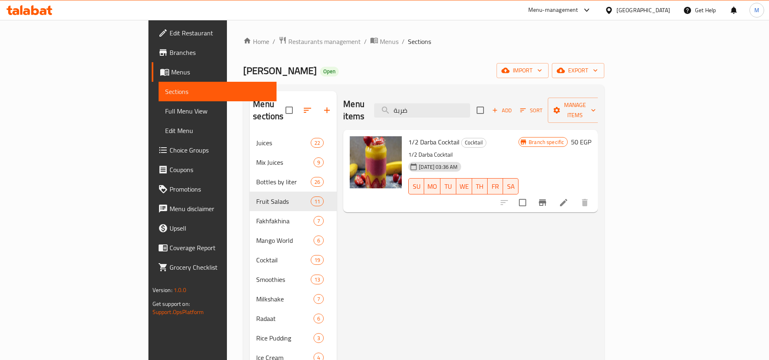
type input "ضربة"
click at [591, 136] on h6 "50 EGP" at bounding box center [581, 141] width 20 height 11
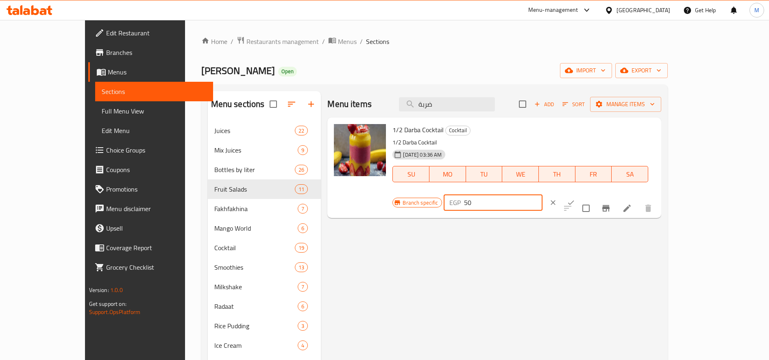
click at [542, 194] on input "50" at bounding box center [503, 202] width 78 height 16
type input "70"
click at [592, 193] on div "EGP 70 ​" at bounding box center [518, 202] width 148 height 18
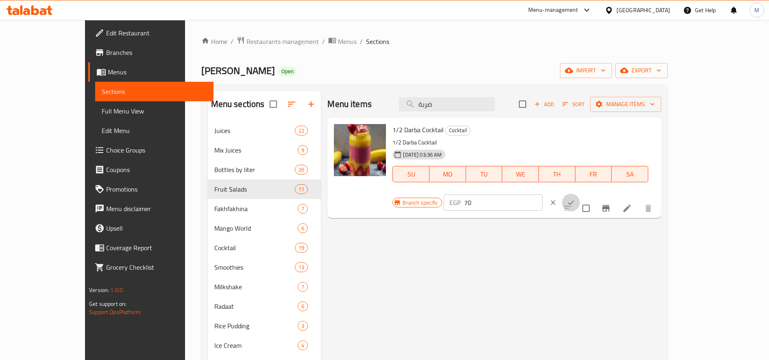
click at [575, 198] on icon "ok" at bounding box center [571, 202] width 8 height 8
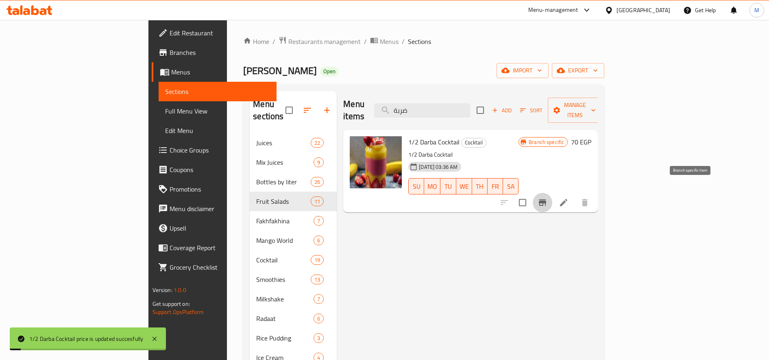
click at [546, 199] on icon "Branch-specific-item" at bounding box center [542, 202] width 7 height 7
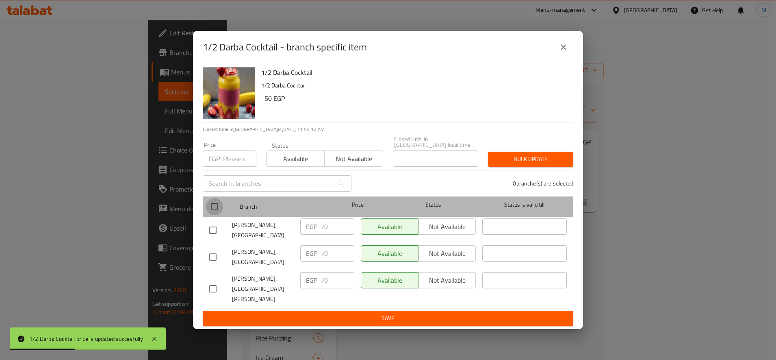
drag, startPoint x: 213, startPoint y: 206, endPoint x: 258, endPoint y: 187, distance: 48.8
click at [213, 206] on input "checkbox" at bounding box center [214, 206] width 17 height 17
checkbox input "true"
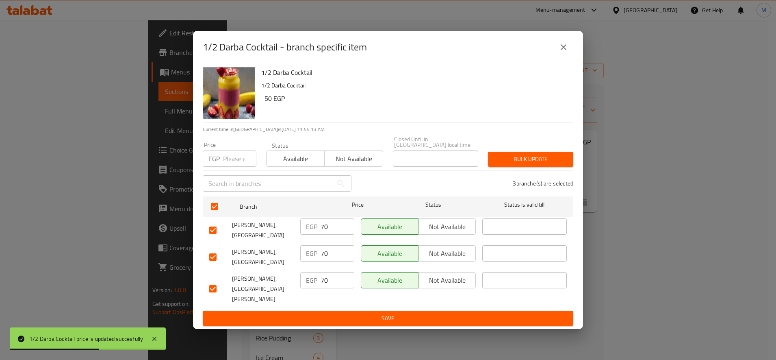
click at [542, 162] on span "Bulk update" at bounding box center [531, 159] width 72 height 10
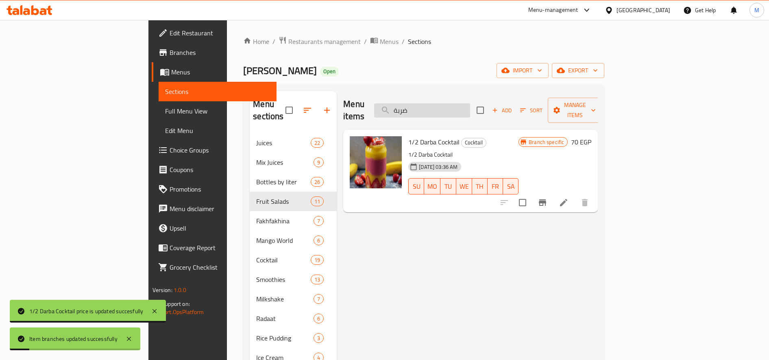
click at [470, 106] on input "ضربة" at bounding box center [422, 110] width 96 height 14
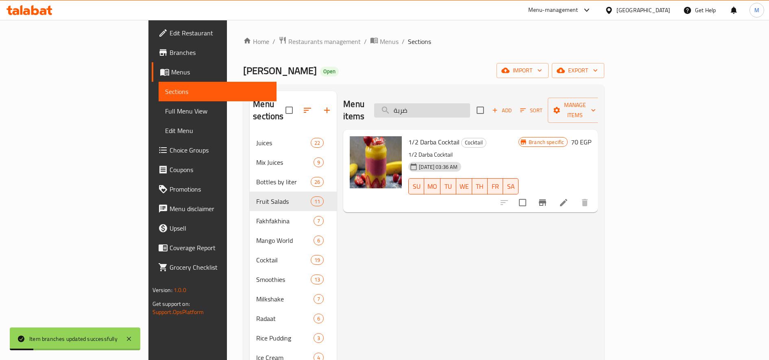
click at [470, 106] on input "ضربة" at bounding box center [422, 110] width 96 height 14
paste input "فيفا"
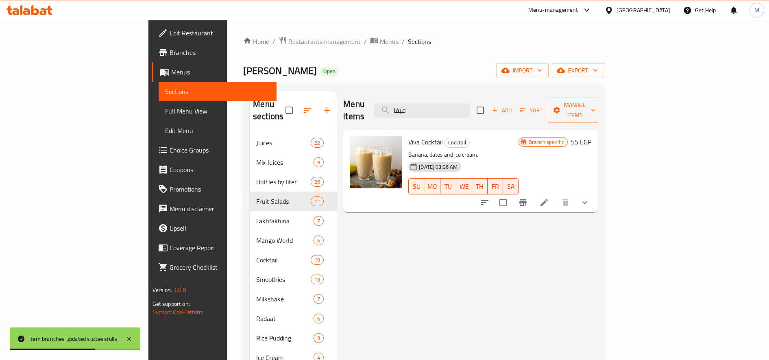
click at [526, 199] on icon "Branch-specific-item" at bounding box center [522, 202] width 7 height 7
click at [470, 103] on input "فيفا" at bounding box center [422, 110] width 96 height 14
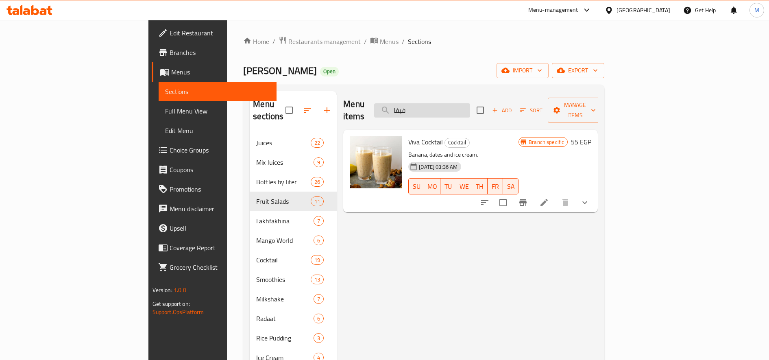
paste input "اجرا"
click at [470, 103] on input "فياجرا" at bounding box center [422, 110] width 96 height 14
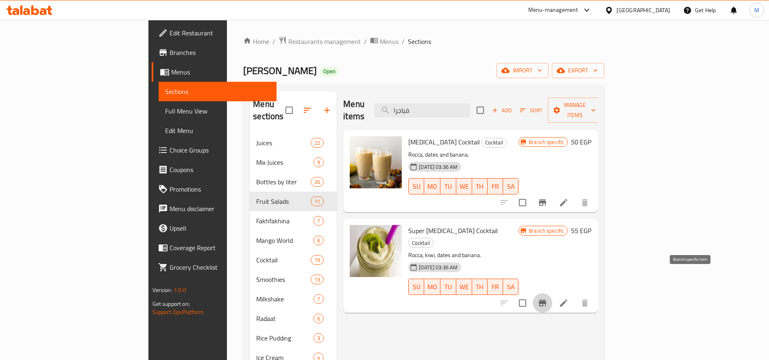
click at [546, 300] on icon "Branch-specific-item" at bounding box center [542, 303] width 7 height 7
click at [546, 199] on icon "Branch-specific-item" at bounding box center [542, 202] width 7 height 7
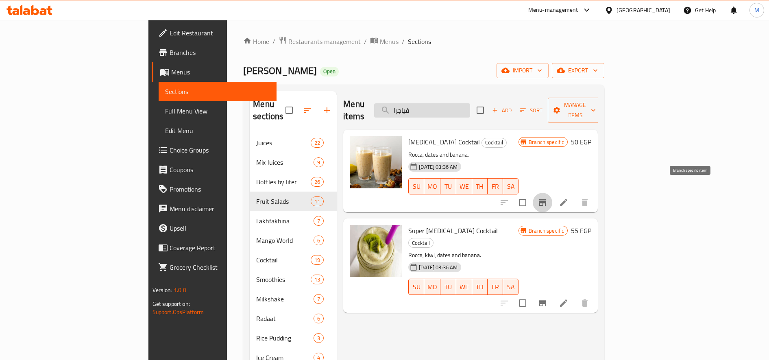
click at [470, 105] on input "فياجرا" at bounding box center [422, 110] width 96 height 14
paste input "الأبطال"
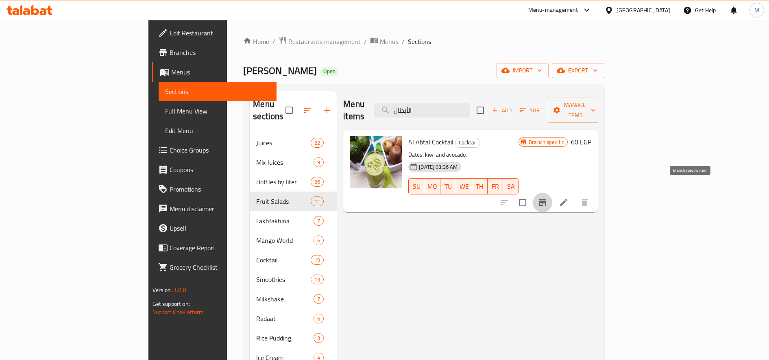
click at [547, 198] on icon "Branch-specific-item" at bounding box center [542, 203] width 10 height 10
click at [470, 109] on input "الأبطال" at bounding box center [422, 110] width 96 height 14
paste input "مان"
click at [470, 109] on input "رمان" at bounding box center [422, 110] width 96 height 14
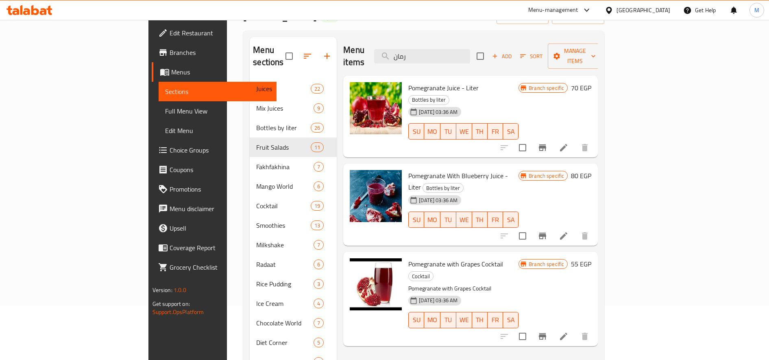
scroll to position [58, 0]
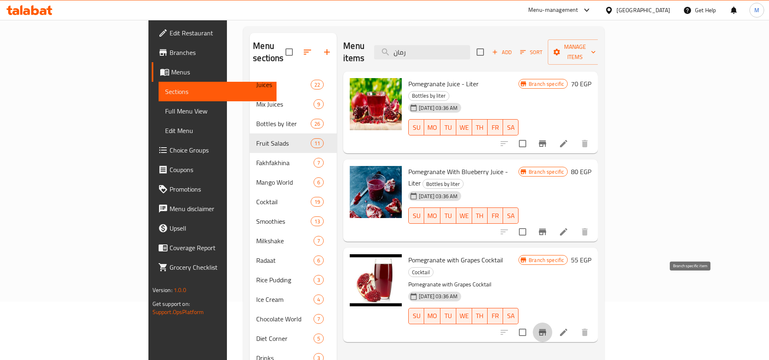
click at [546, 329] on icon "Branch-specific-item" at bounding box center [542, 332] width 7 height 7
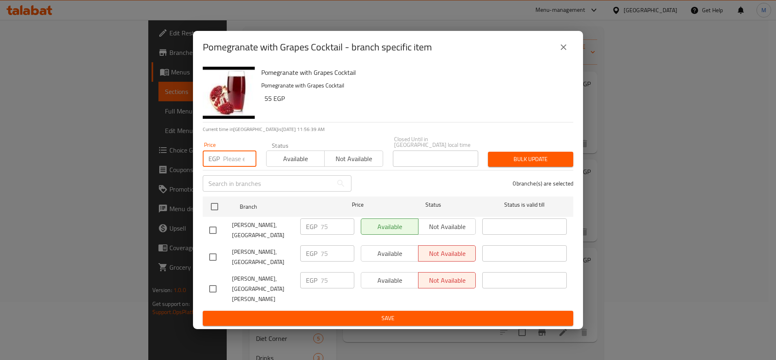
click at [227, 162] on input "number" at bounding box center [239, 158] width 33 height 16
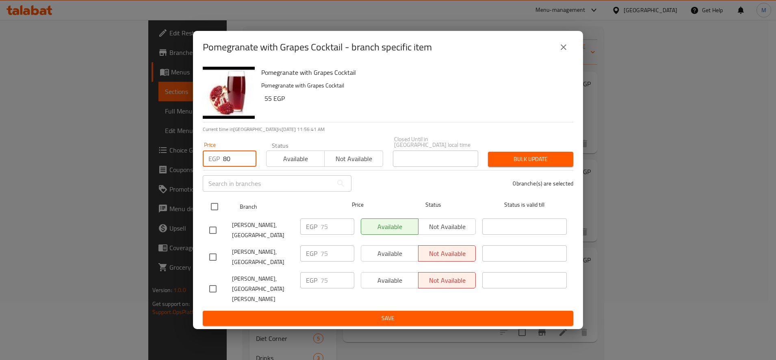
click at [213, 213] on input "checkbox" at bounding box center [214, 206] width 17 height 17
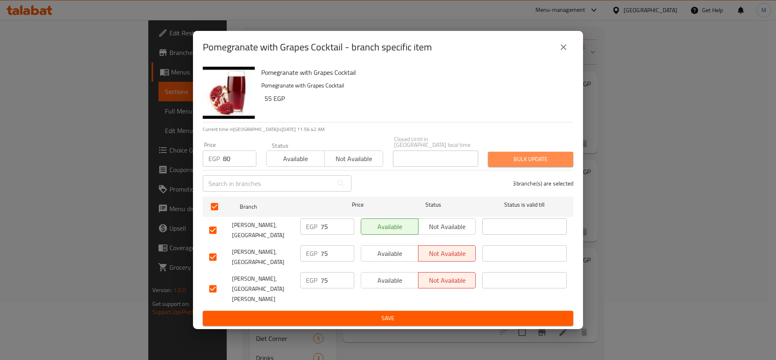
click at [562, 158] on span "Bulk update" at bounding box center [531, 159] width 72 height 10
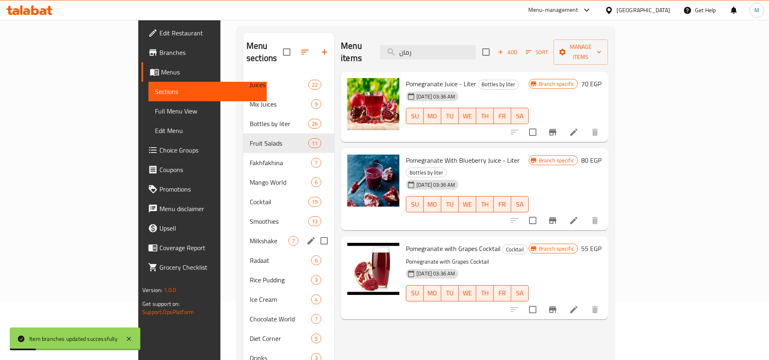
click at [250, 236] on span "Milkshake" at bounding box center [269, 241] width 39 height 10
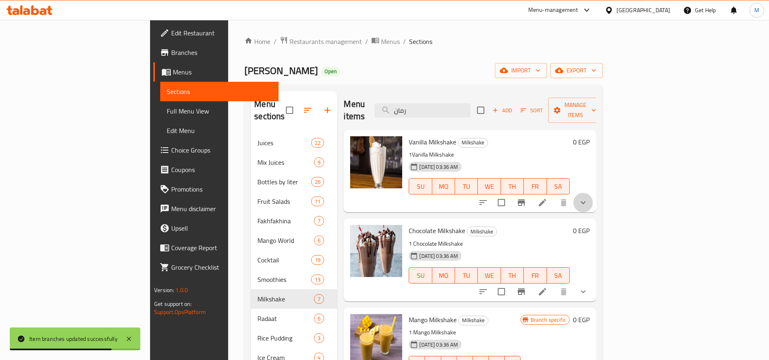
click at [593, 193] on button "show more" at bounding box center [583, 203] width 20 height 20
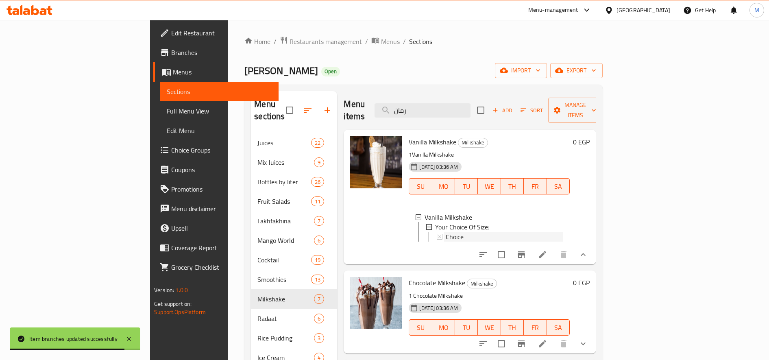
click at [446, 232] on span "Choice" at bounding box center [455, 237] width 18 height 10
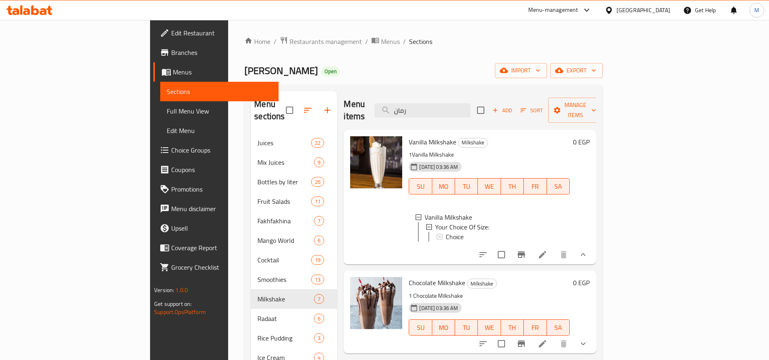
scroll to position [108, 0]
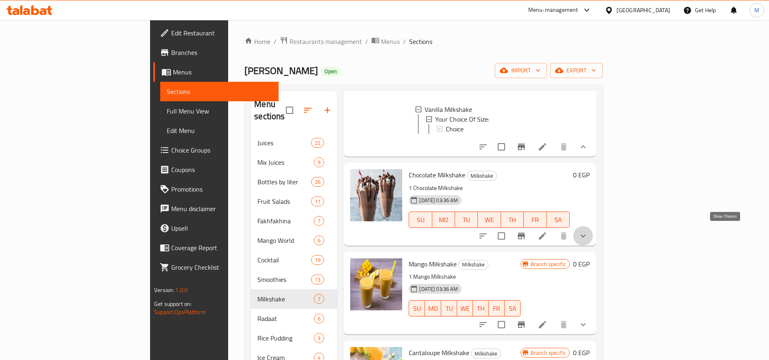
click at [588, 231] on icon "show more" at bounding box center [583, 236] width 10 height 10
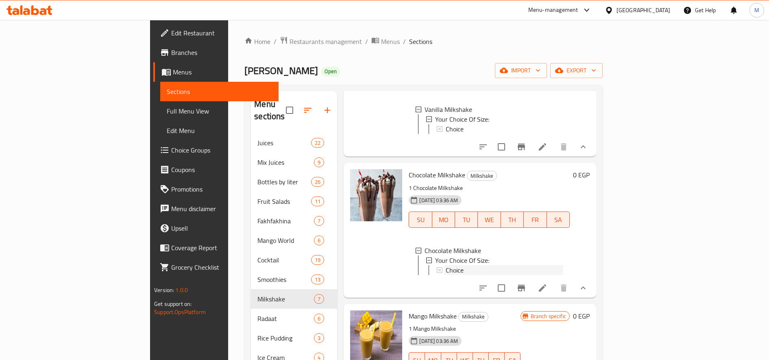
click at [446, 265] on div "Choice" at bounding box center [504, 270] width 117 height 10
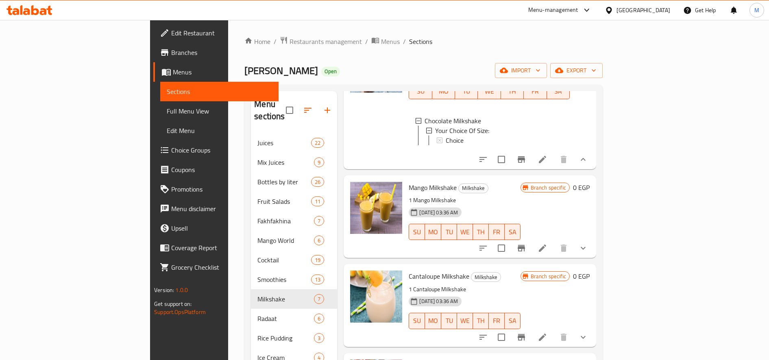
scroll to position [240, 0]
